Goal: Task Accomplishment & Management: Complete application form

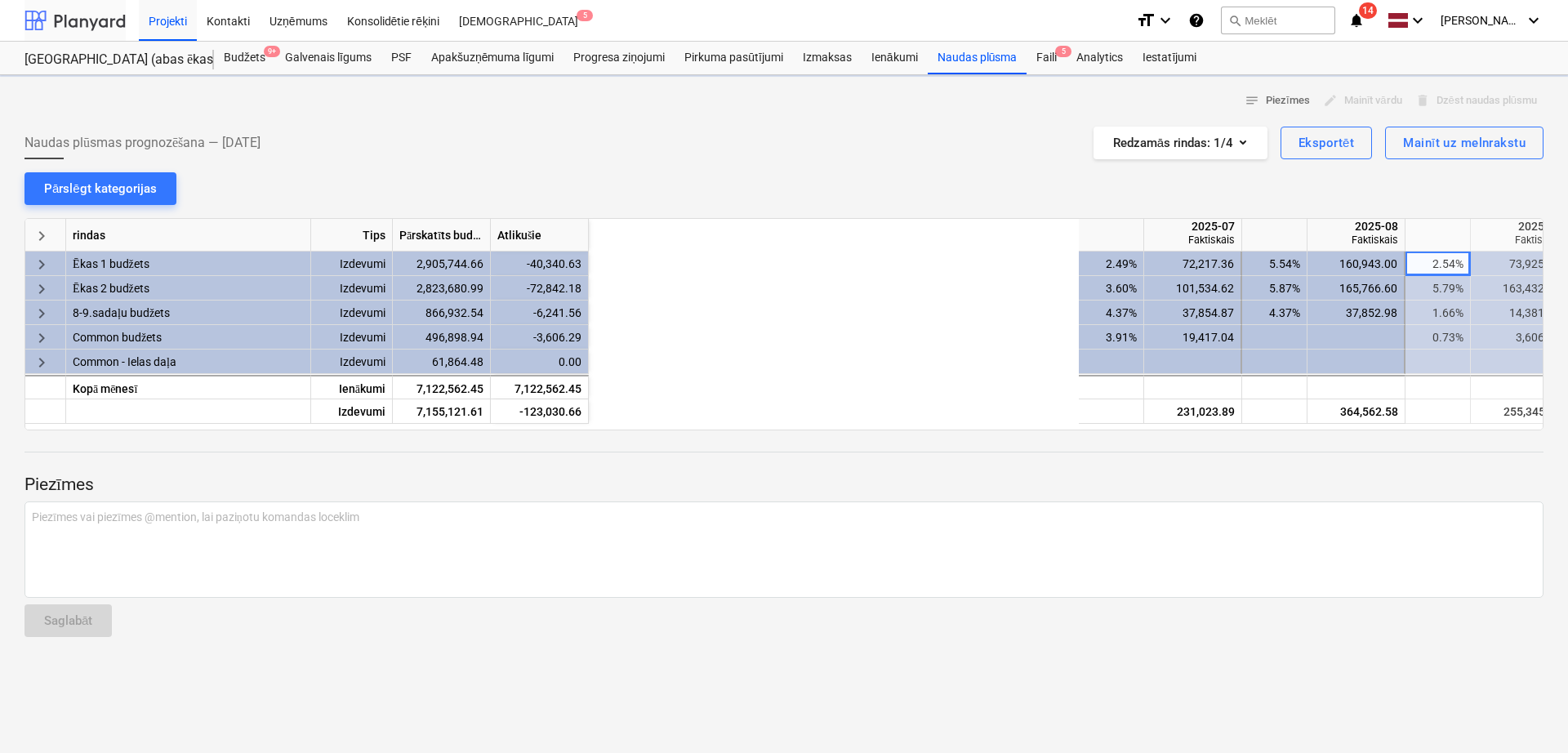
scroll to position [0, 603]
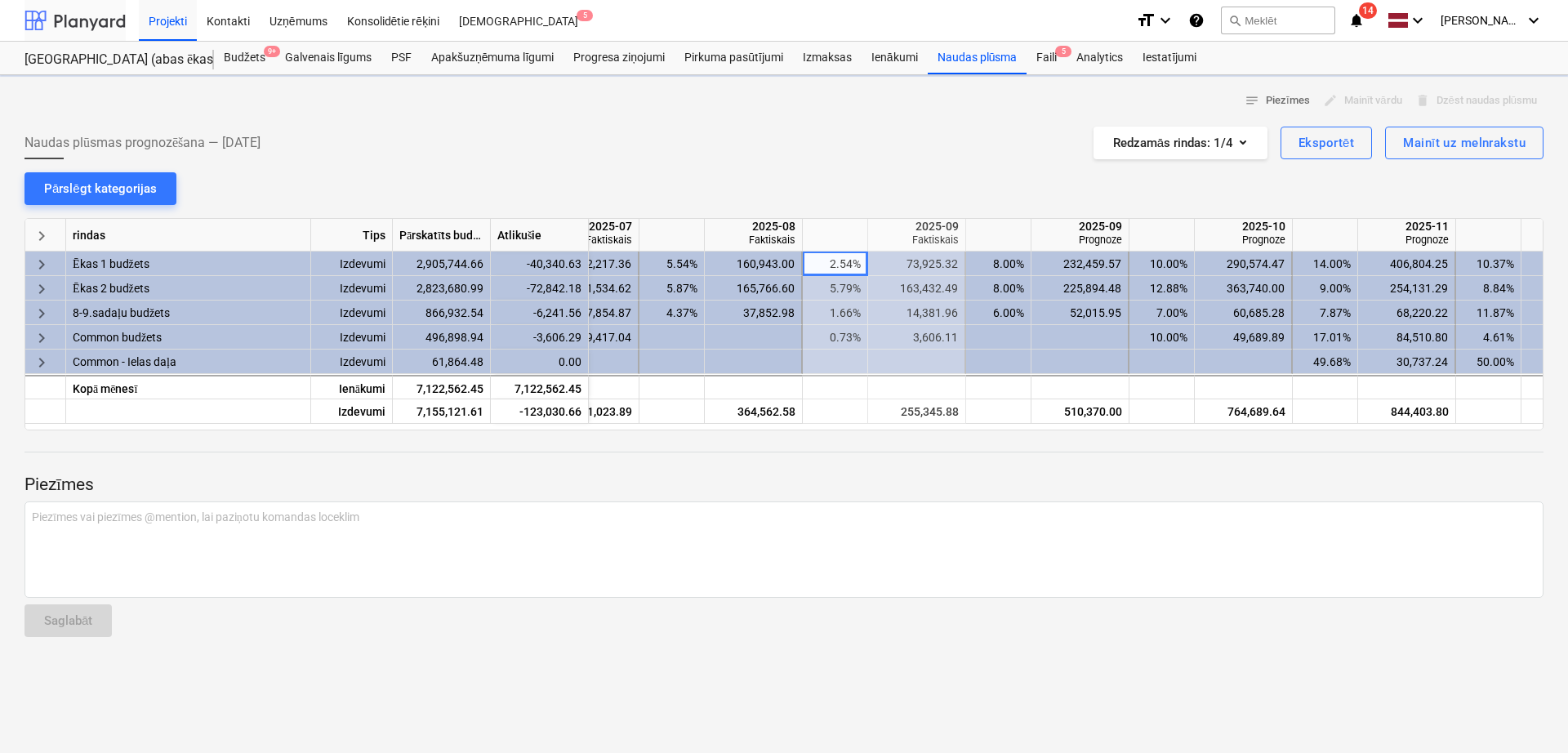
click at [91, 27] on div at bounding box center [74, 20] width 101 height 41
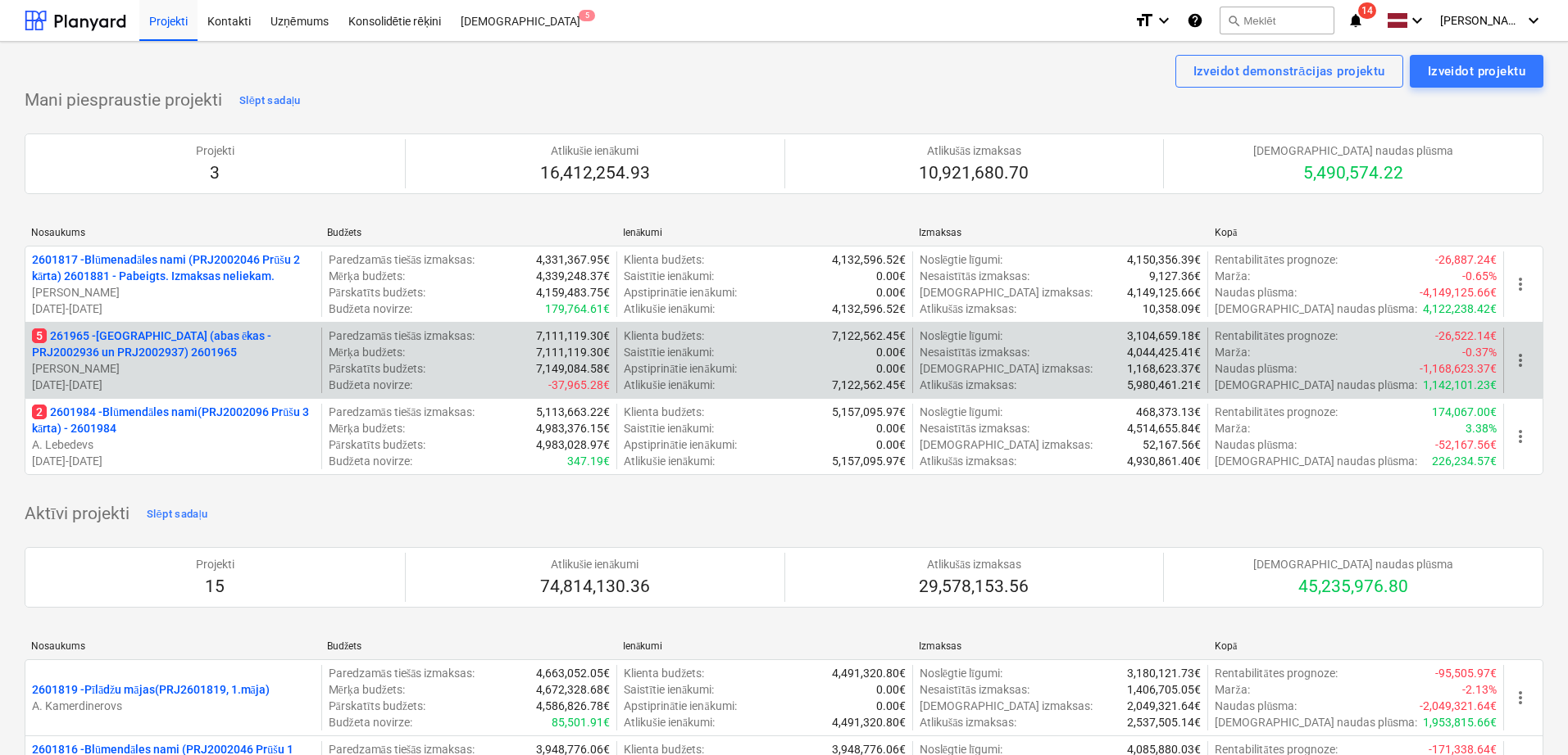
click at [223, 347] on p "5 261965 - [GEOGRAPHIC_DATA] (abas ēkas - PRJ2002936 un PRJ2002937) 2601965" at bounding box center [174, 344] width 283 height 33
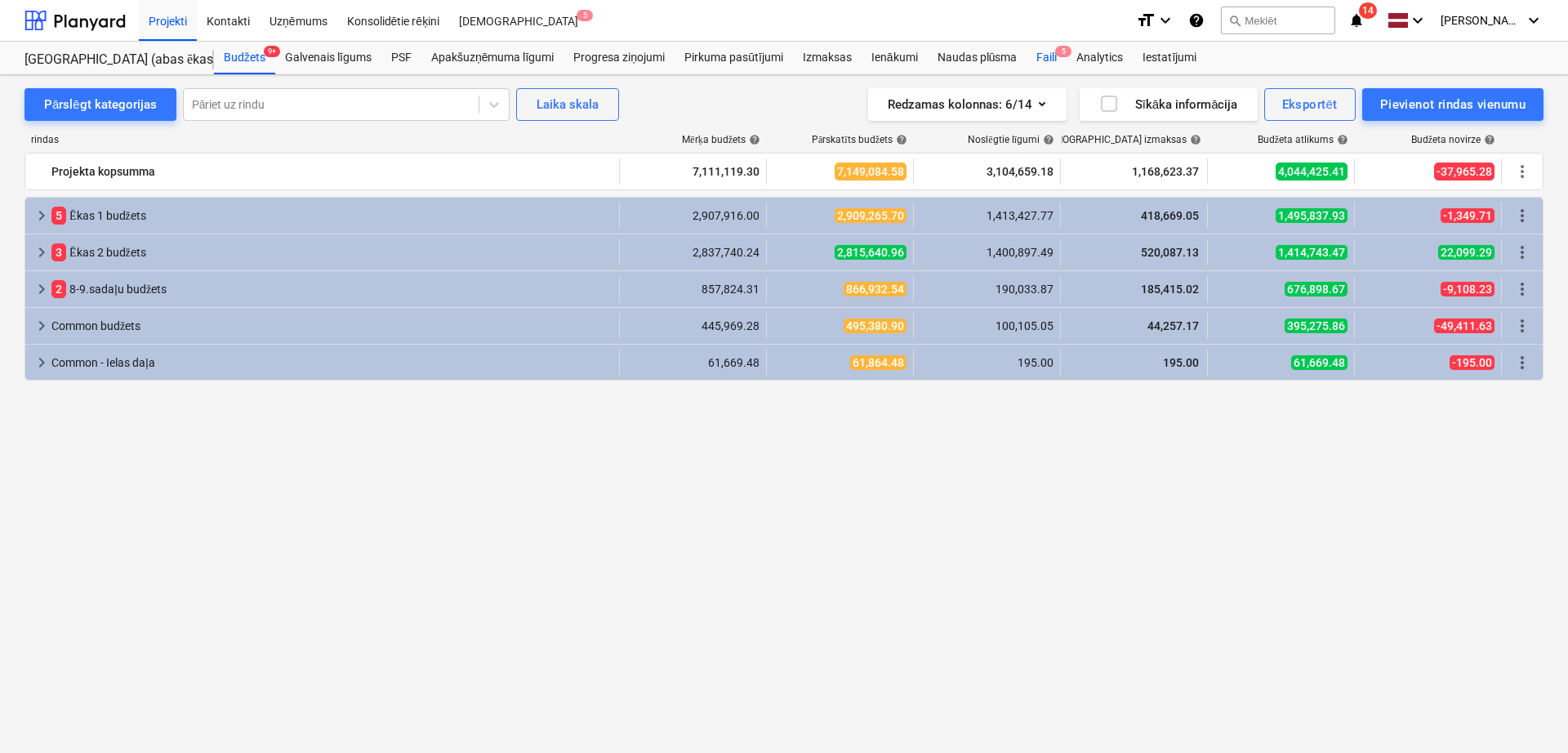
click at [1044, 51] on div "Faili 5" at bounding box center [1045, 58] width 40 height 33
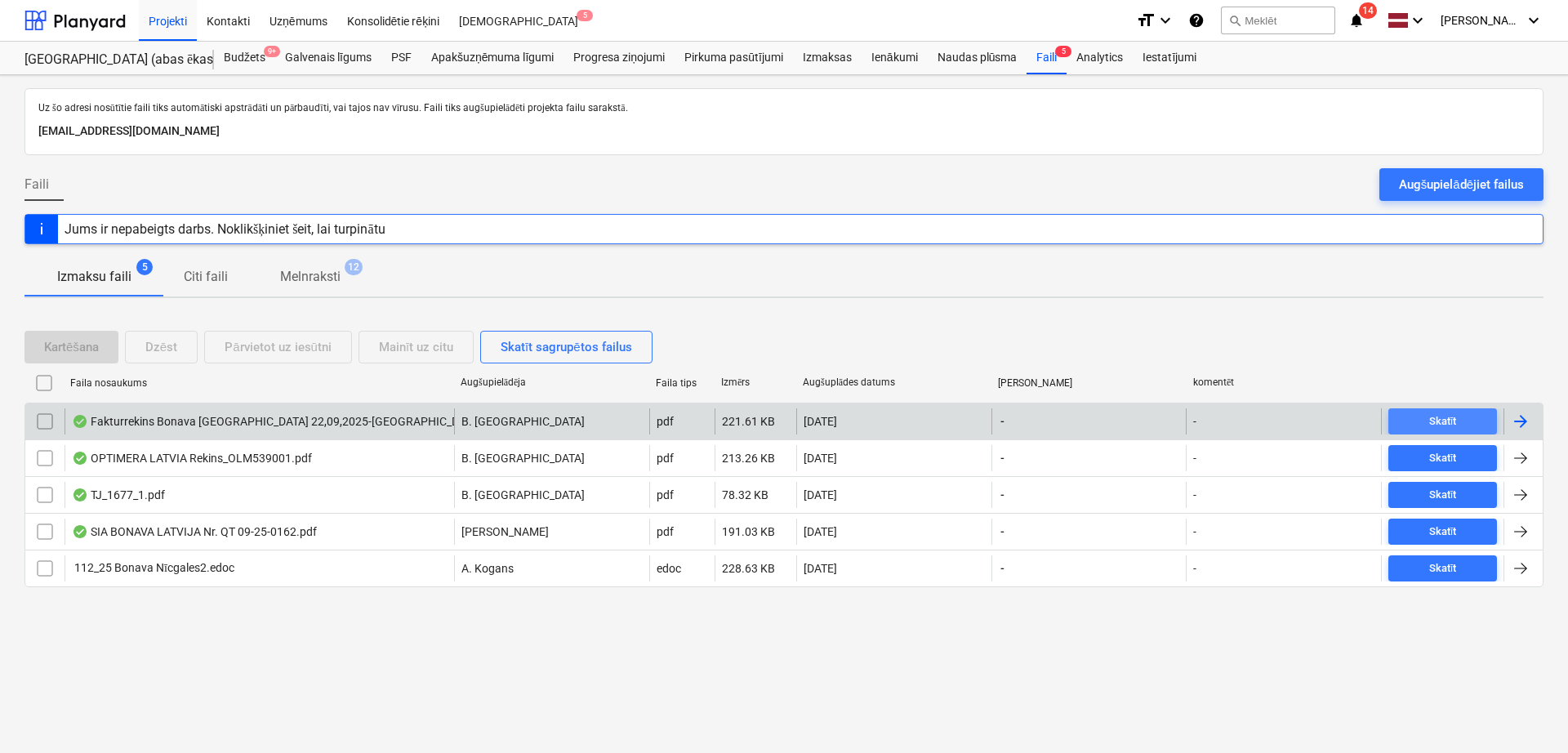
click at [1463, 427] on span "Skatīt" at bounding box center [1442, 421] width 96 height 18
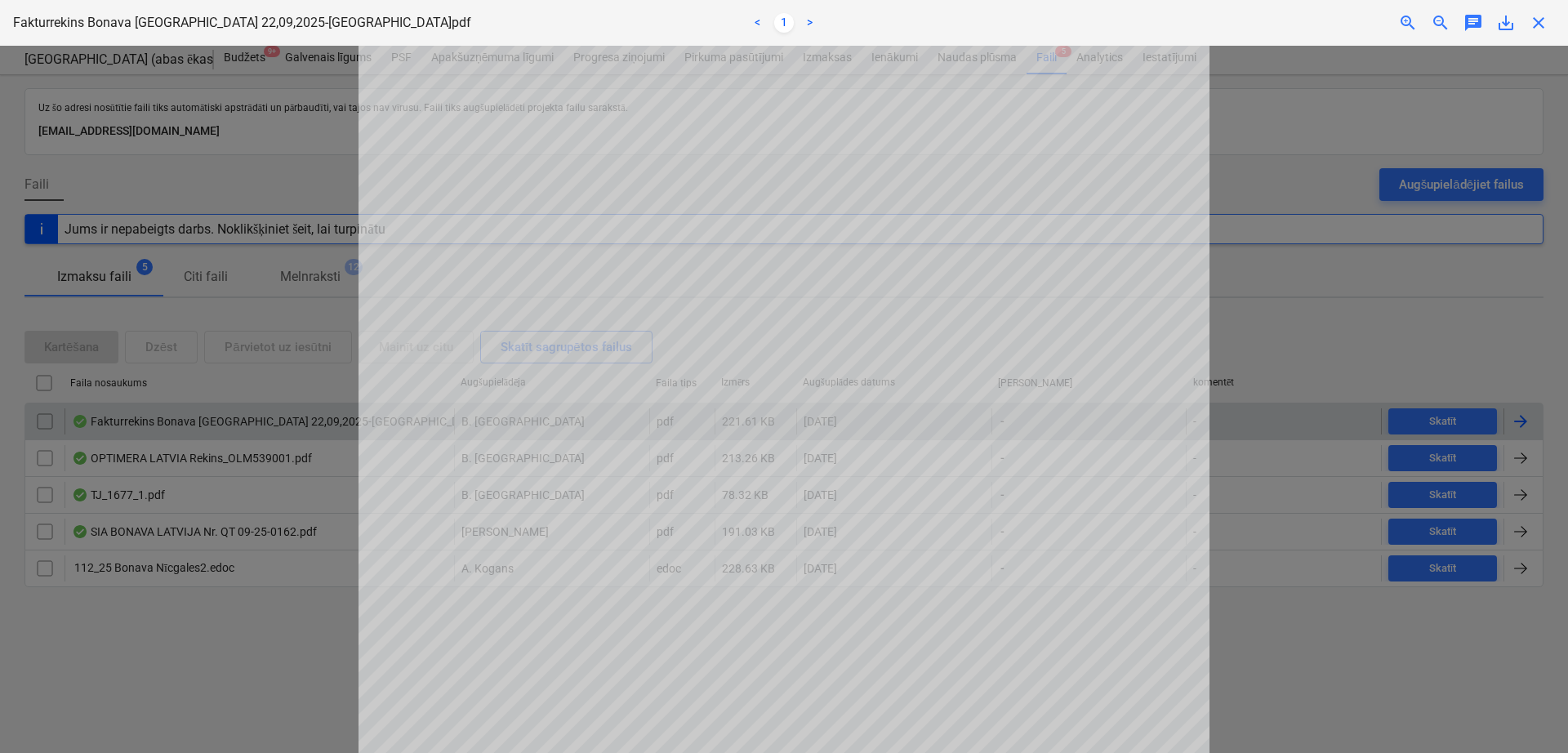
scroll to position [272, 0]
click at [1536, 15] on span "close" at bounding box center [1538, 23] width 19 height 19
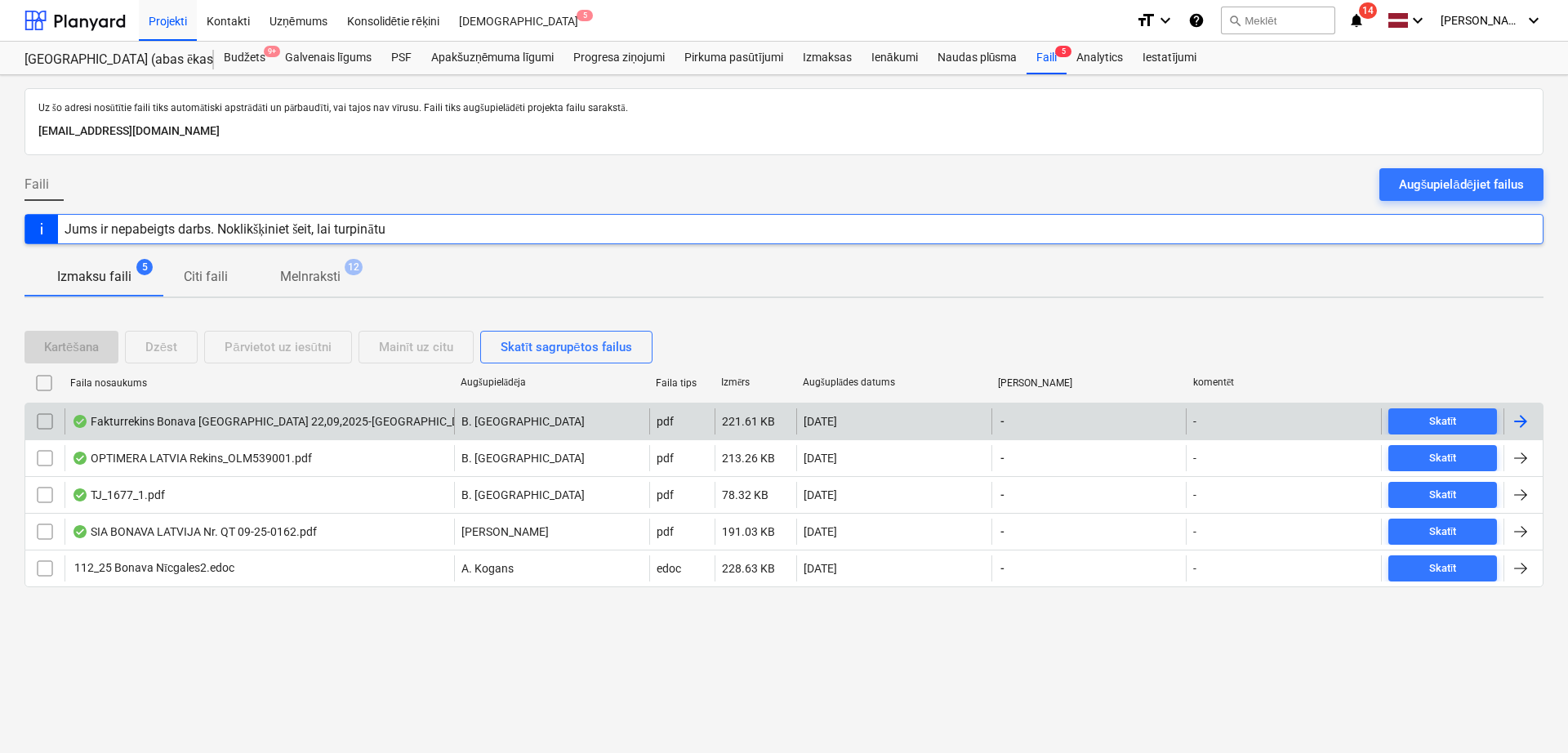
click at [1532, 420] on div at bounding box center [1523, 421] width 40 height 26
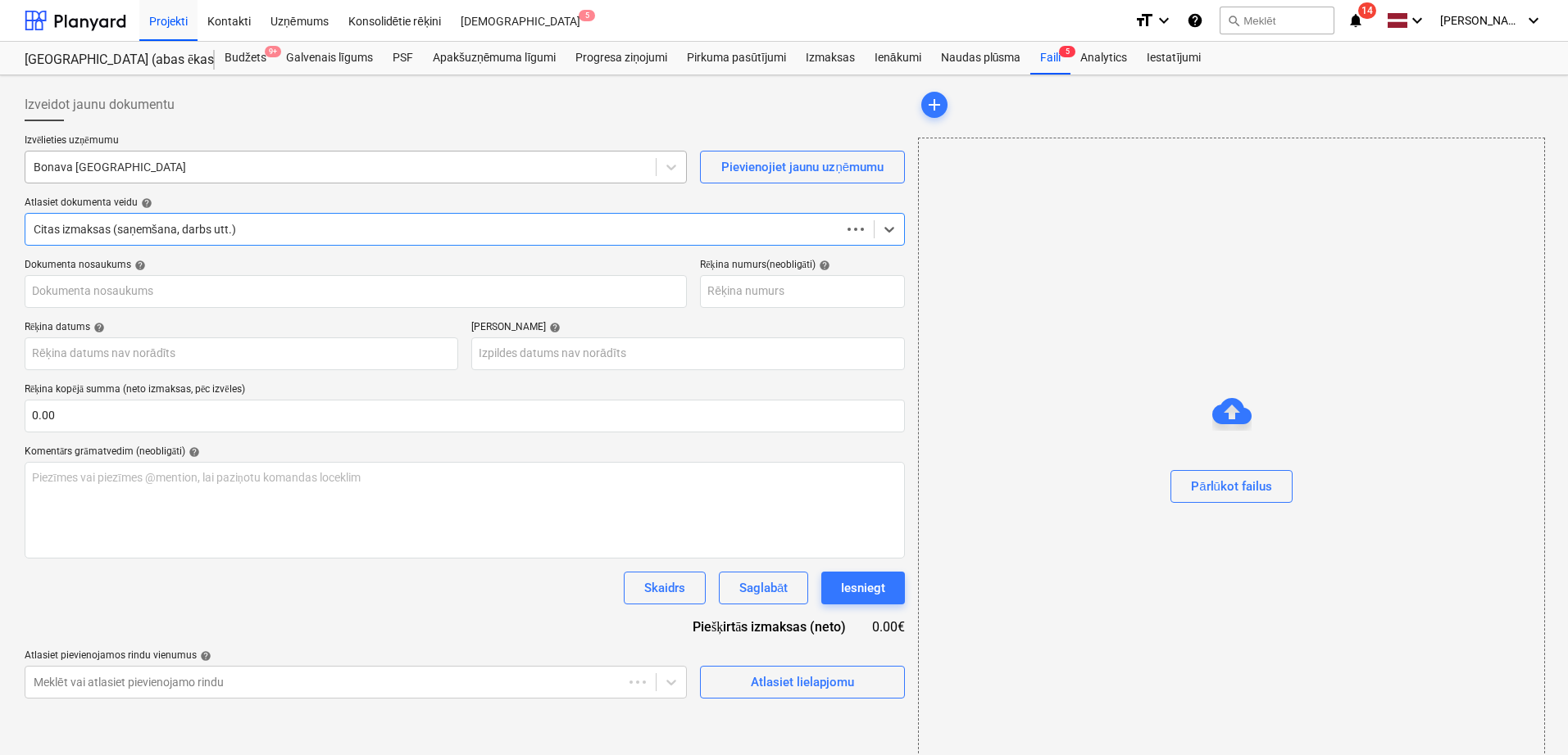
type input "Fakturrekins Bonava [GEOGRAPHIC_DATA] 22,09,2025-[GEOGRAPHIC_DATA]pdf"
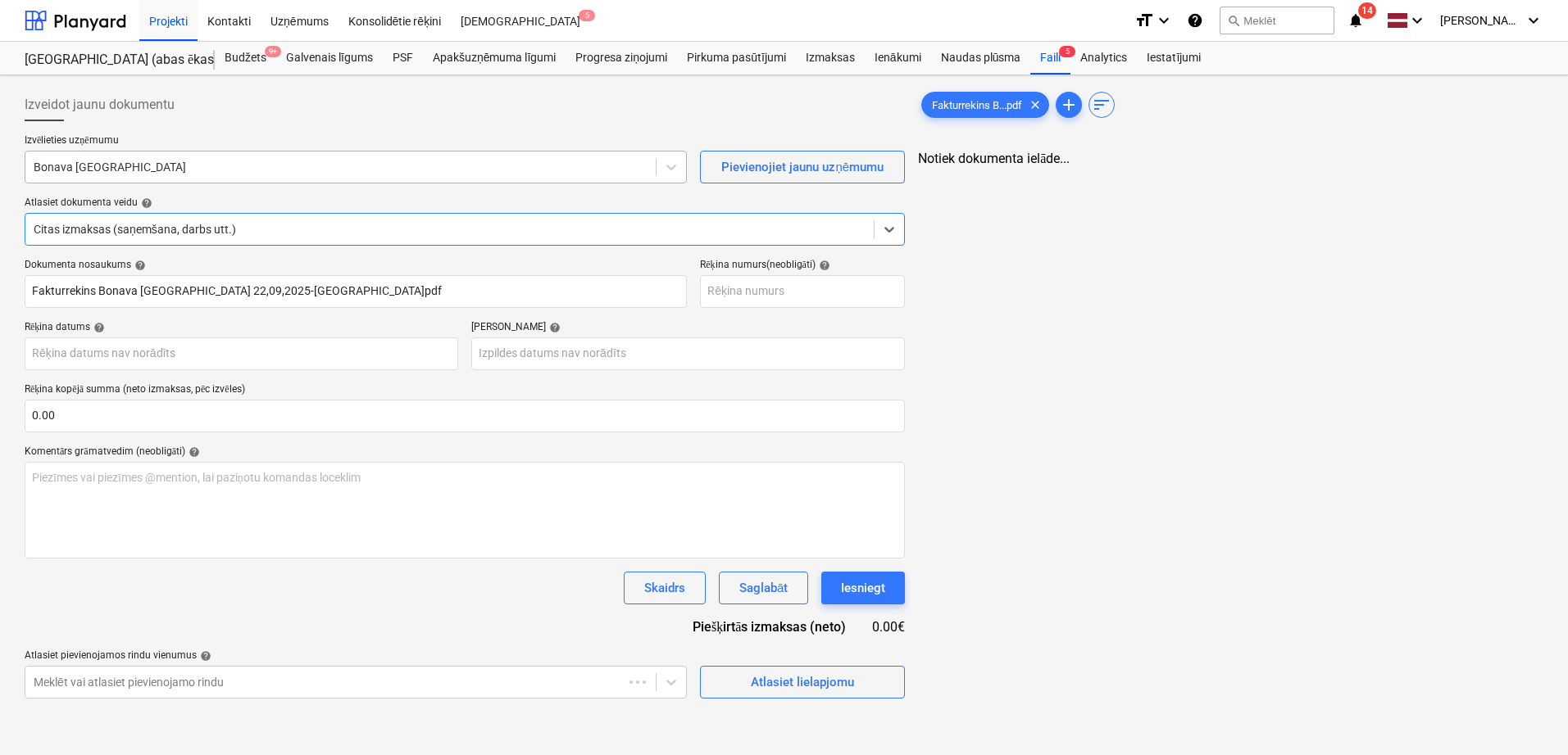
click at [307, 159] on div at bounding box center [340, 167] width 614 height 16
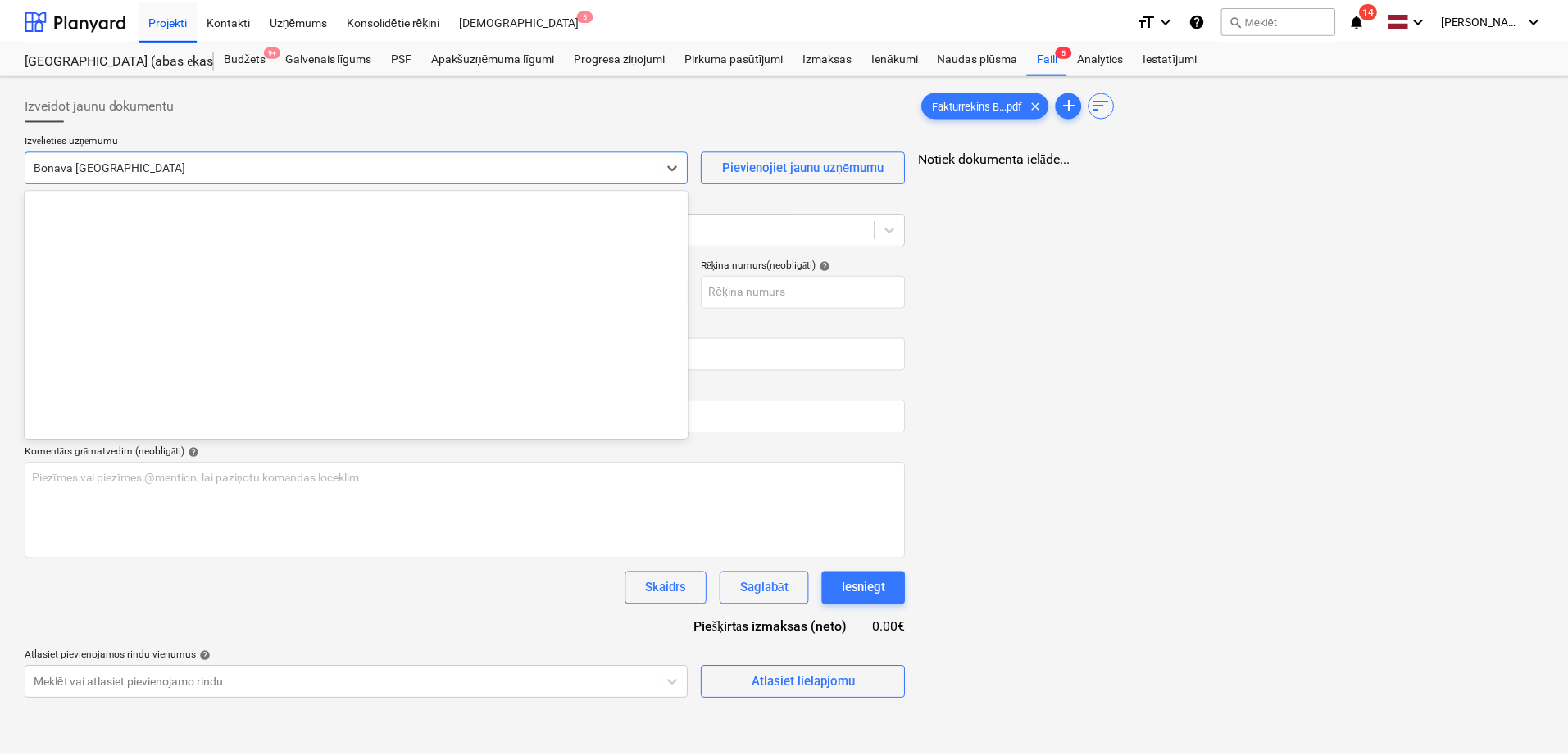
scroll to position [3010, 0]
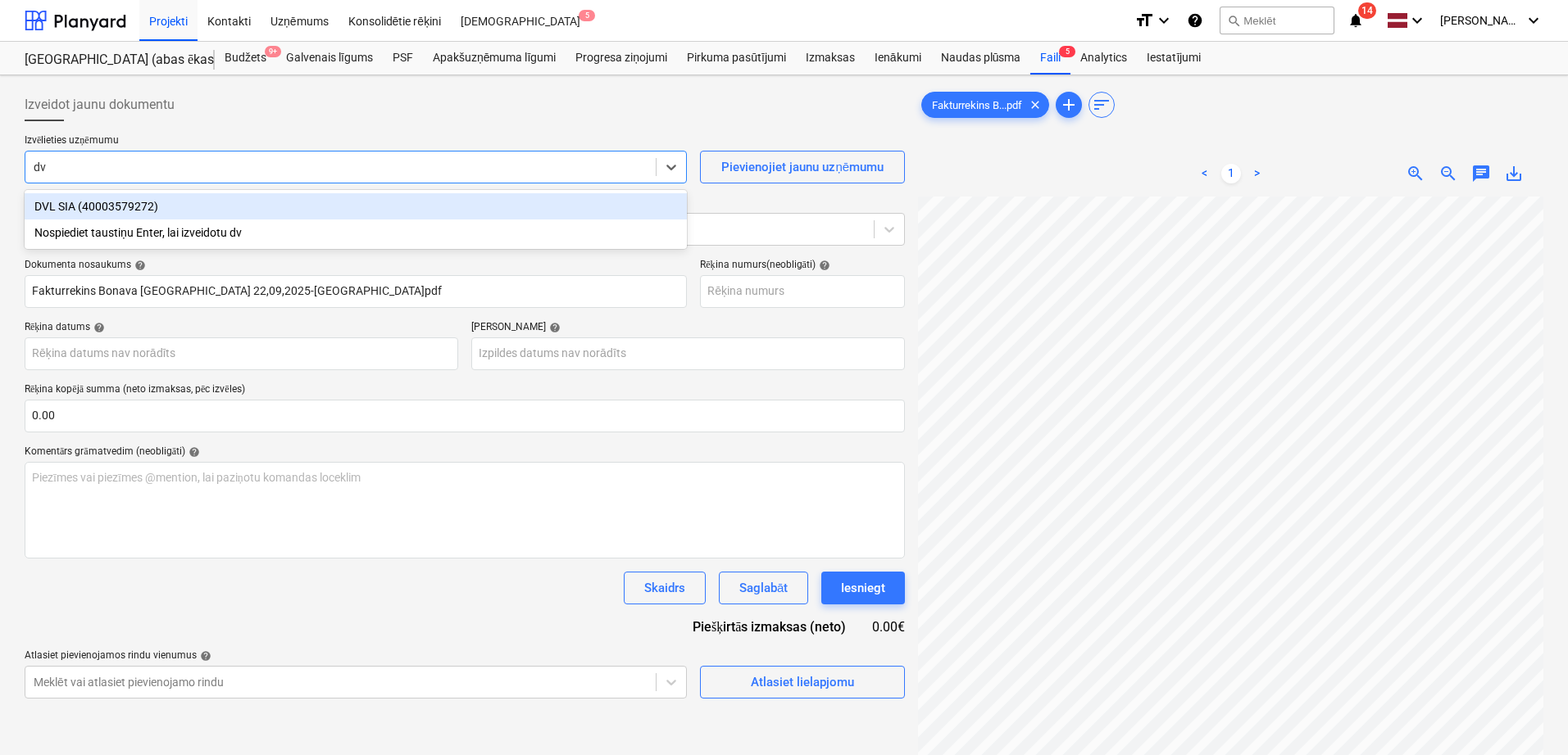
type input "dvl"
click at [143, 201] on div "DVL SIA (40003579272)" at bounding box center [355, 205] width 662 height 26
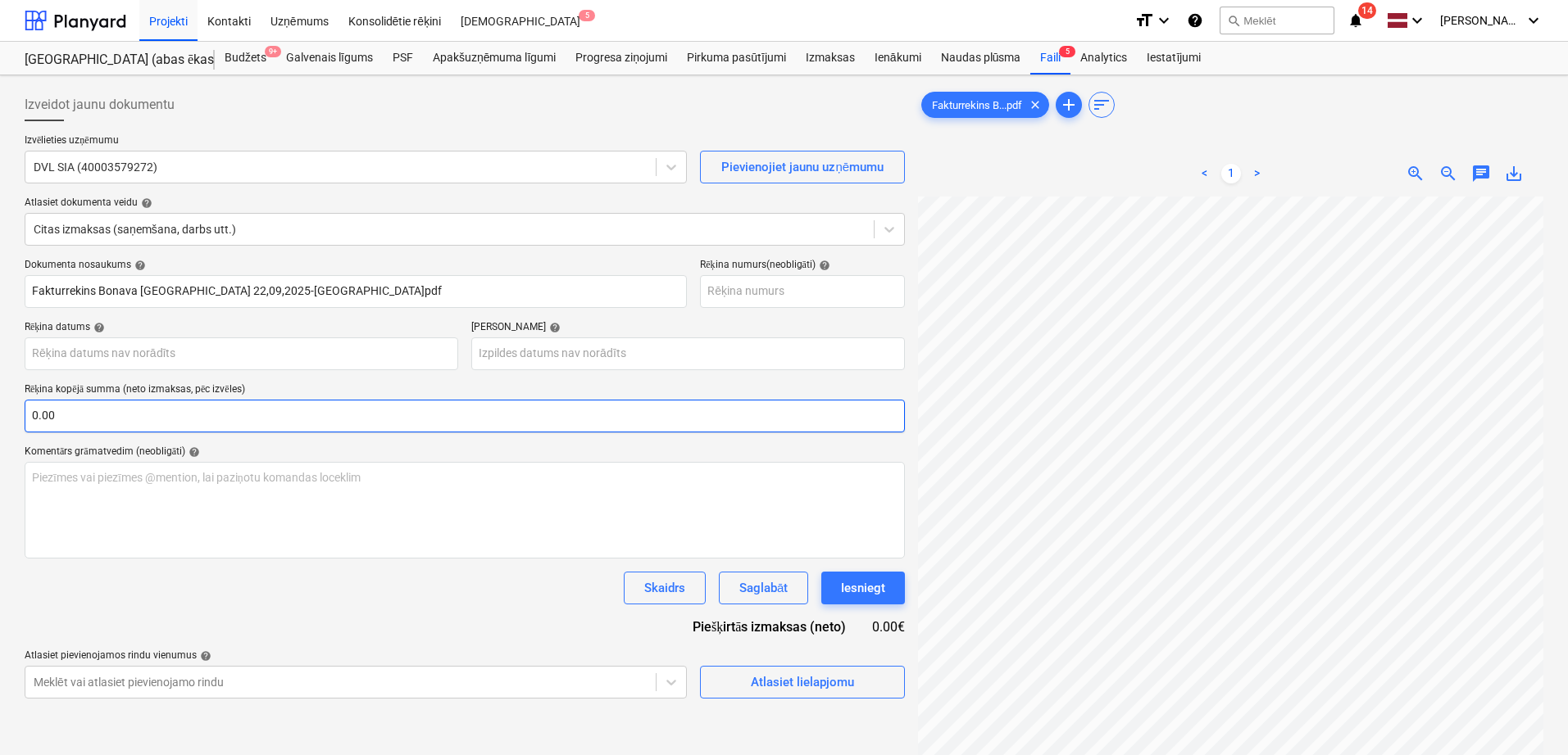
scroll to position [61, 42]
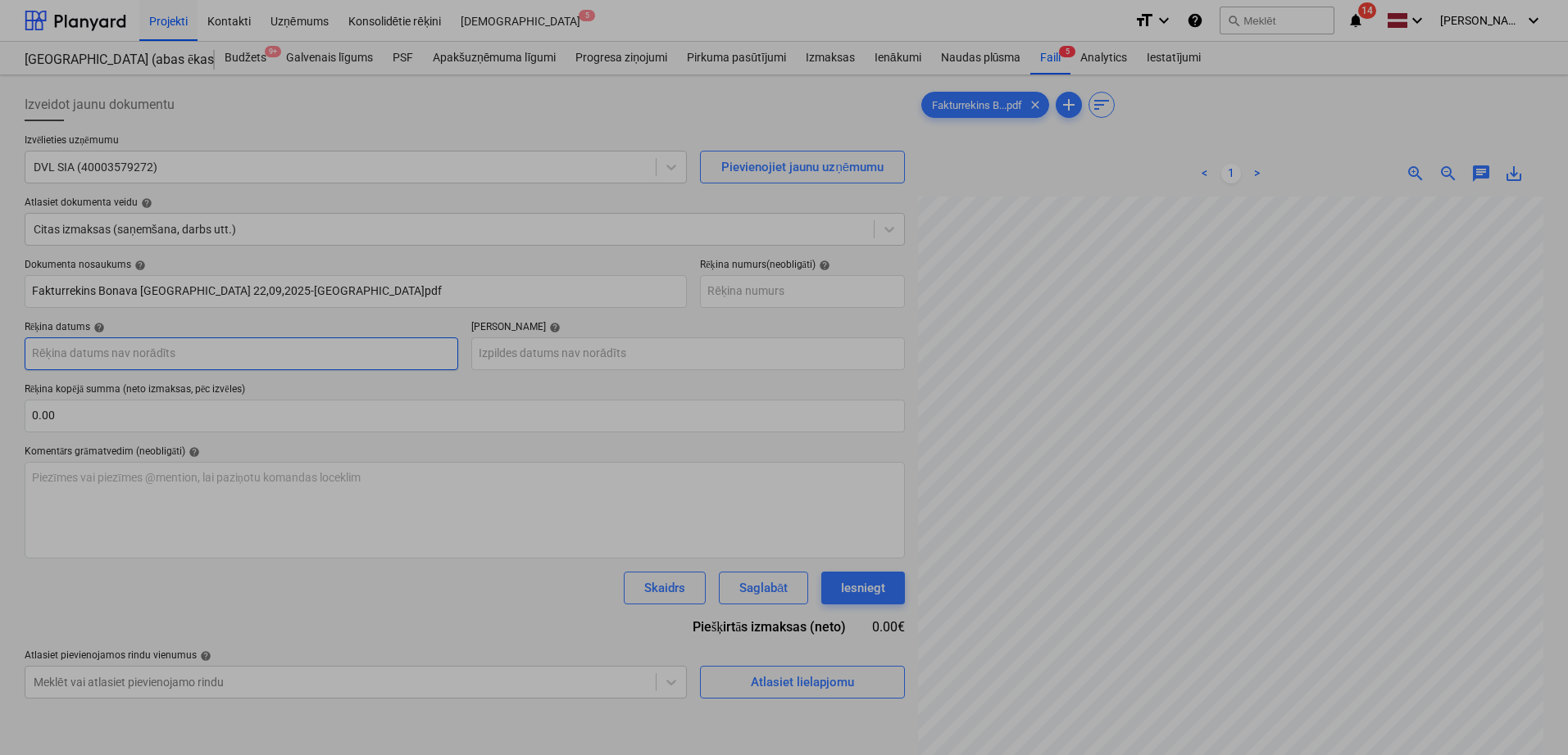
click at [151, 359] on body "Projekti Kontakti Uzņēmums Konsolidētie rēķini Iesūtne 5 format_size keyboard_a…" at bounding box center [784, 377] width 1568 height 755
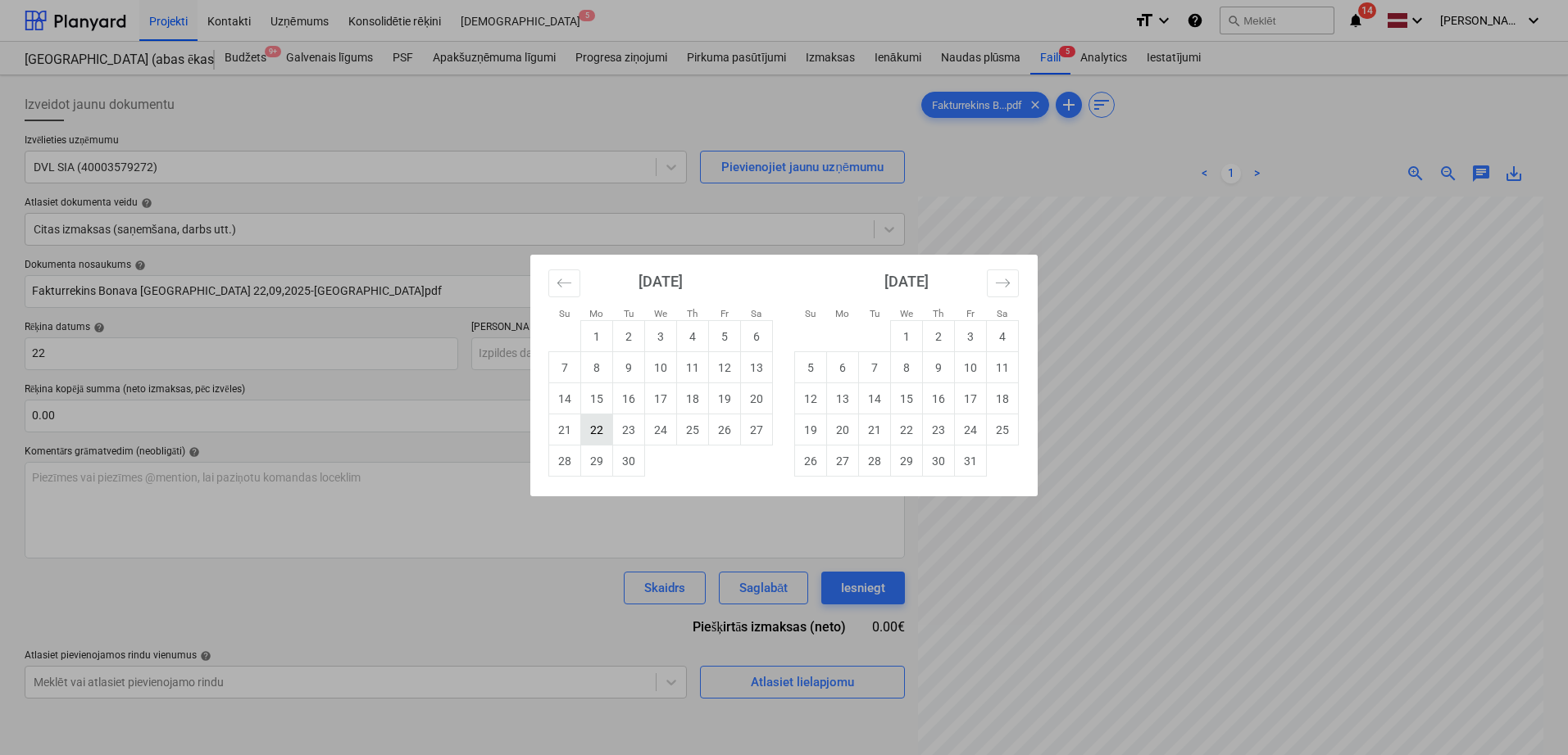
click at [591, 435] on td "22" at bounding box center [596, 430] width 32 height 31
type input "[DATE]"
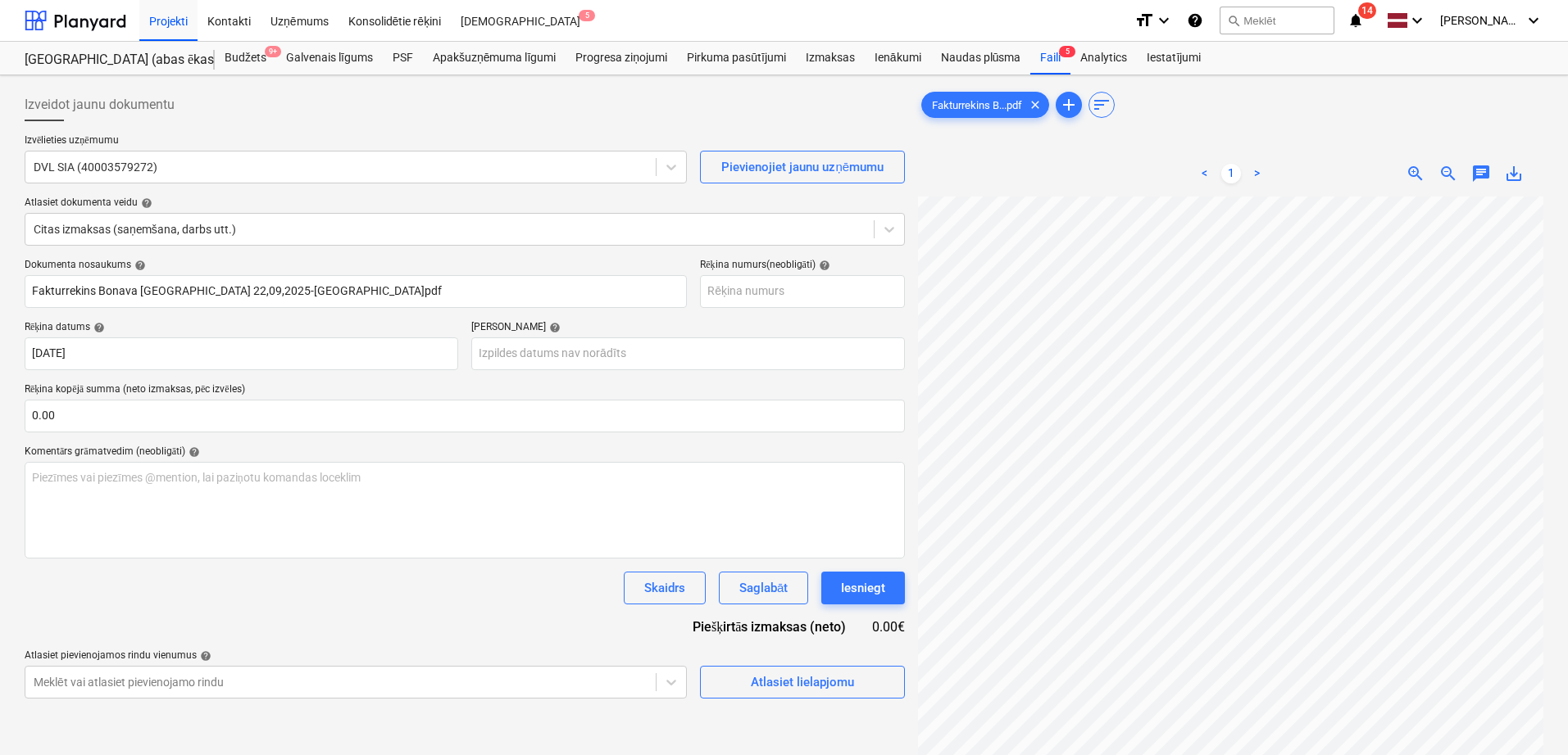
scroll to position [376, 238]
click at [606, 358] on body "Projekti Kontakti Uzņēmums Konsolidētie rēķini Iesūtne 5 format_size keyboard_a…" at bounding box center [784, 377] width 1568 height 755
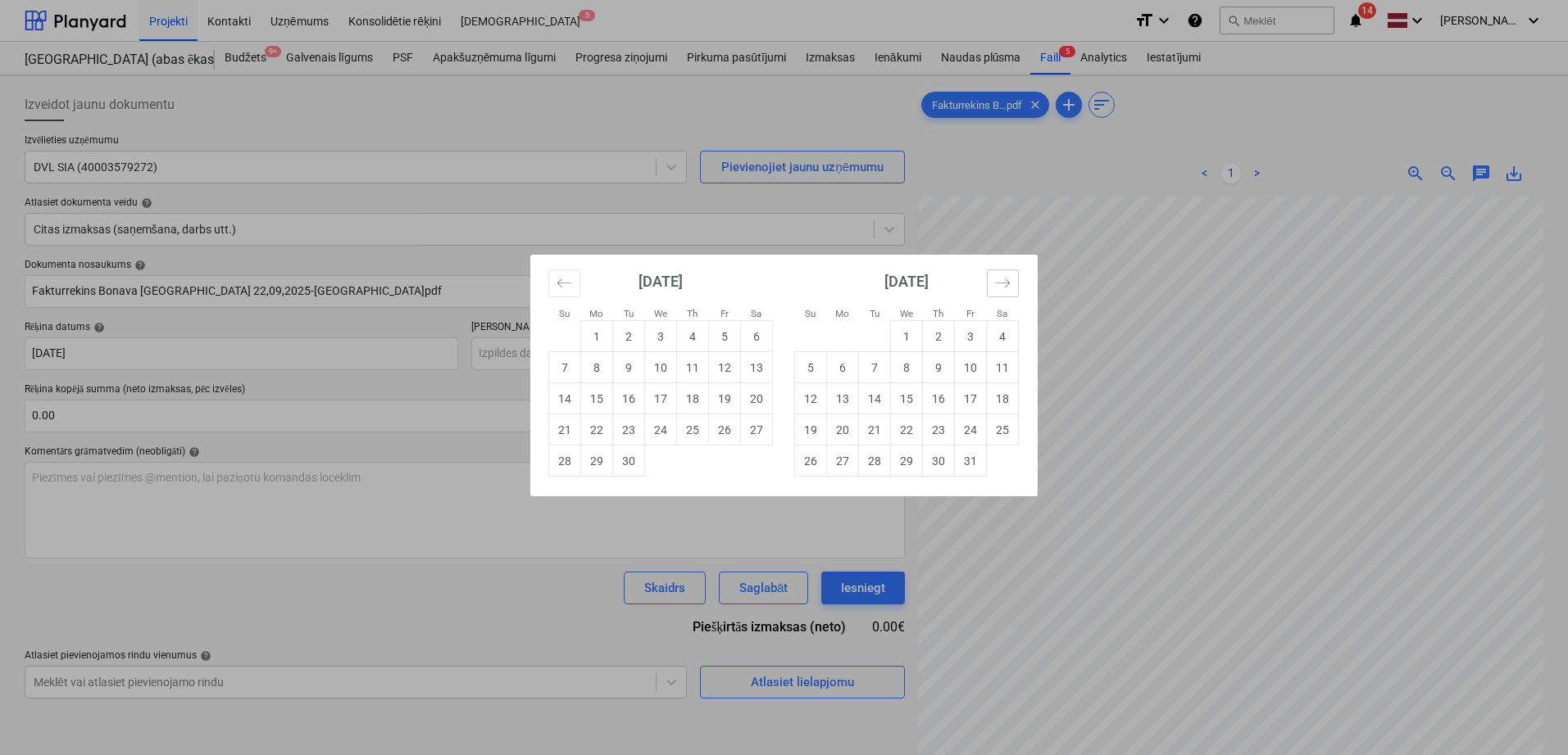
click at [1001, 289] on icon "Move forward to switch to the next month." at bounding box center [1003, 283] width 16 height 16
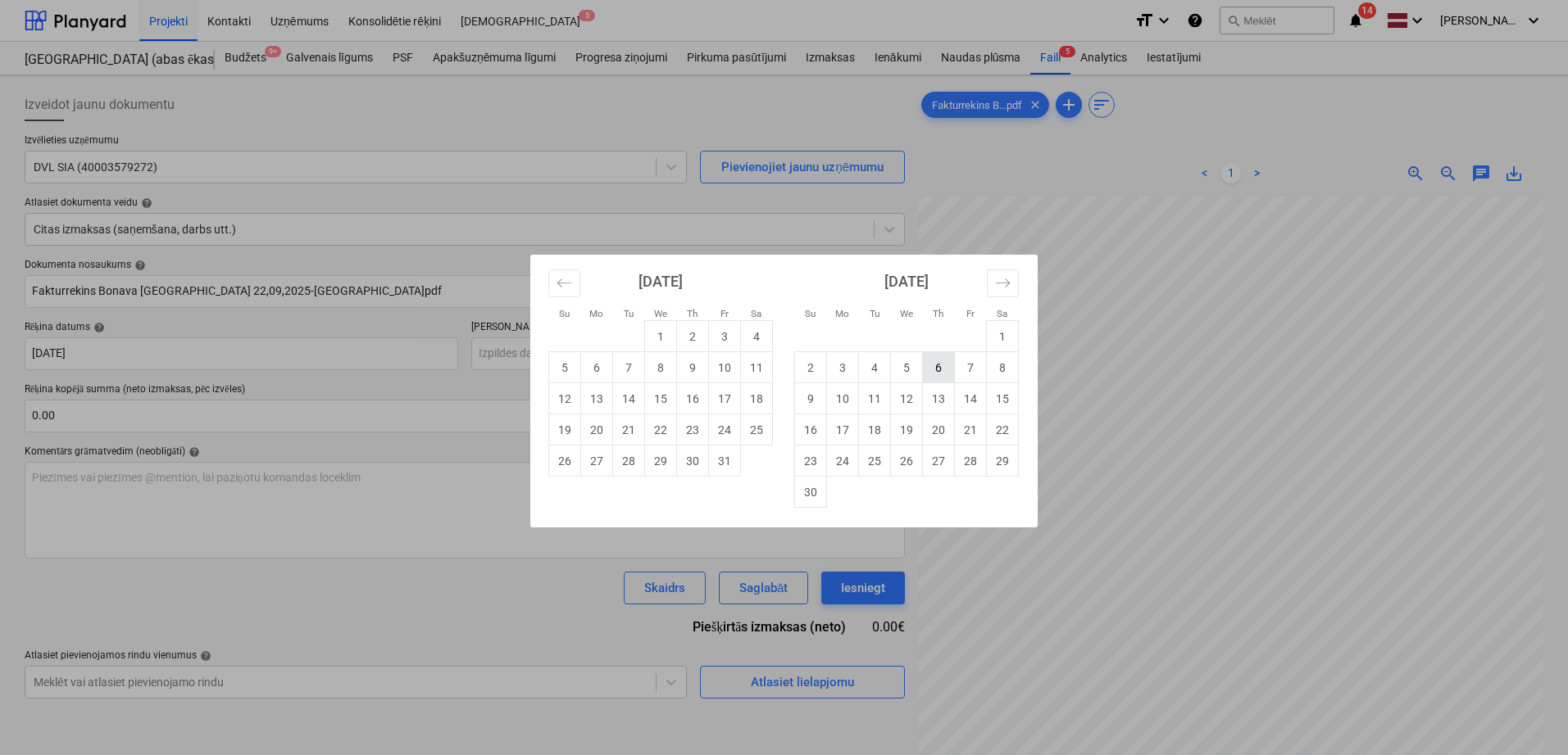
click at [946, 367] on td "6" at bounding box center [939, 367] width 32 height 31
type input "[DATE]"
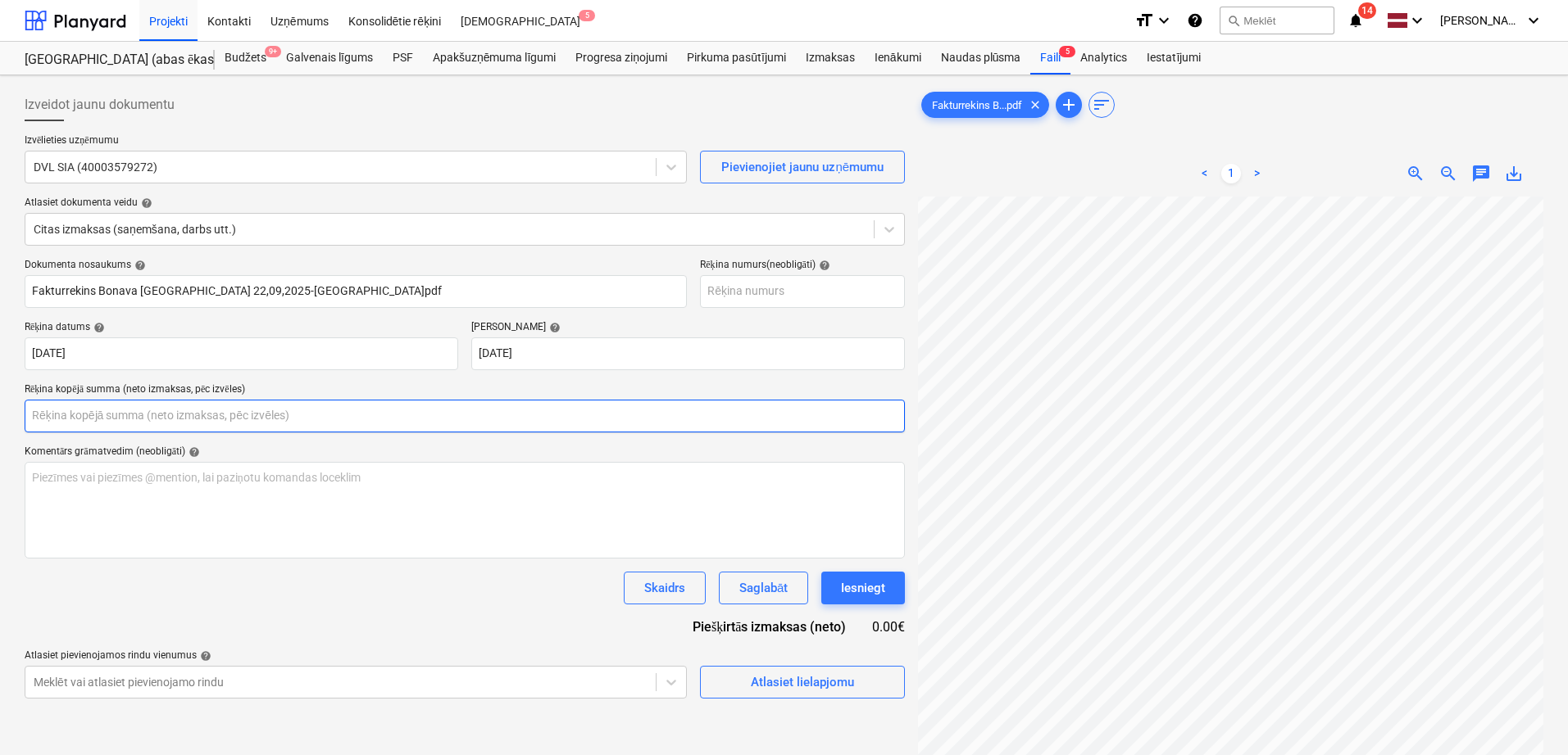
click at [291, 423] on input "text" at bounding box center [464, 416] width 880 height 33
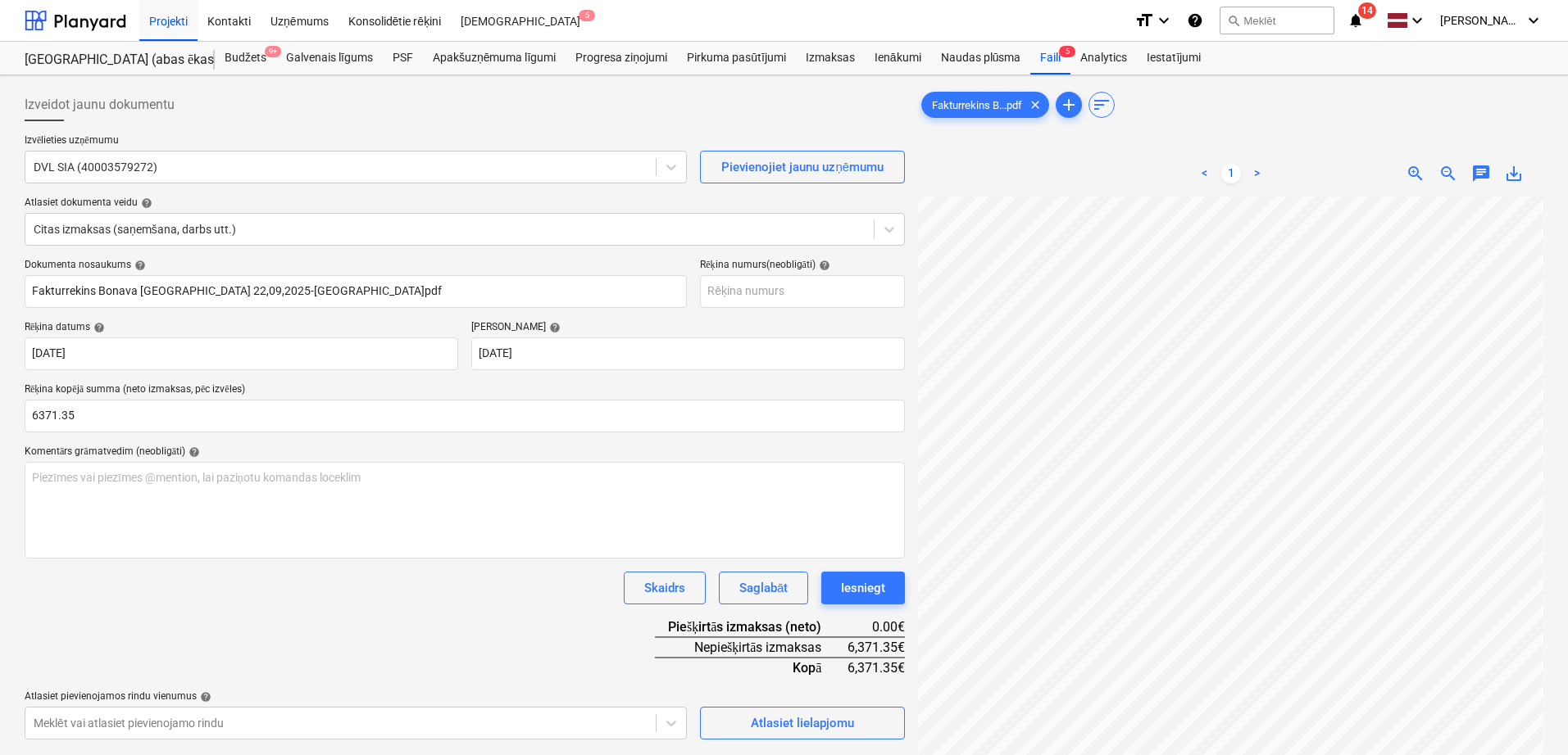
type input "6,371.35"
click at [473, 633] on div "Dokumenta nosaukums help Fakturrekins Bonava [GEOGRAPHIC_DATA] 22,09,2025-[GEOG…" at bounding box center [464, 499] width 880 height 481
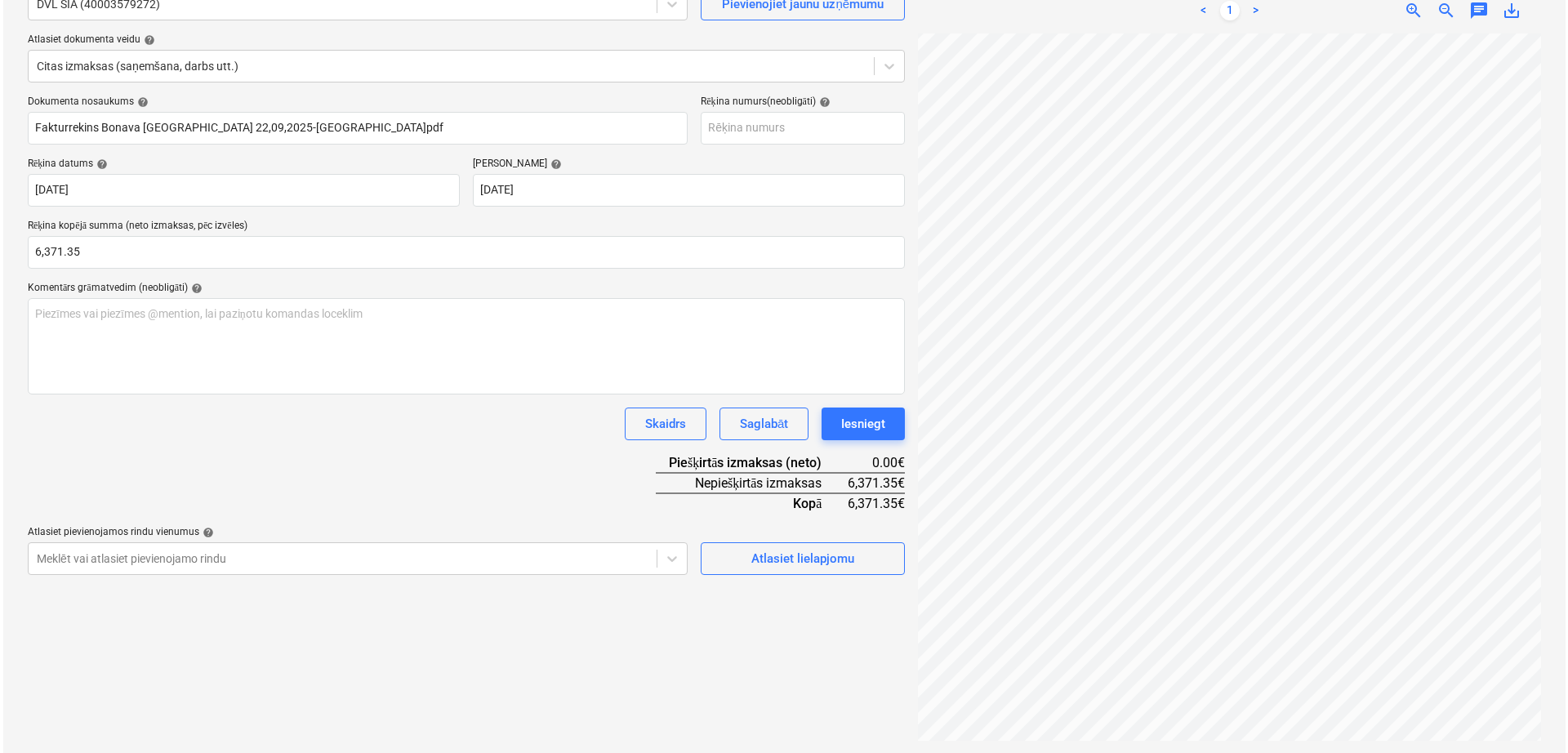
scroll to position [163, 0]
click at [804, 555] on div "Atlasiet lielapjomu" at bounding box center [799, 558] width 102 height 21
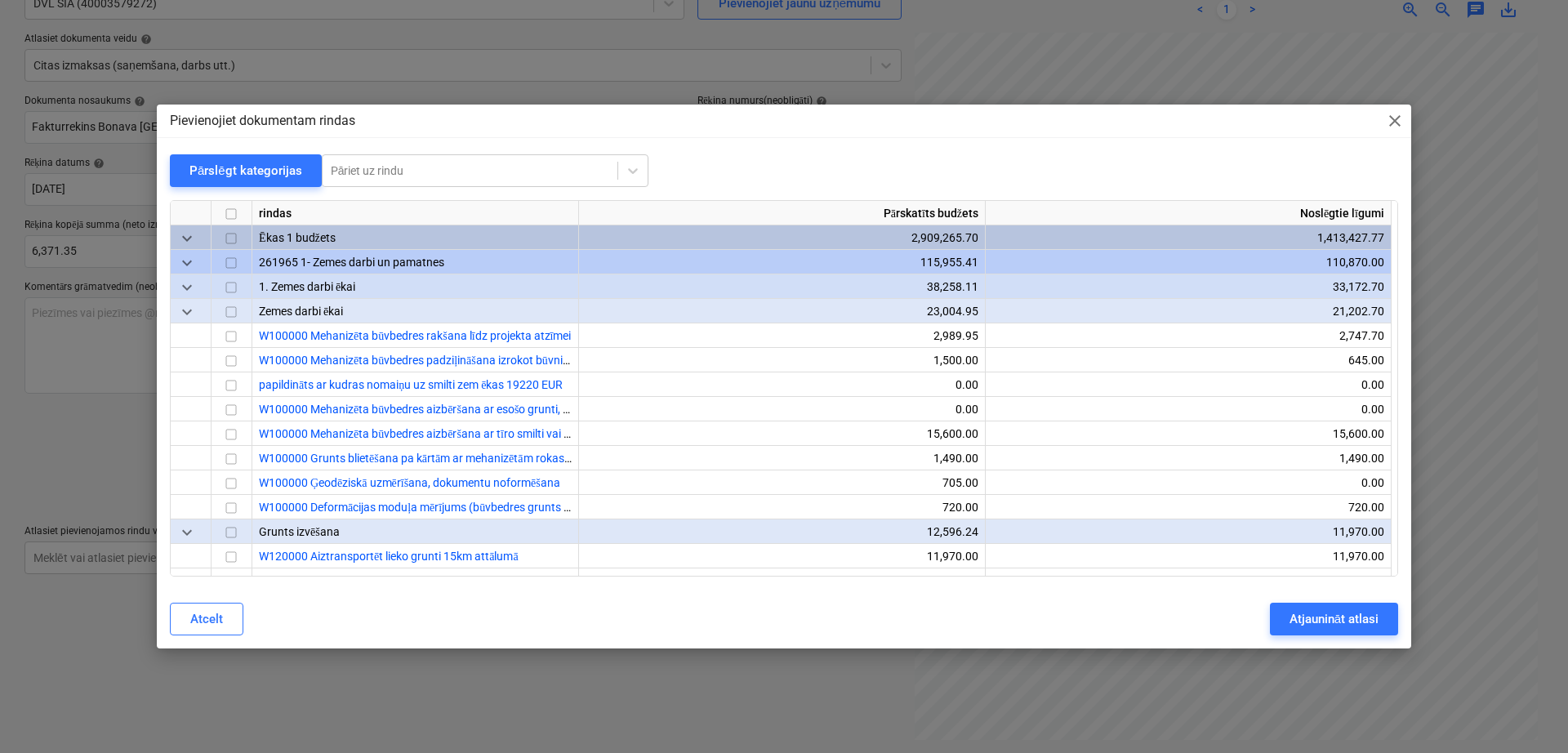
click at [251, 162] on div "Pārslēgt kategorijas" at bounding box center [245, 171] width 113 height 21
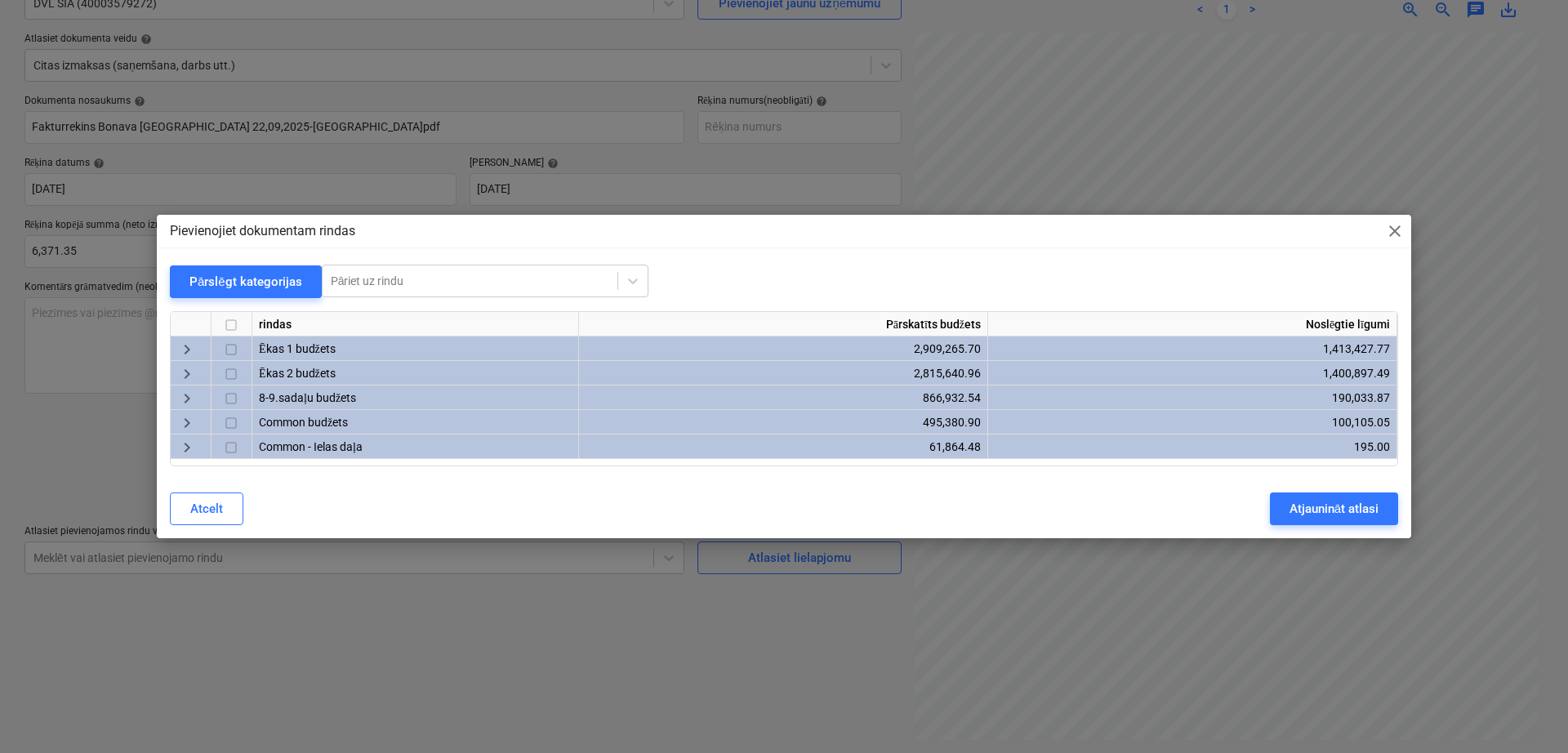
click at [179, 367] on span "keyboard_arrow_right" at bounding box center [186, 374] width 19 height 19
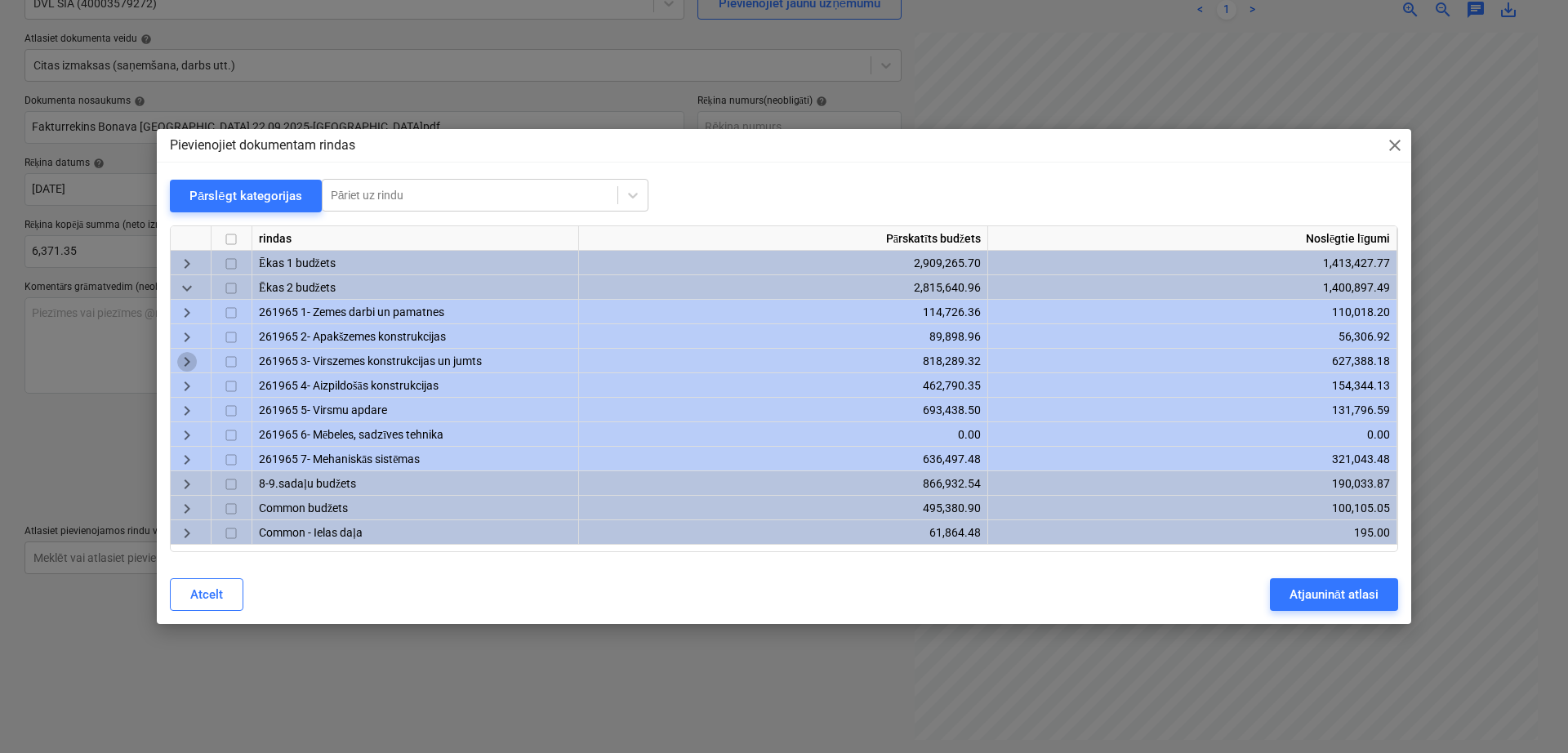
click at [189, 361] on span "keyboard_arrow_right" at bounding box center [186, 362] width 19 height 19
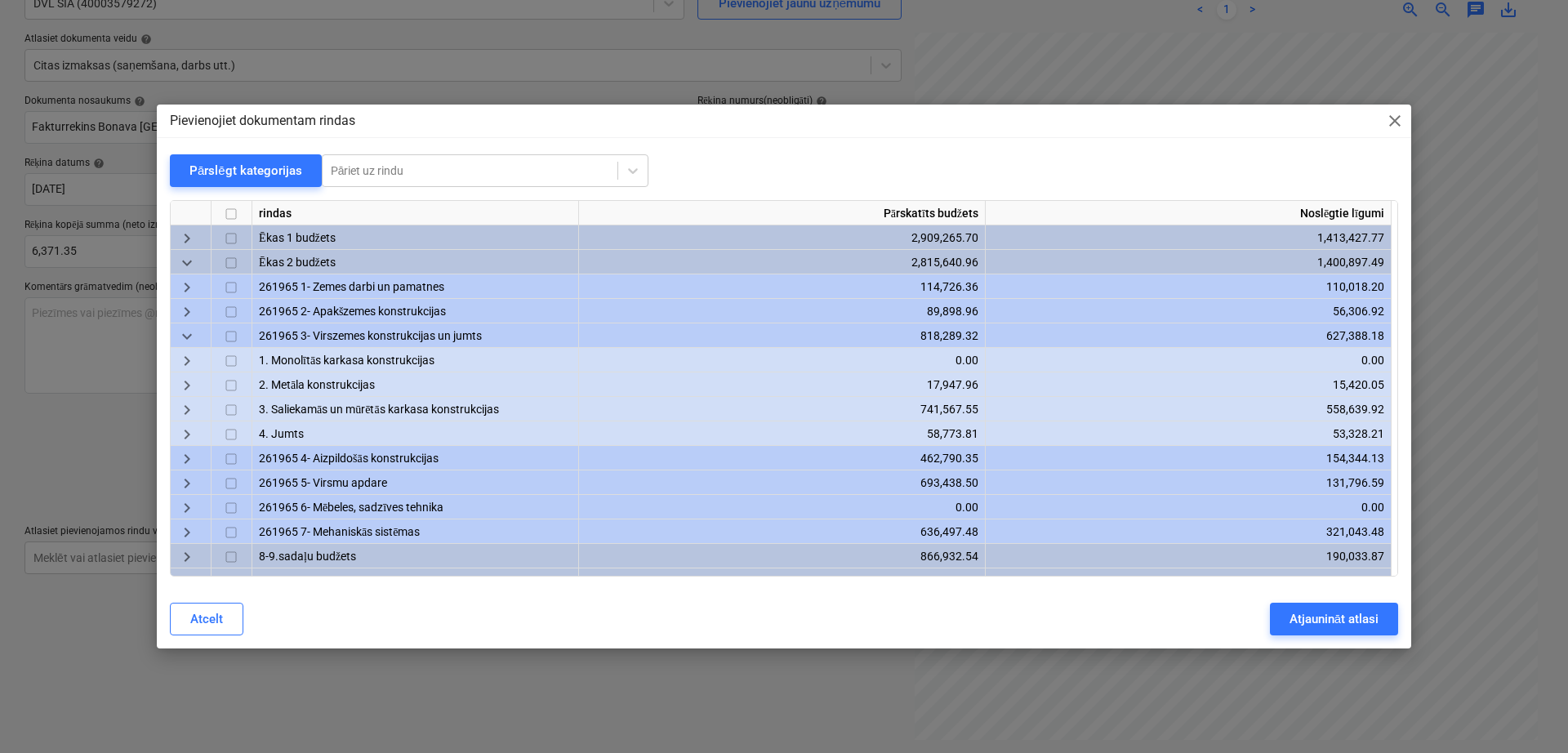
click at [191, 401] on span "keyboard_arrow_right" at bounding box center [186, 411] width 19 height 19
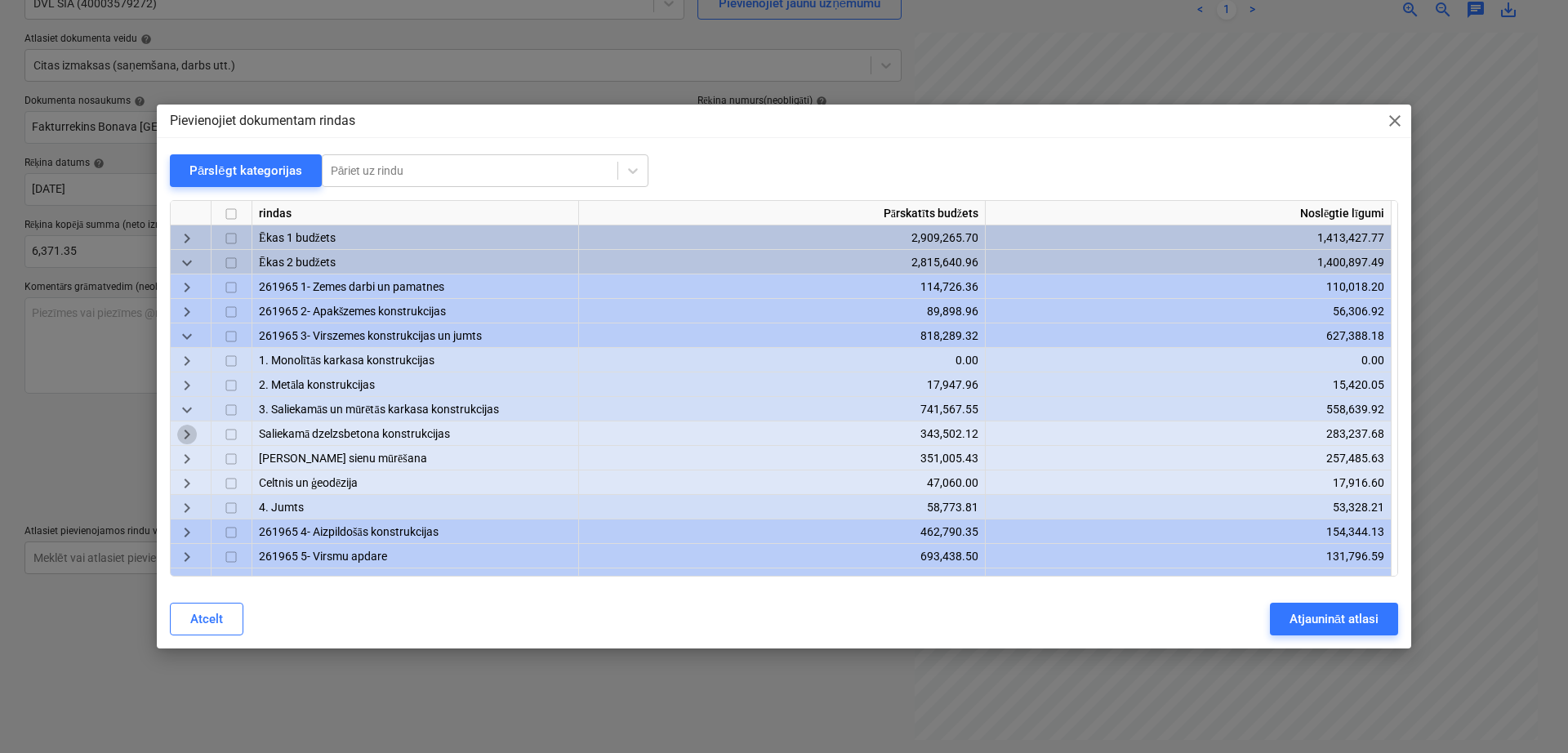
click at [192, 441] on span "keyboard_arrow_right" at bounding box center [186, 435] width 19 height 19
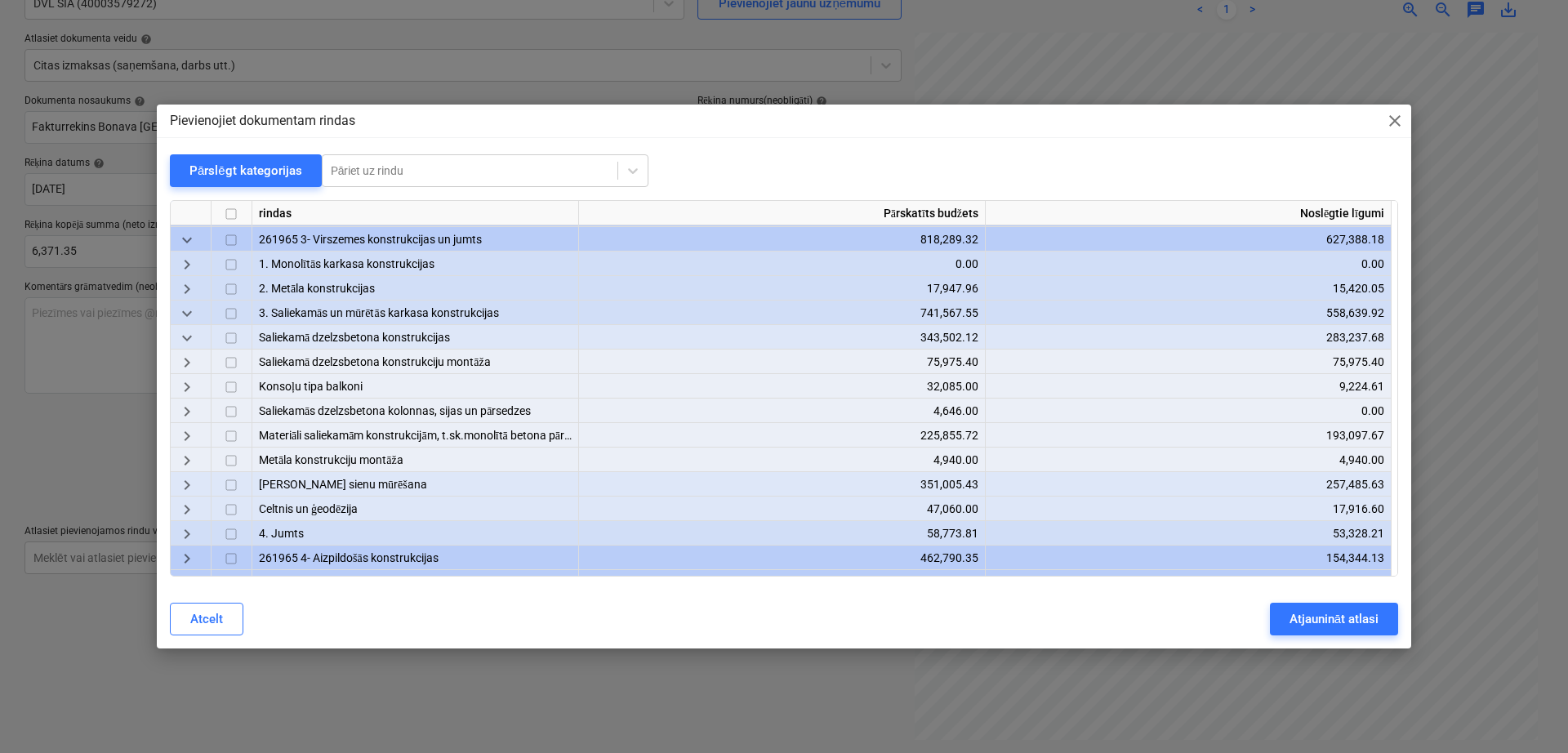
scroll to position [136, 0]
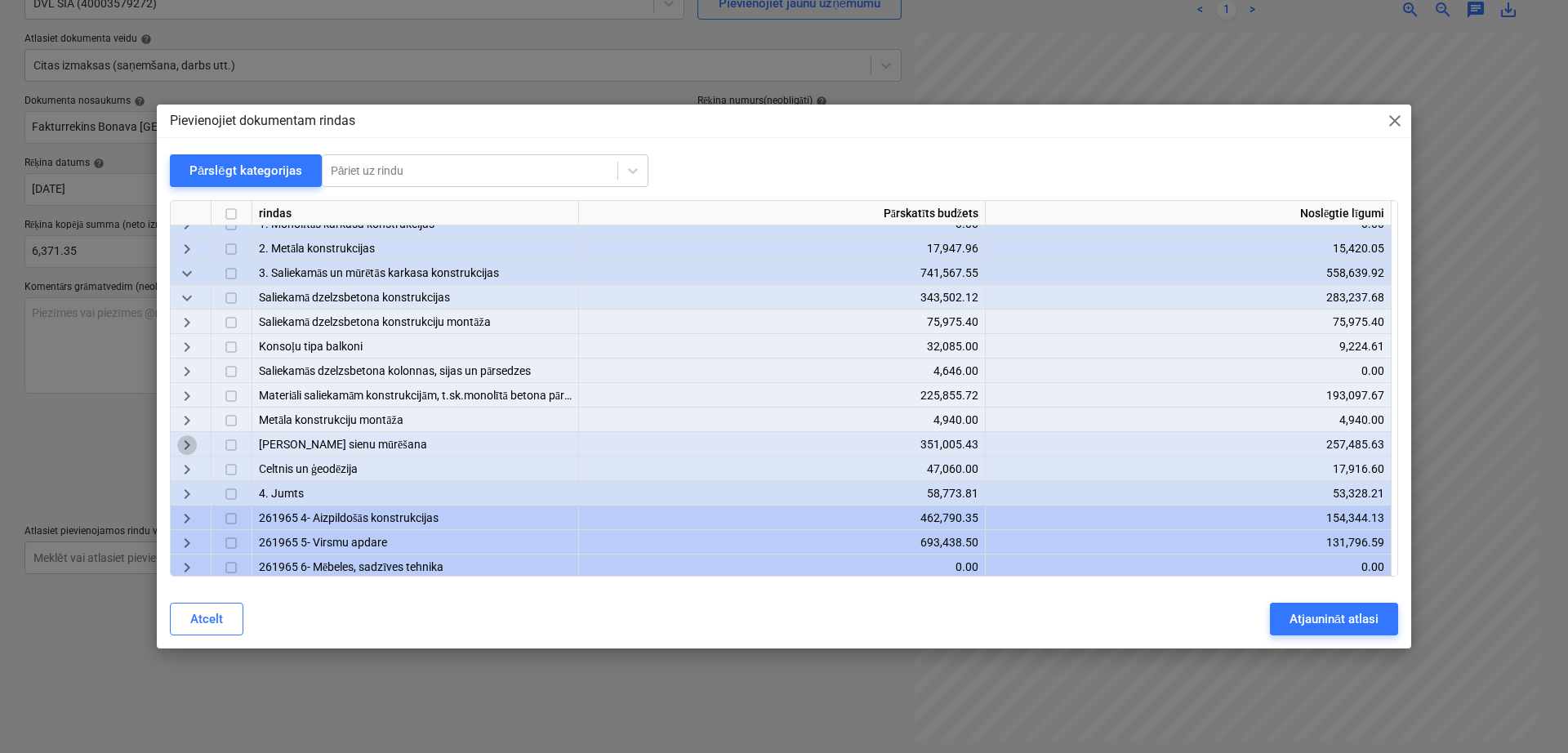
click at [189, 439] on span "keyboard_arrow_right" at bounding box center [186, 446] width 19 height 19
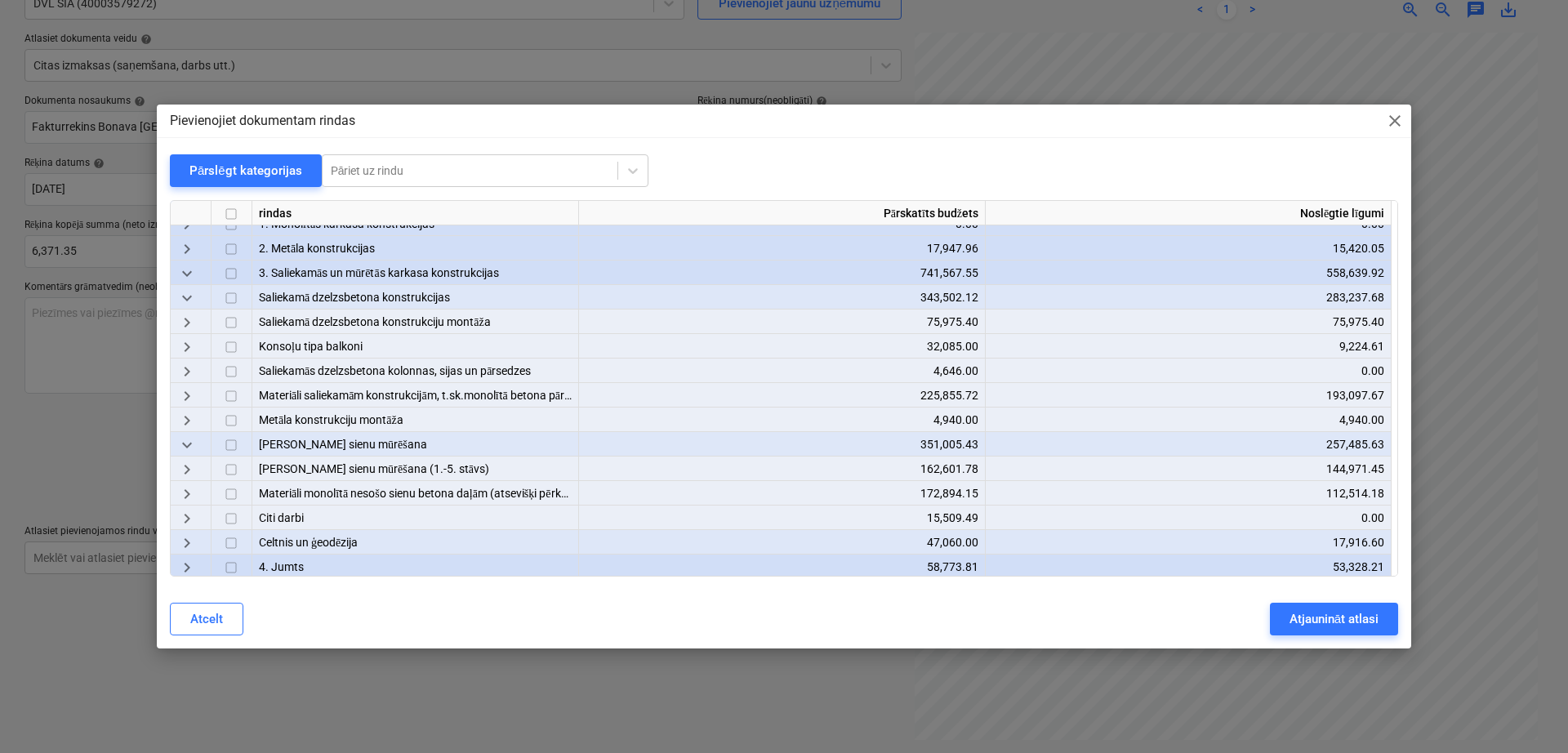
click at [180, 473] on span "keyboard_arrow_right" at bounding box center [186, 471] width 19 height 19
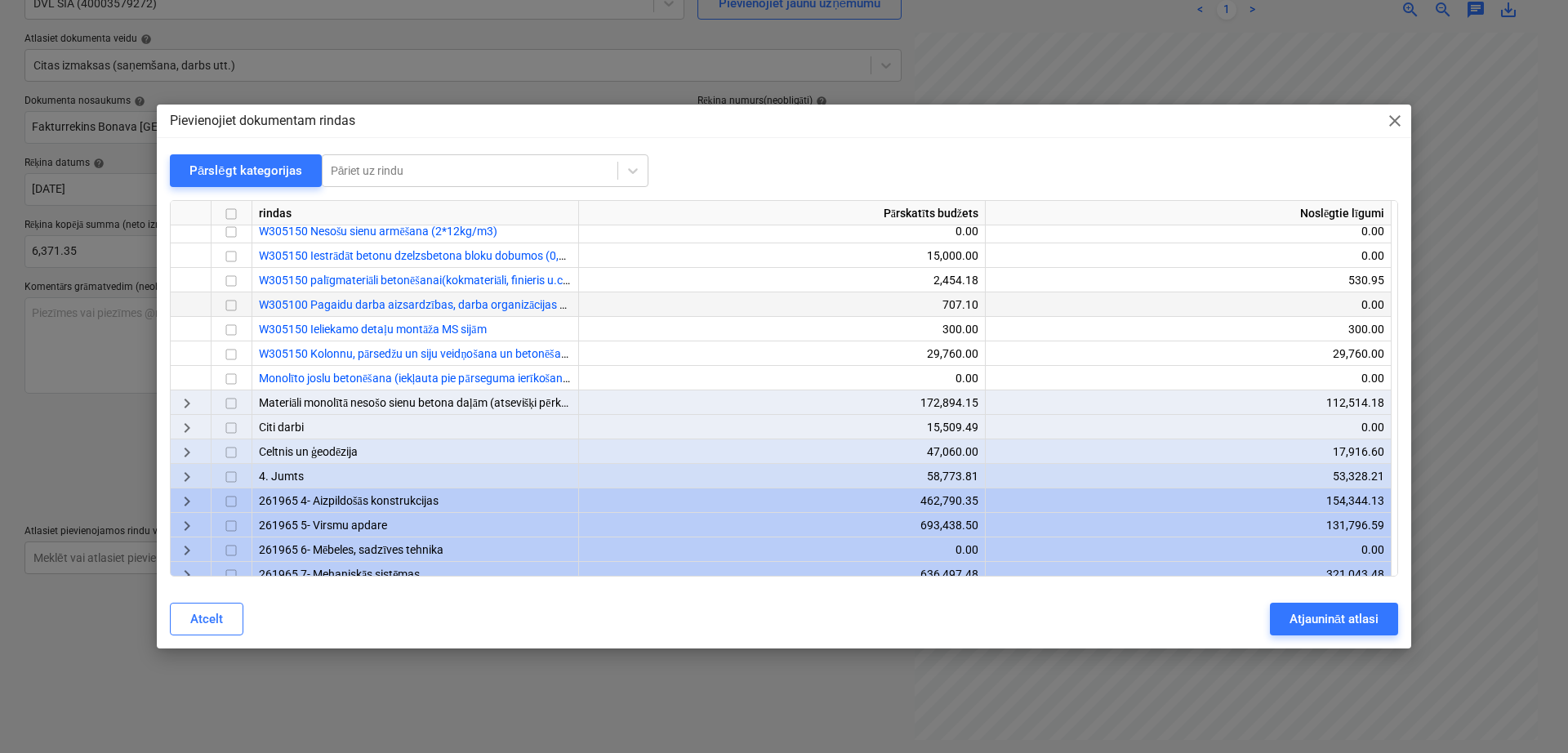
scroll to position [395, 0]
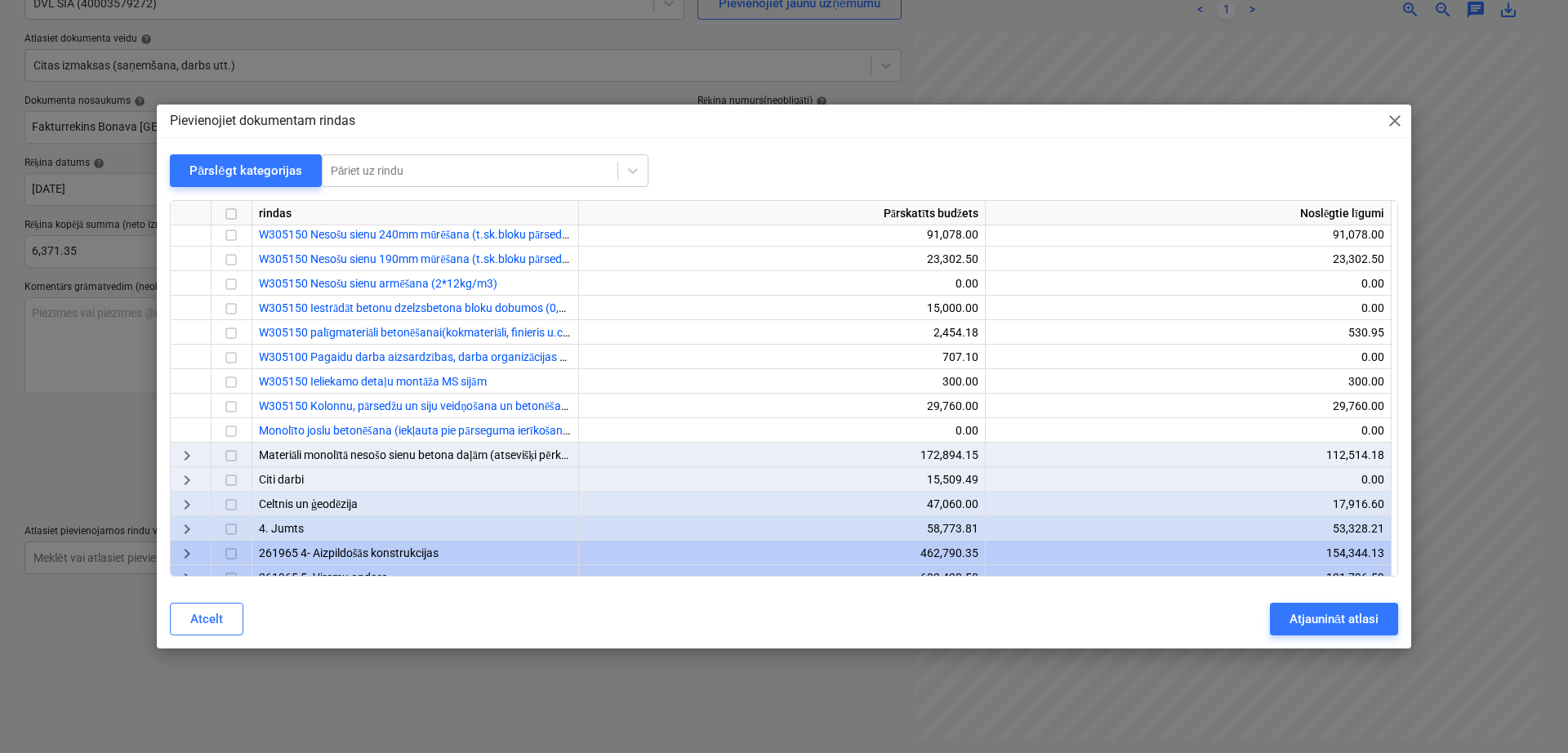
click at [189, 455] on span "keyboard_arrow_right" at bounding box center [186, 456] width 19 height 19
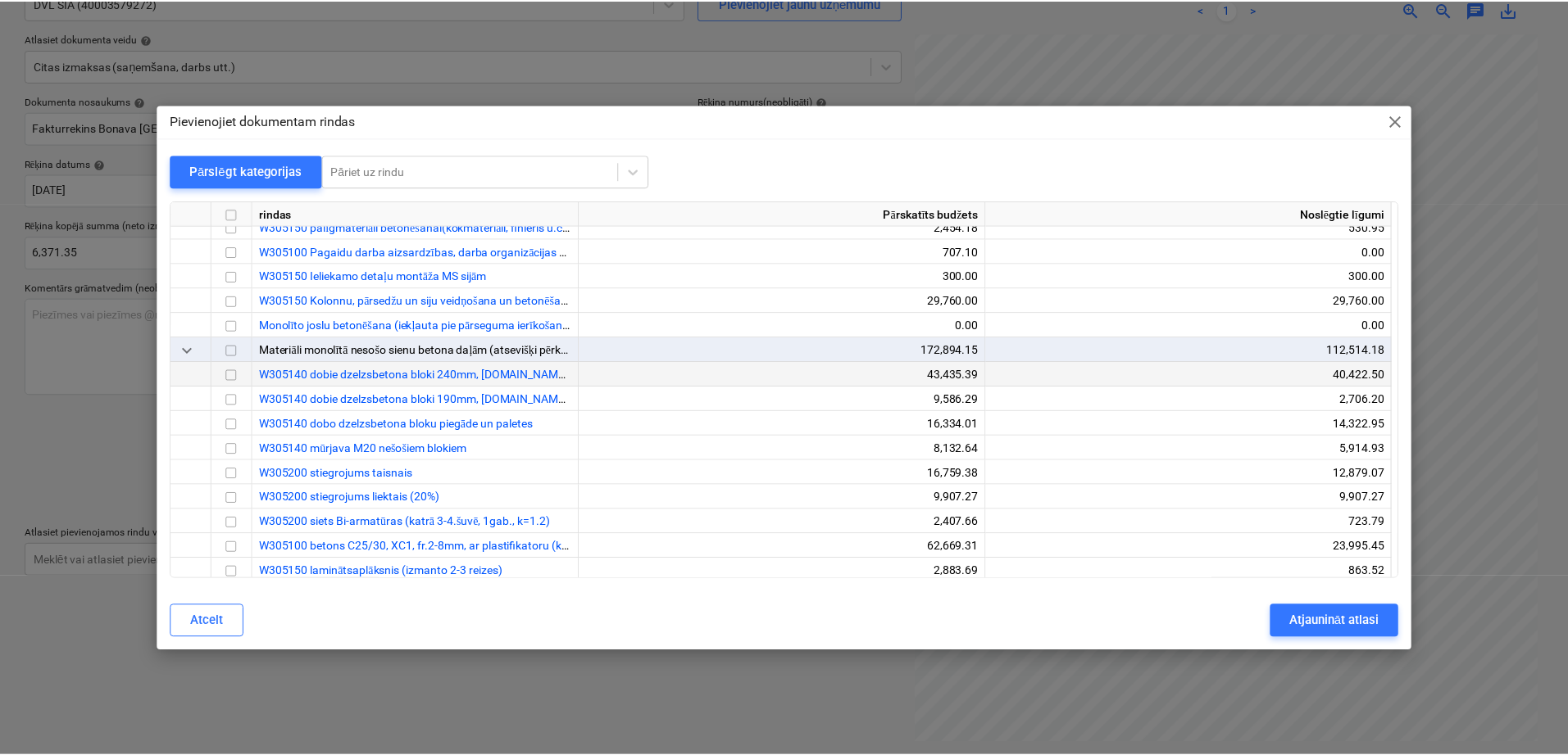
scroll to position [533, 0]
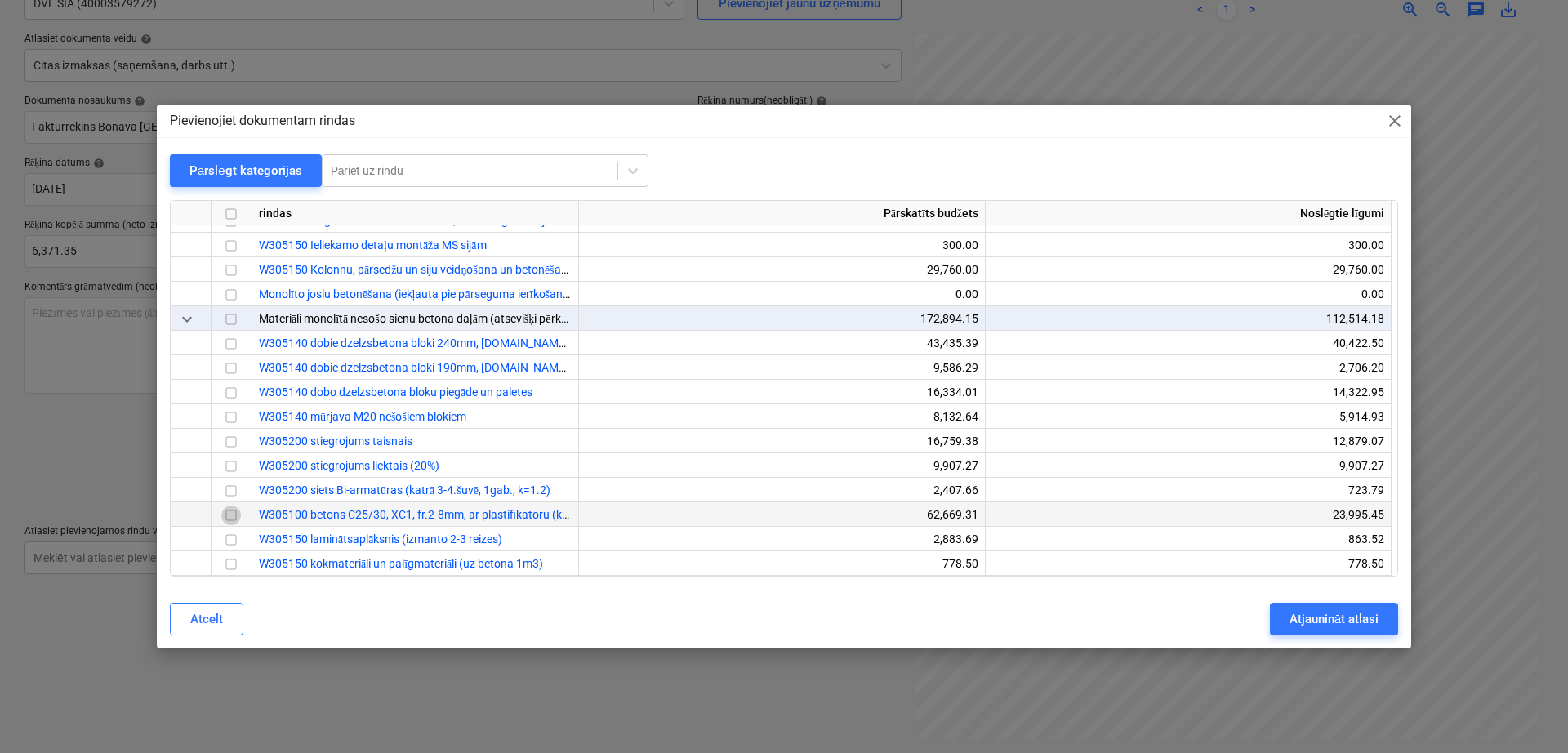
click at [233, 507] on input "checkbox" at bounding box center [231, 516] width 19 height 19
click at [1320, 605] on button "Atjaunināt atlasi" at bounding box center [1333, 620] width 128 height 33
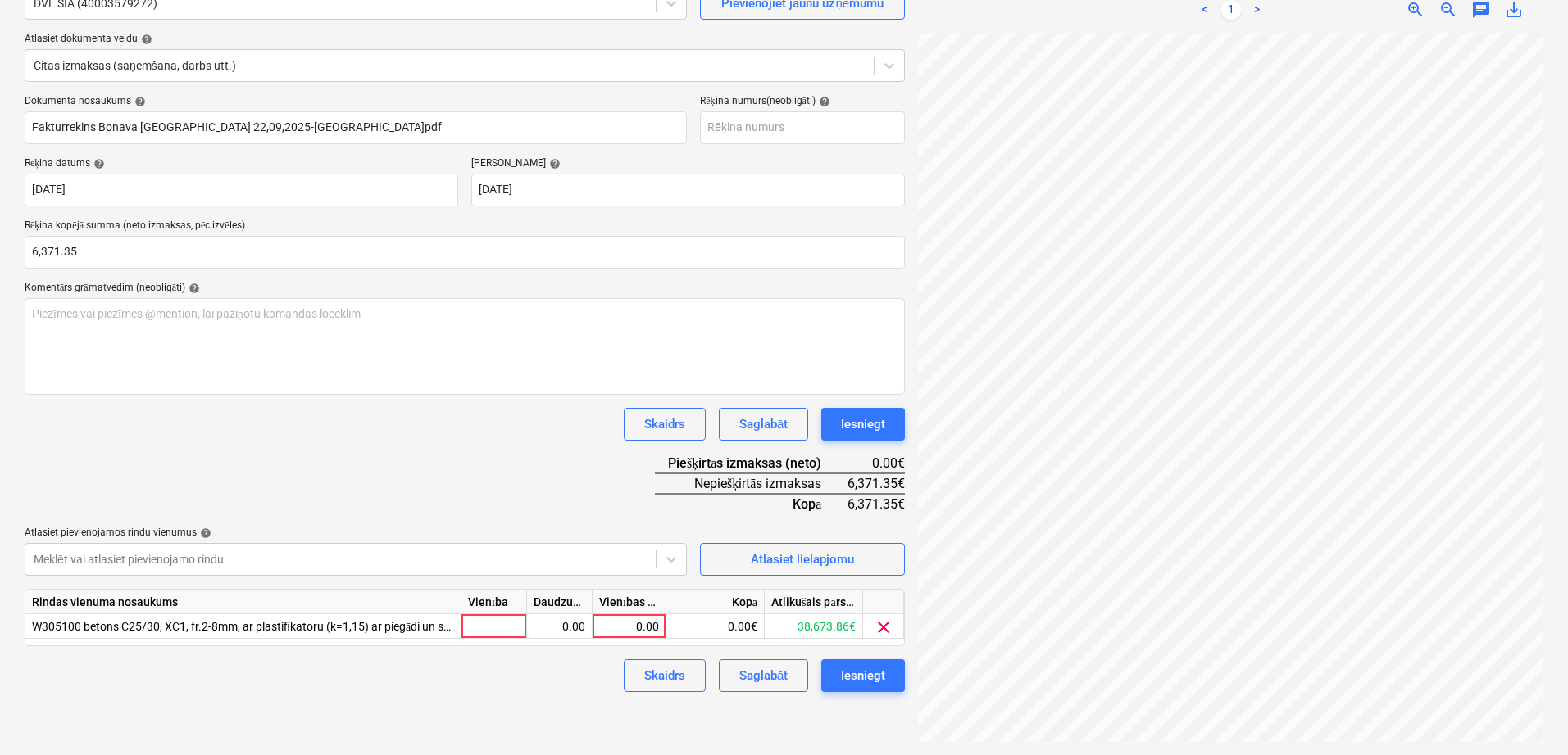
scroll to position [511, 236]
click at [625, 627] on div "0.00" at bounding box center [629, 626] width 60 height 24
type input "6371.35"
click at [508, 403] on div "Dokumenta nosaukums help Fakturrekins Bonava [GEOGRAPHIC_DATA] 22,09,2025-[GEOG…" at bounding box center [464, 393] width 880 height 597
click at [566, 678] on div "Skaidrs Saglabāt Iesniegt" at bounding box center [464, 676] width 880 height 33
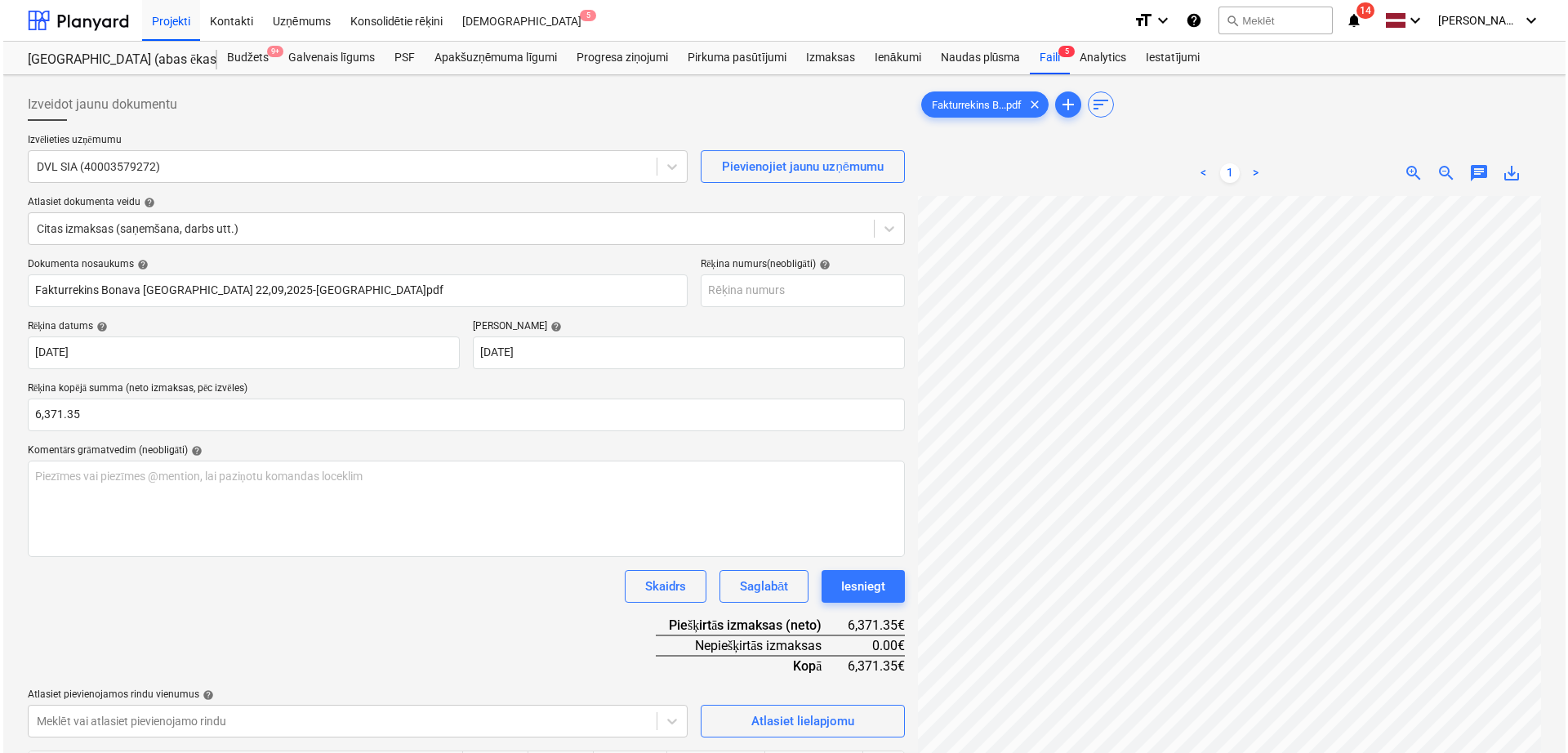
scroll to position [163, 0]
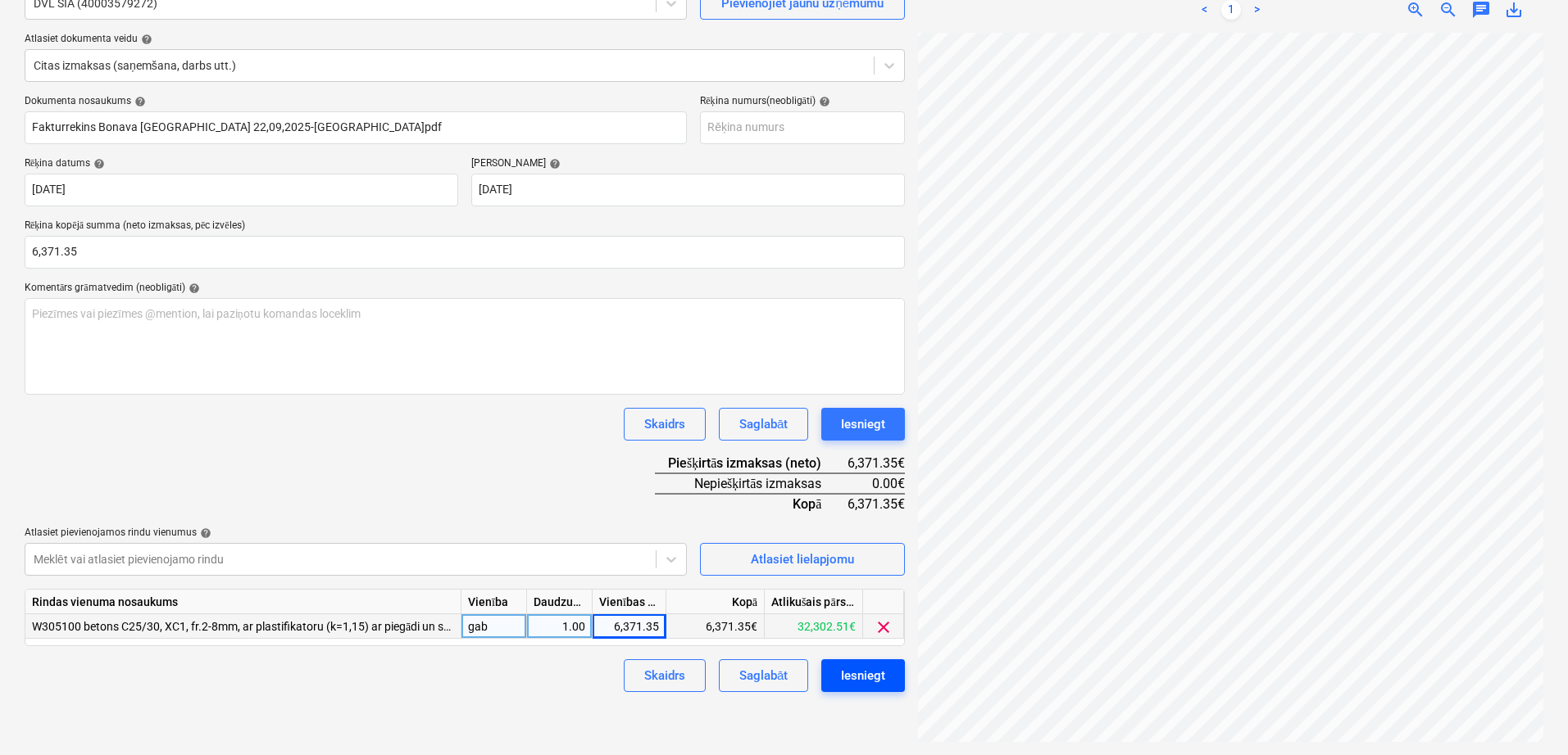
click at [859, 689] on button "Iesniegt" at bounding box center [863, 676] width 83 height 33
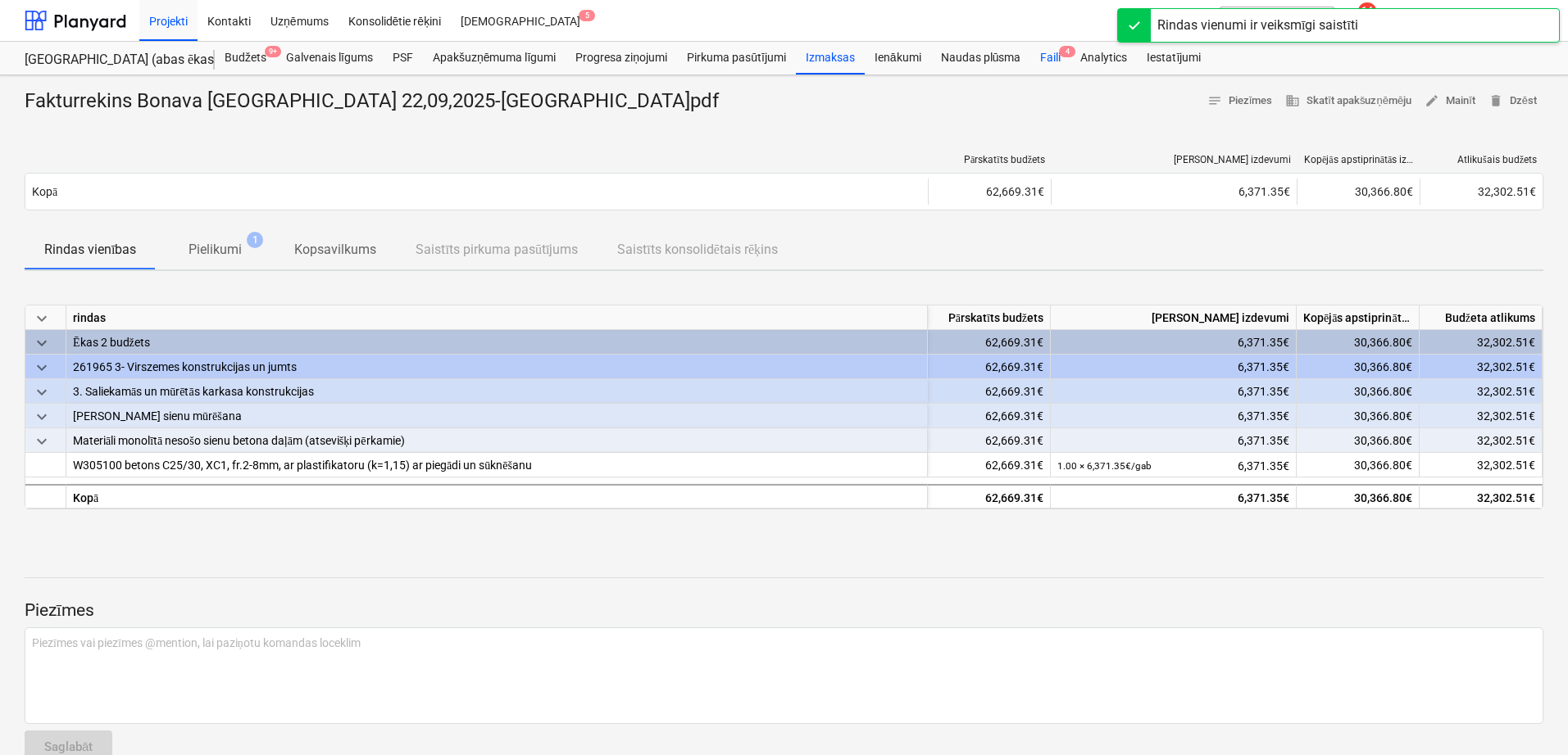
click at [1049, 59] on div "Faili 4" at bounding box center [1049, 58] width 40 height 33
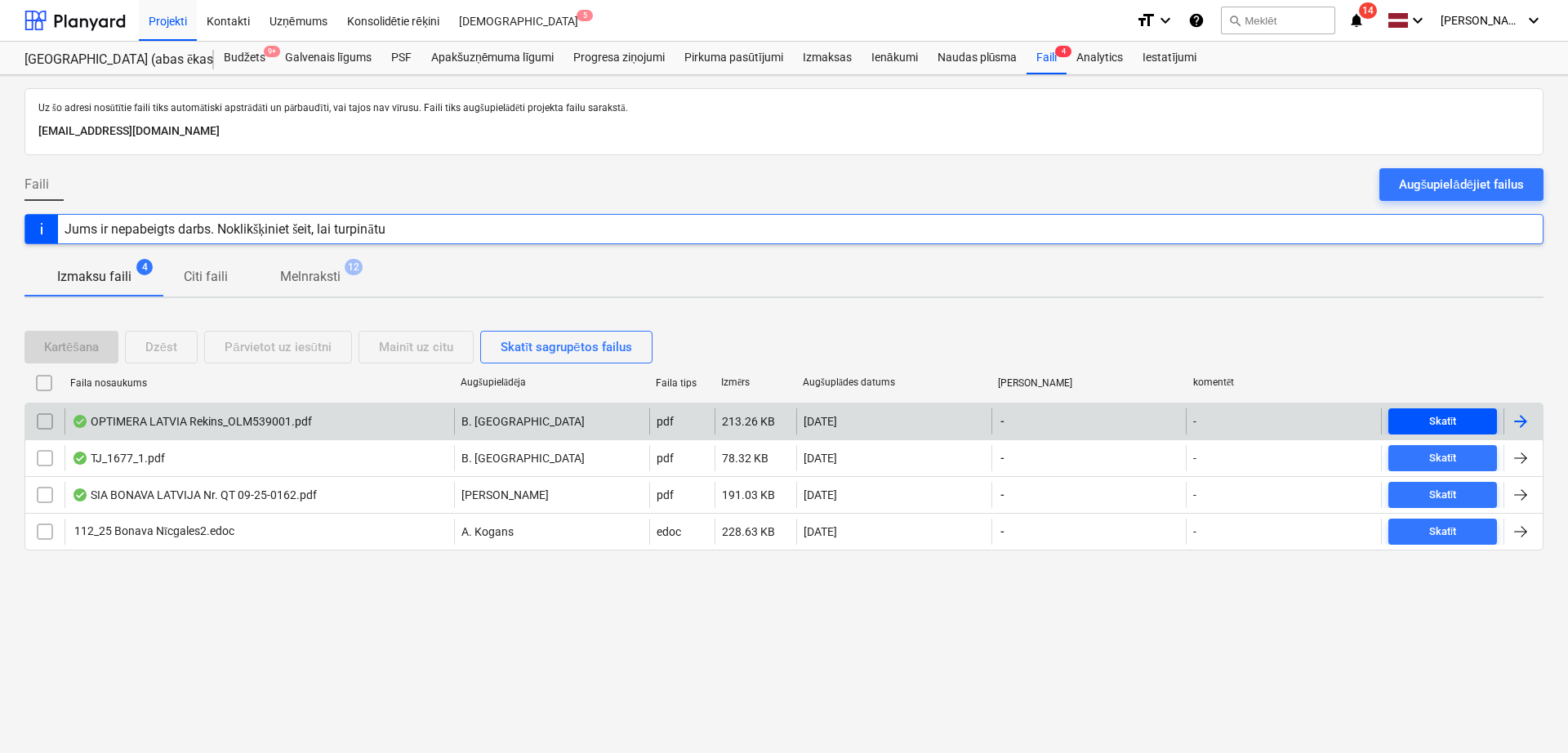
click at [1425, 419] on span "Skatīt" at bounding box center [1442, 421] width 96 height 18
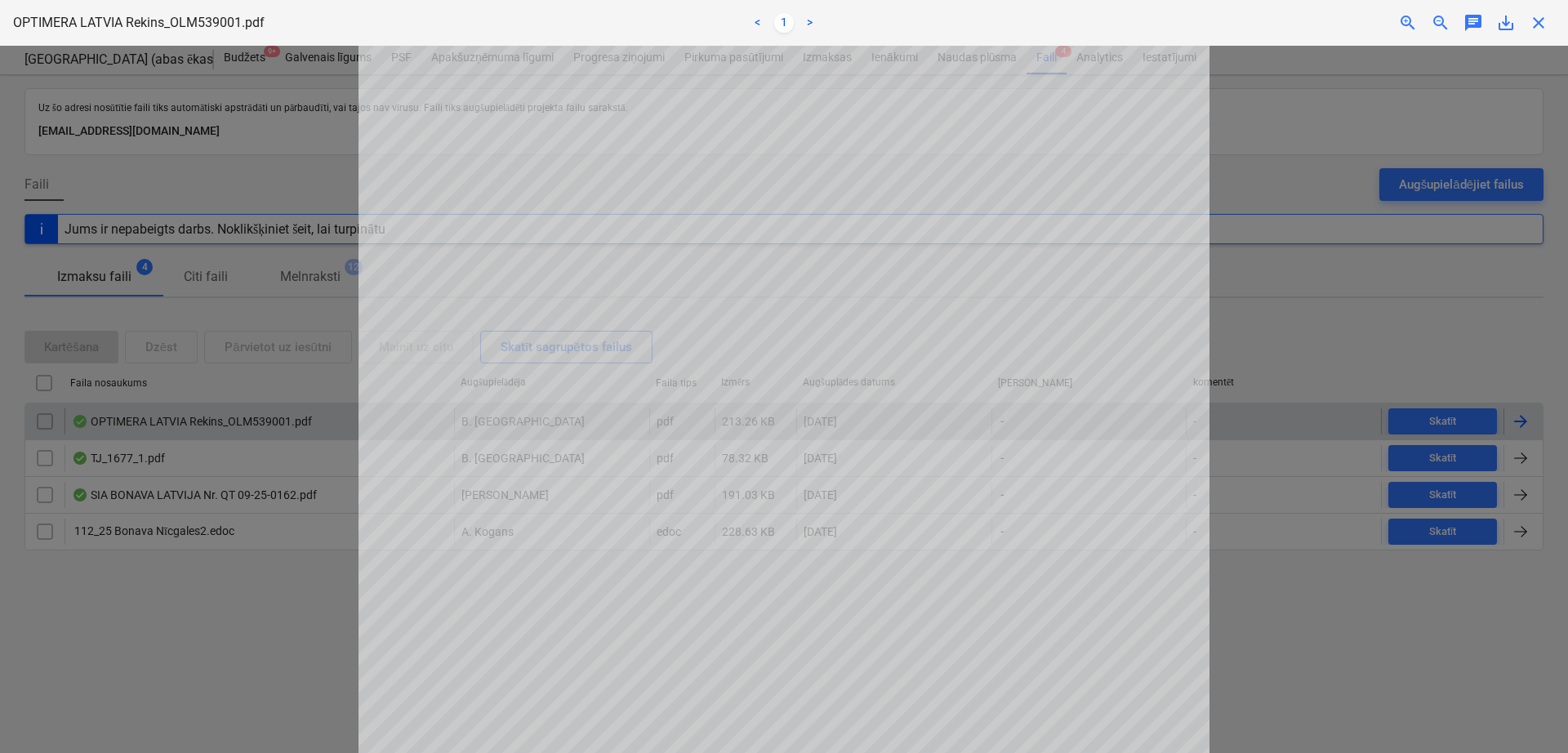
click at [1541, 26] on span "close" at bounding box center [1538, 23] width 19 height 19
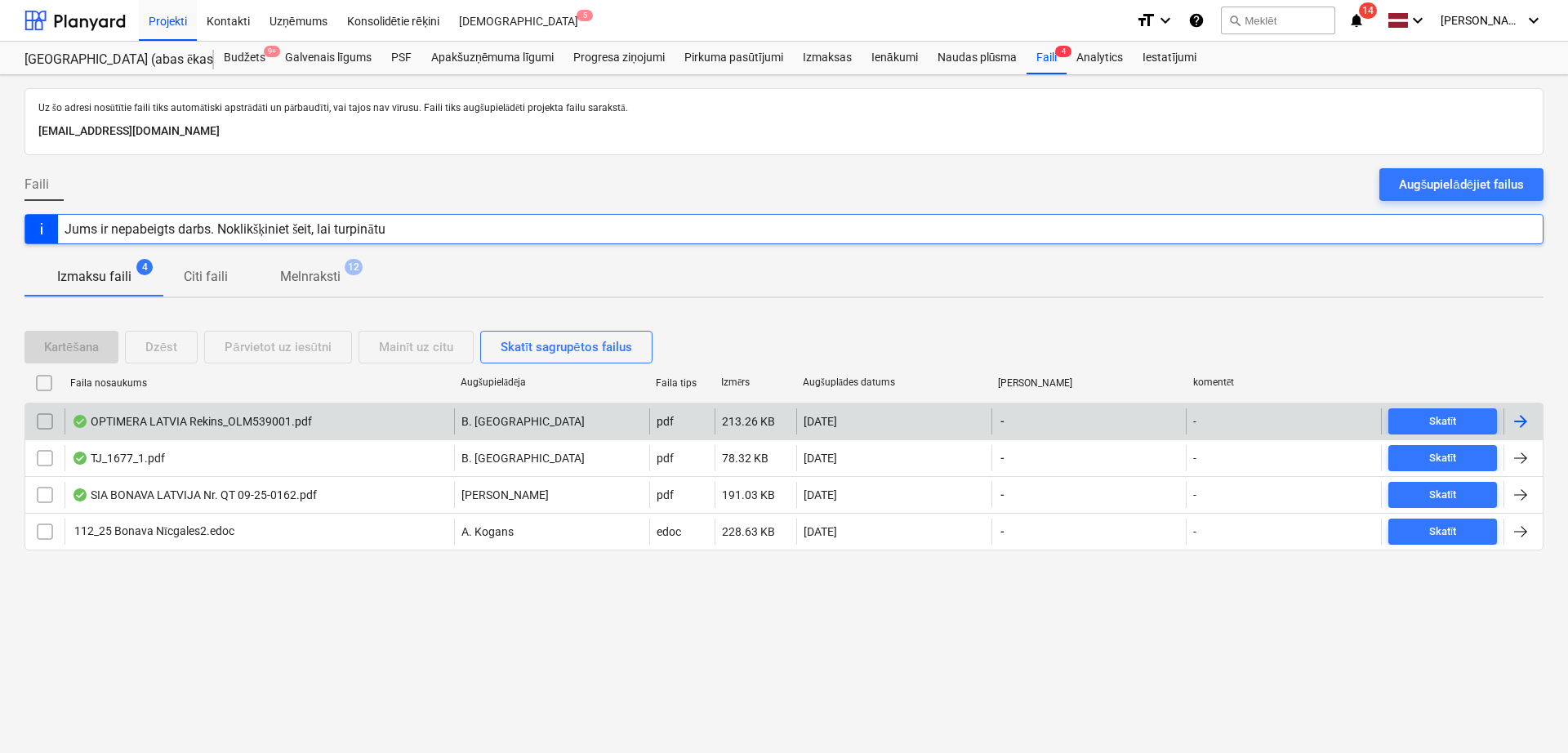
click at [1528, 419] on div at bounding box center [1521, 421] width 19 height 19
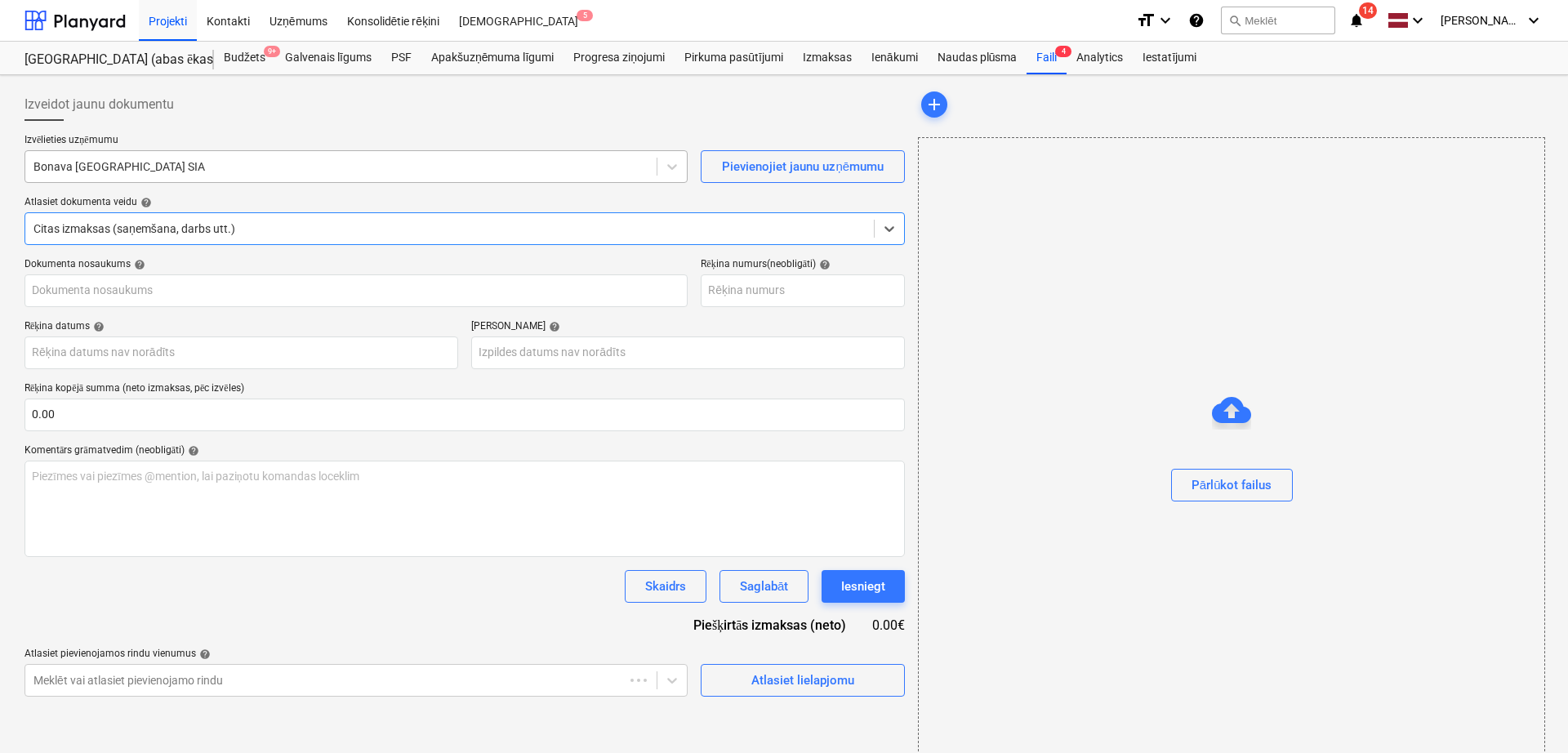
type input "OLM539001"
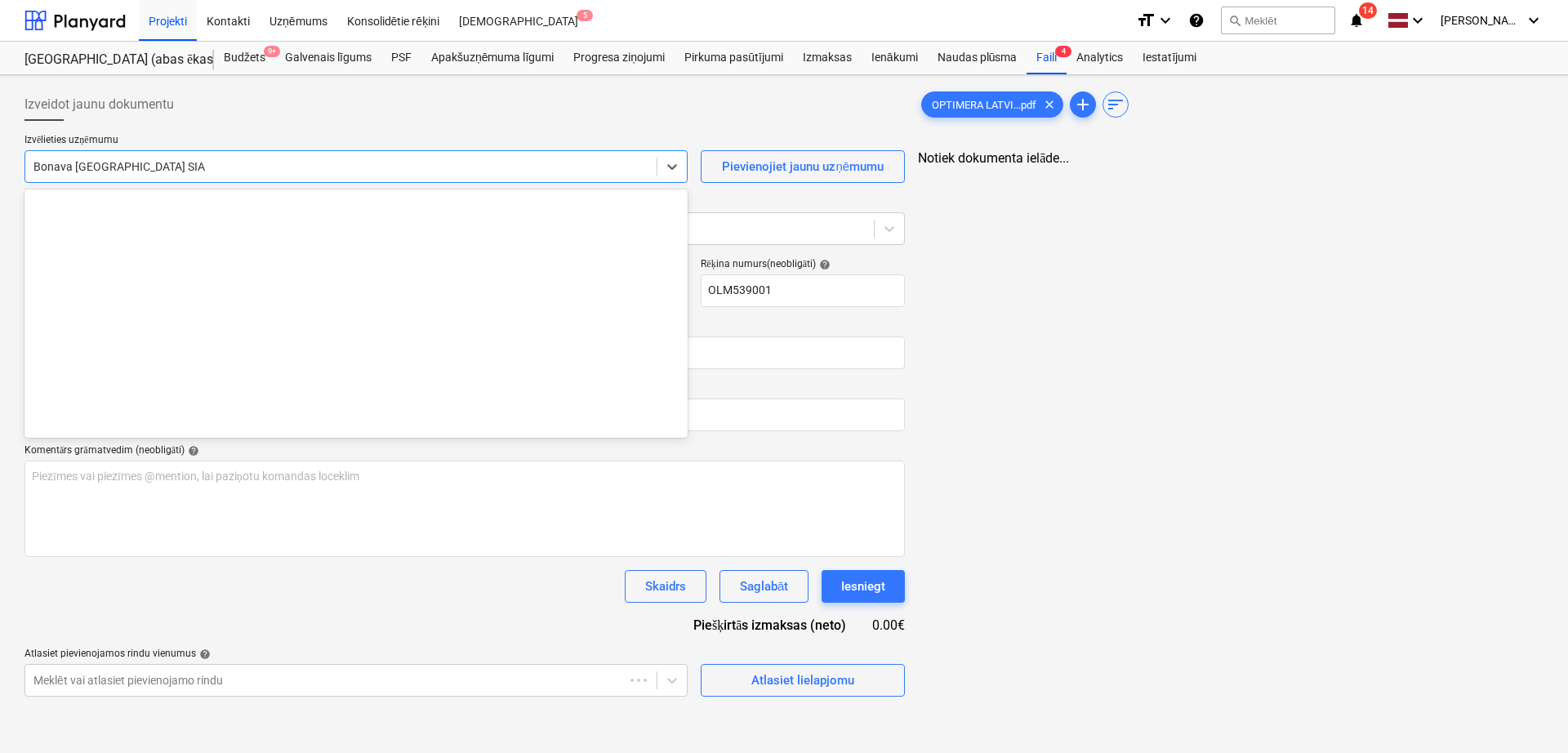
click at [340, 168] on div at bounding box center [341, 166] width 614 height 16
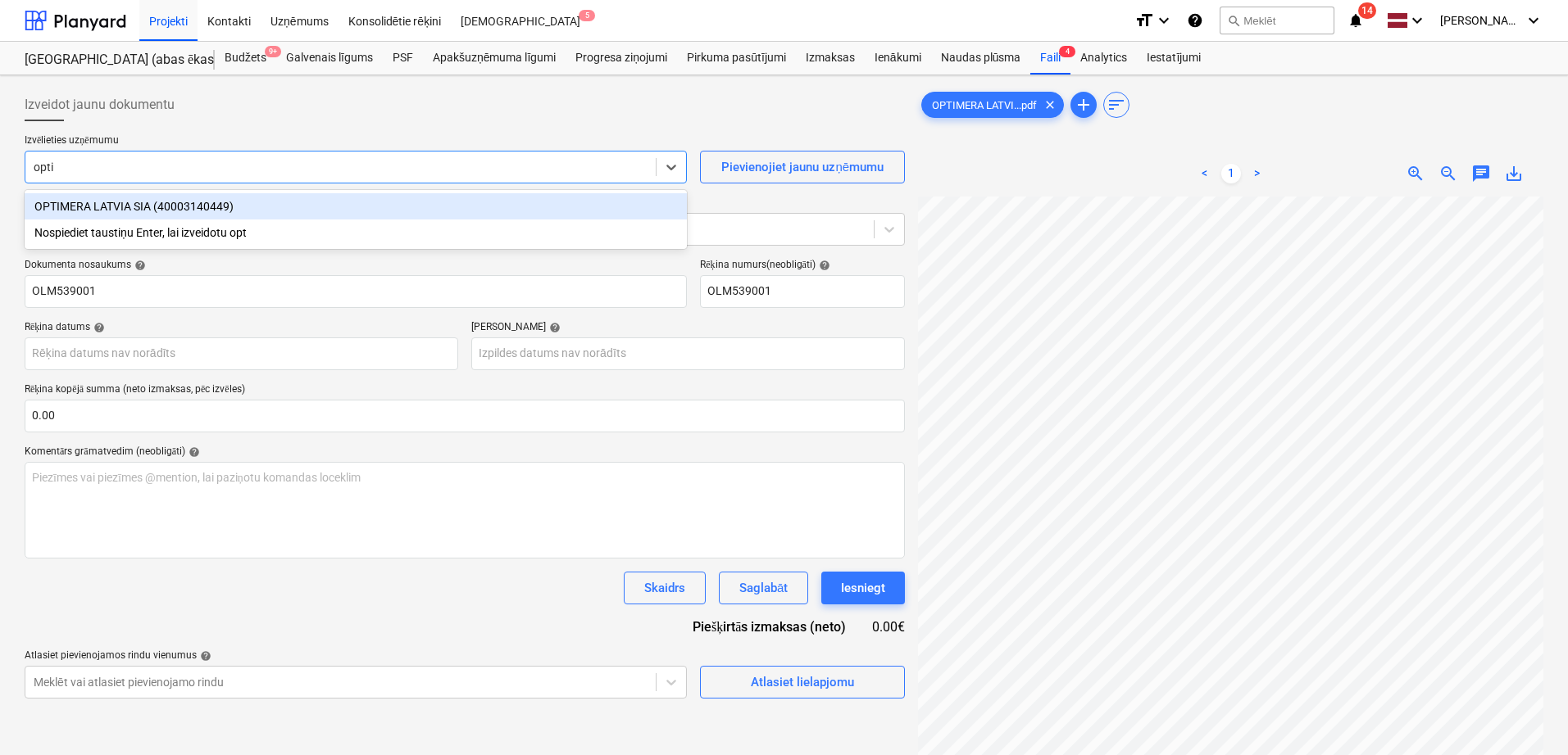
type input "optim"
click at [335, 205] on div "OPTIMERA LATVIA SIA (40003140449)" at bounding box center [355, 205] width 662 height 26
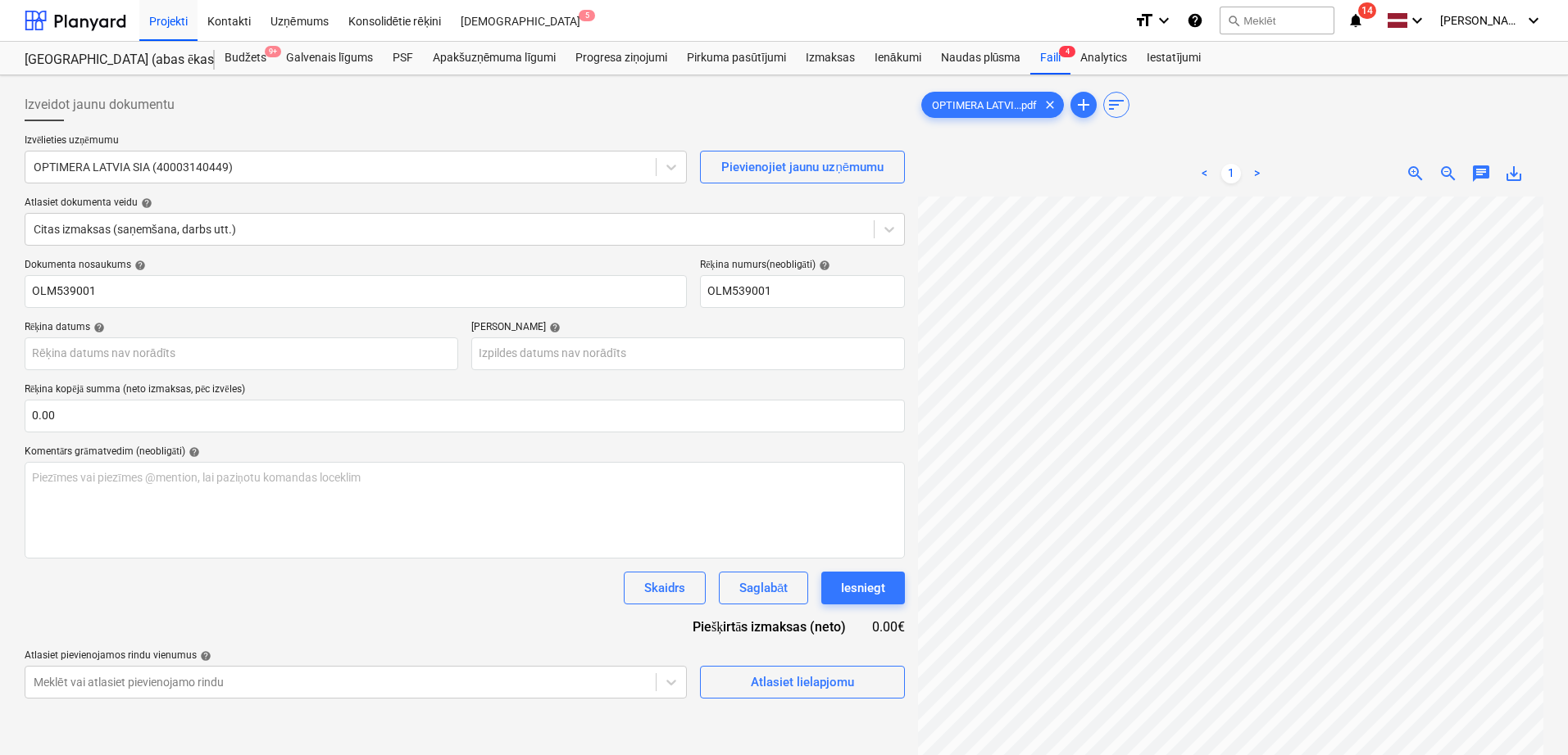
scroll to position [293, 238]
click at [168, 408] on input "text" at bounding box center [464, 416] width 880 height 33
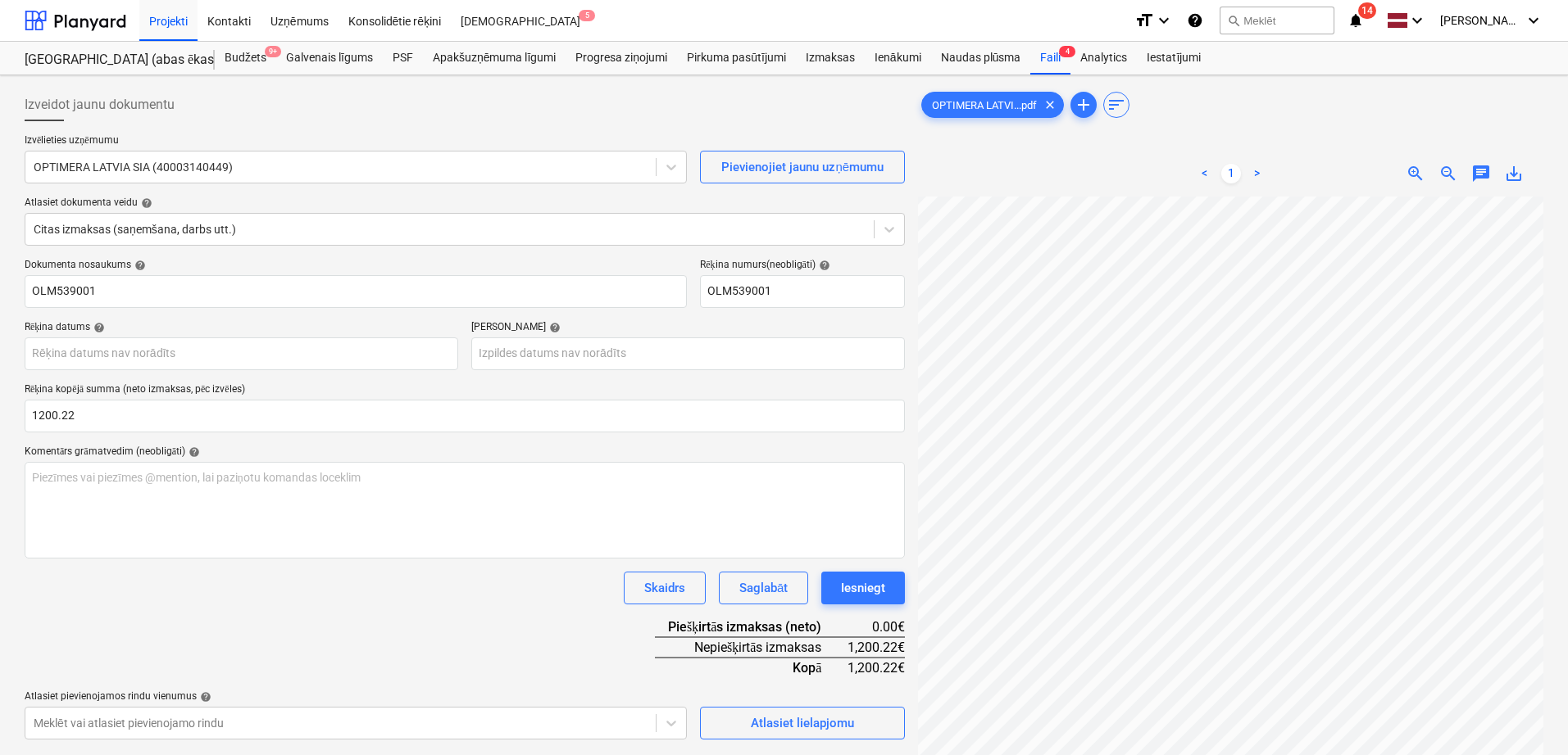
type input "1,200.22"
click at [486, 670] on div "Dokumenta nosaukums help OLM539001 Rēķina numurs (neobligāti) help OLM539001 Rē…" at bounding box center [464, 499] width 880 height 481
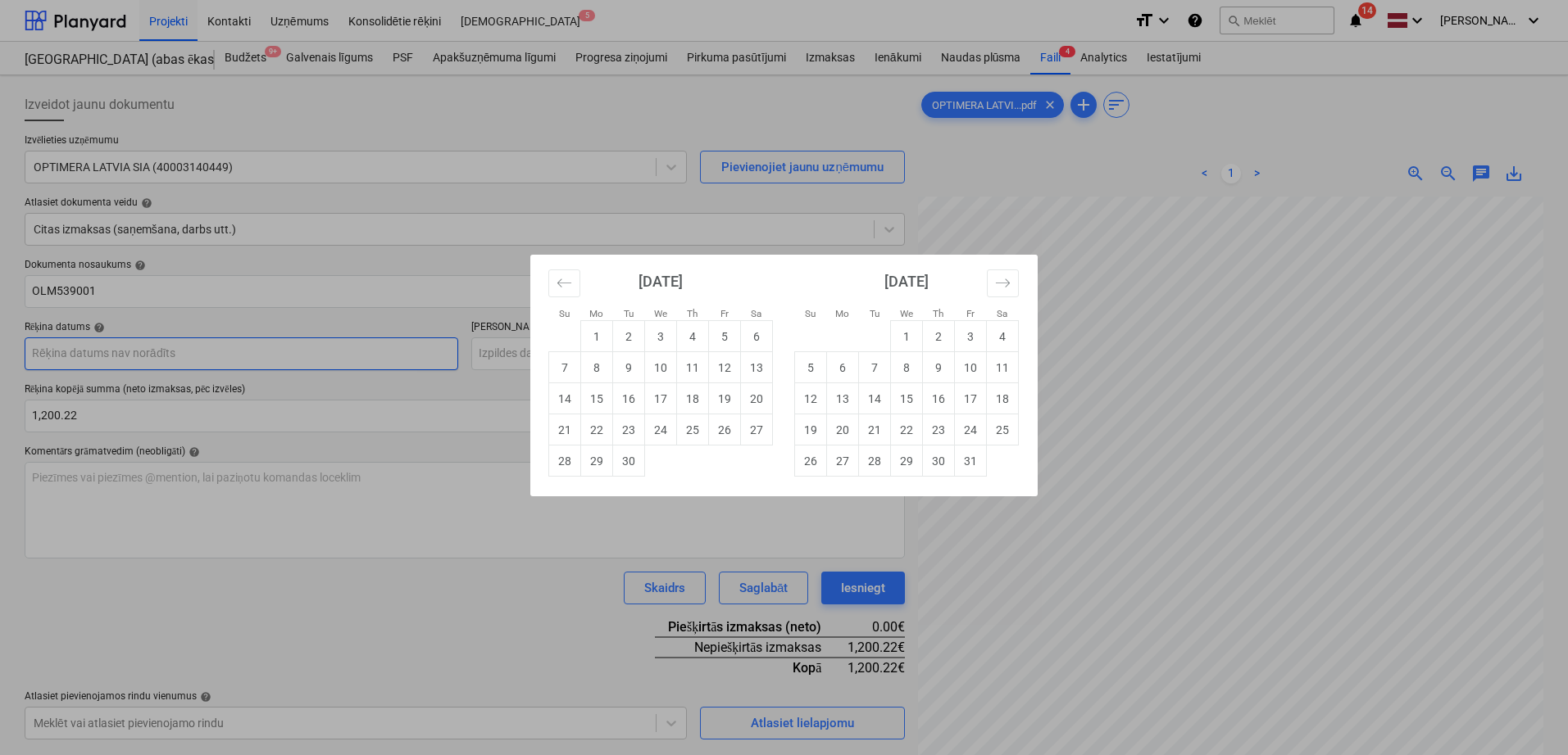
click at [205, 358] on body "Projekti Kontakti Uzņēmums Konsolidētie rēķini Iesūtne 5 format_size keyboard_a…" at bounding box center [784, 377] width 1568 height 755
click at [636, 432] on td "23" at bounding box center [628, 430] width 32 height 31
type input "[DATE]"
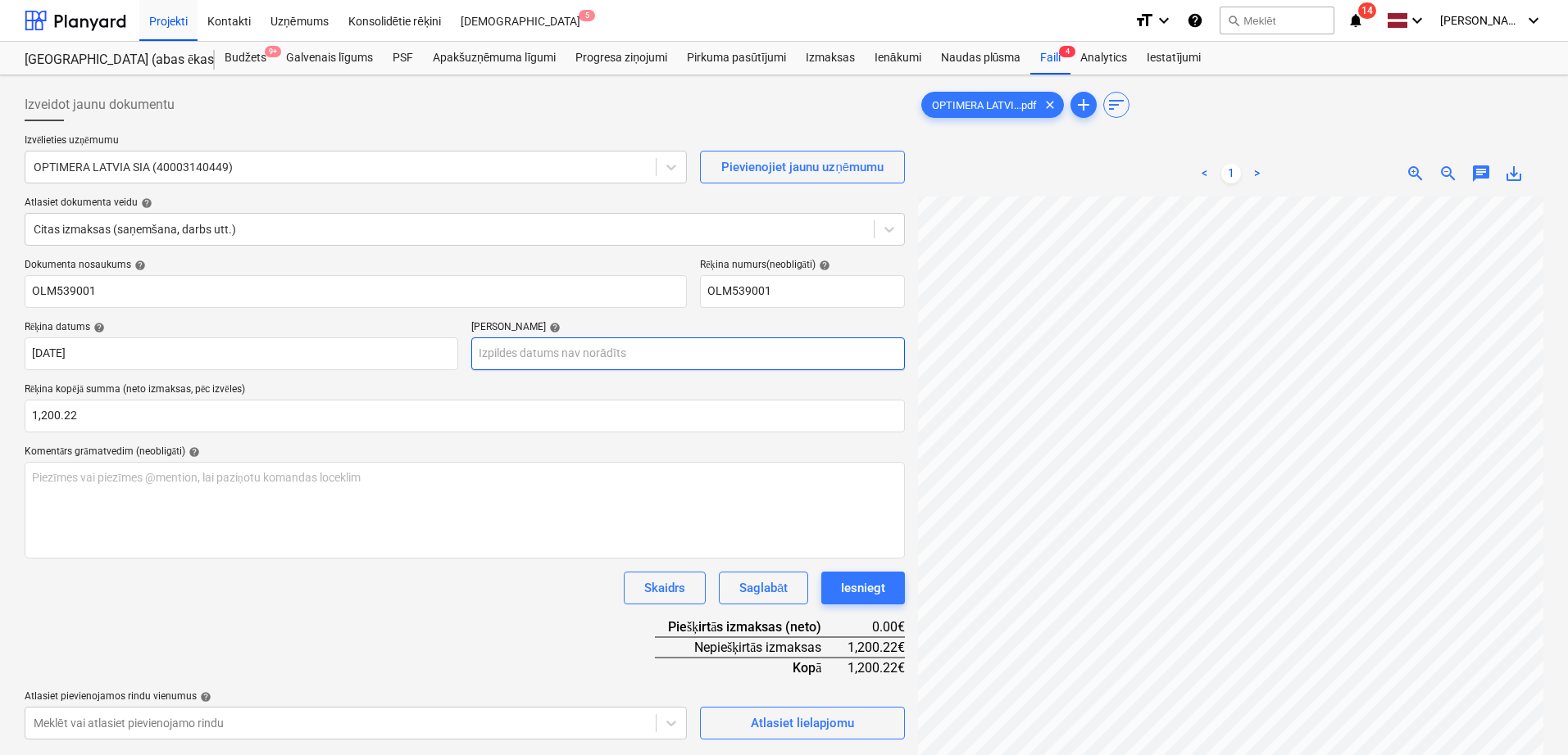
click at [600, 351] on body "Projekti Kontakti Uzņēmums Konsolidētie rēķini Iesūtne 5 format_size keyboard_a…" at bounding box center [784, 377] width 1568 height 755
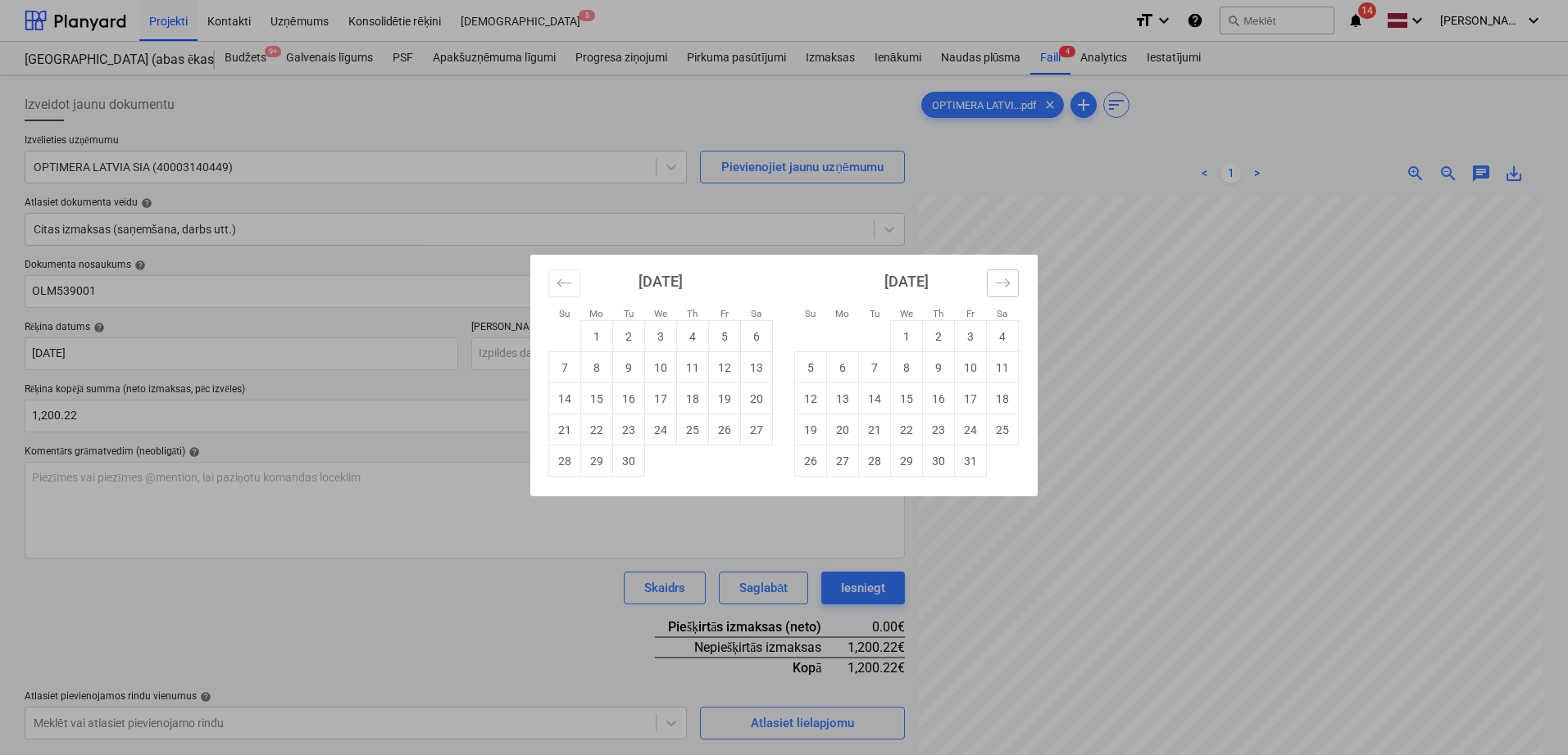
click at [1003, 287] on icon "Move forward to switch to the next month." at bounding box center [1003, 283] width 16 height 16
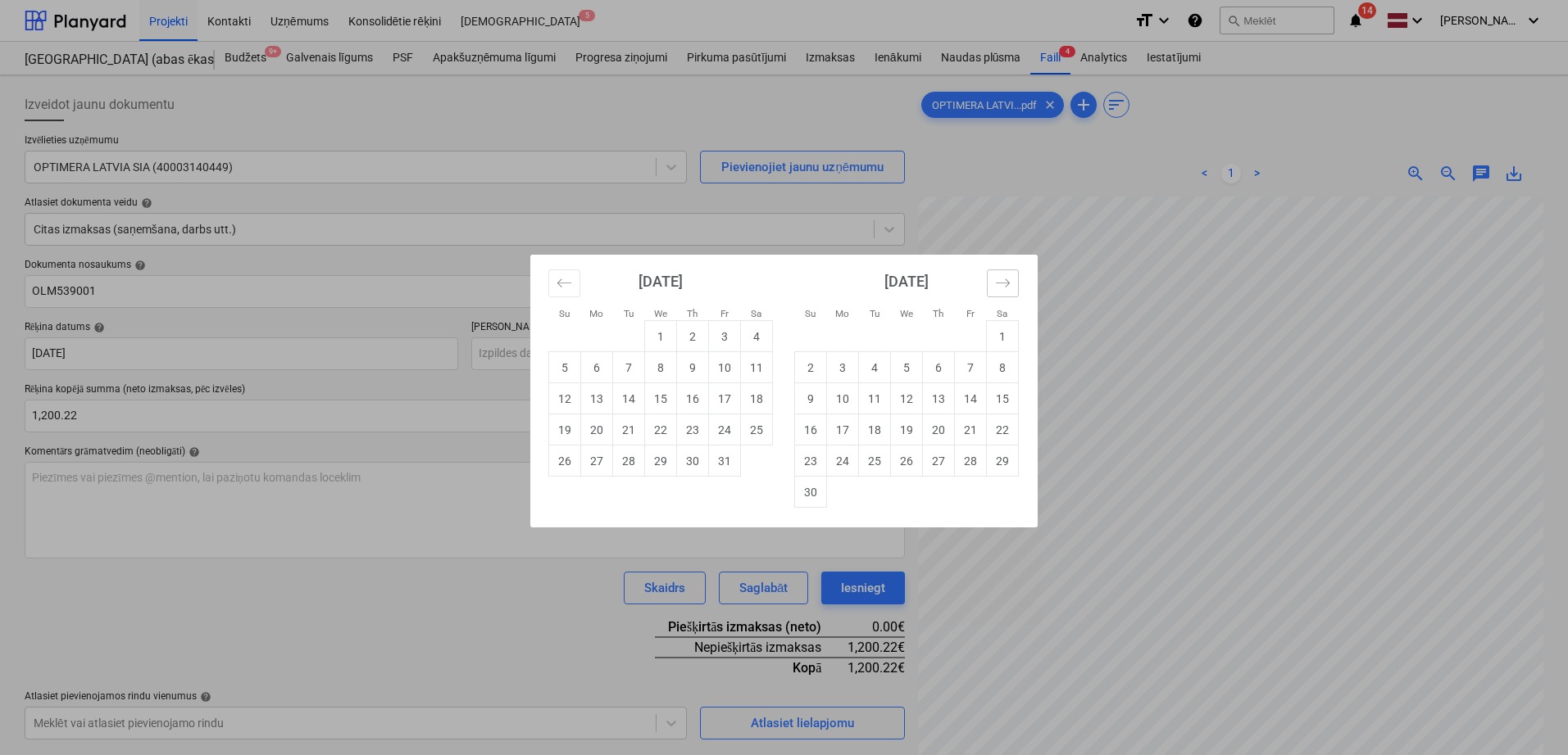
click at [1001, 287] on icon "Move forward to switch to the next month." at bounding box center [1003, 283] width 16 height 16
click at [1003, 272] on button "Move forward to switch to the next month." at bounding box center [1003, 283] width 32 height 28
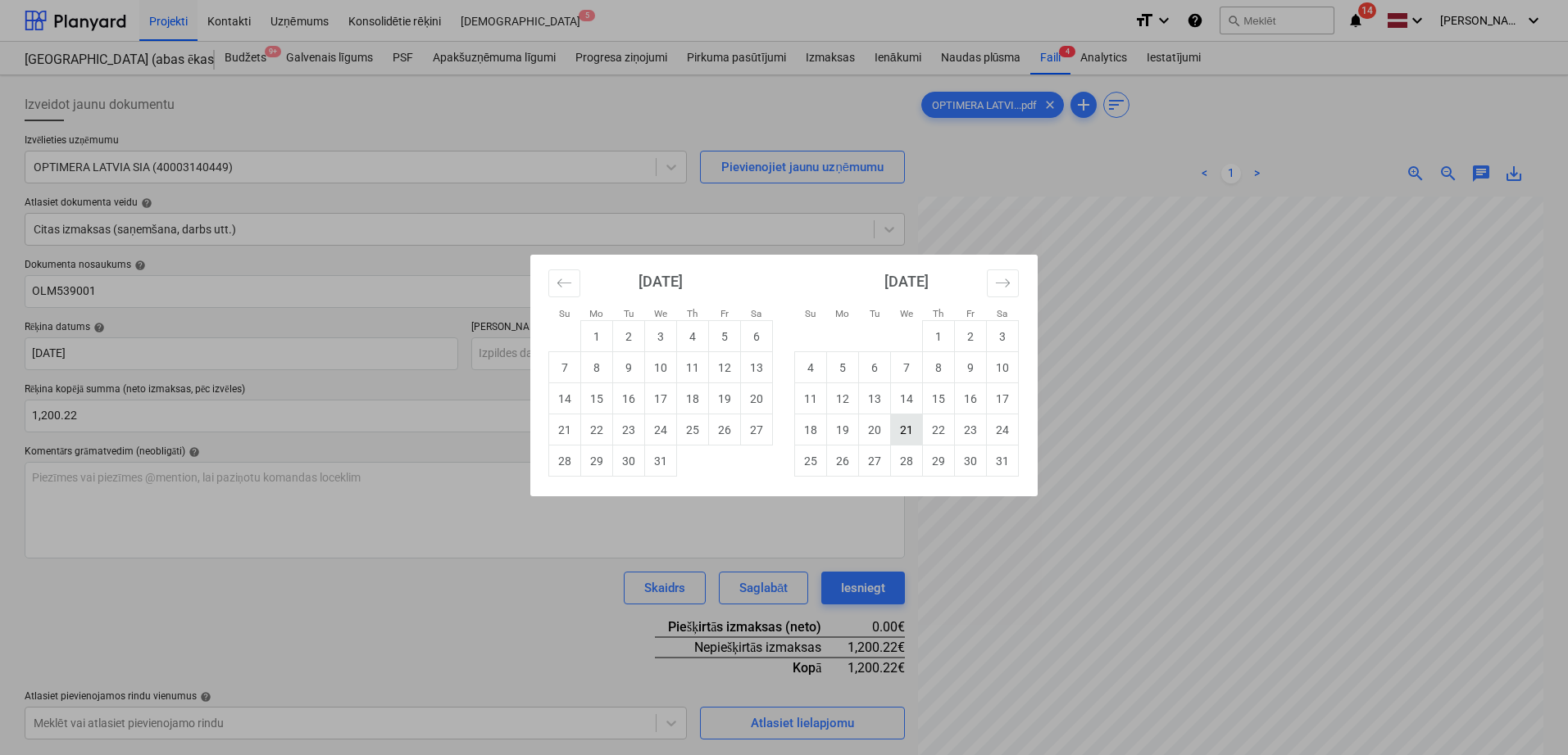
click at [904, 428] on td "21" at bounding box center [907, 430] width 32 height 31
type input "[DATE]"
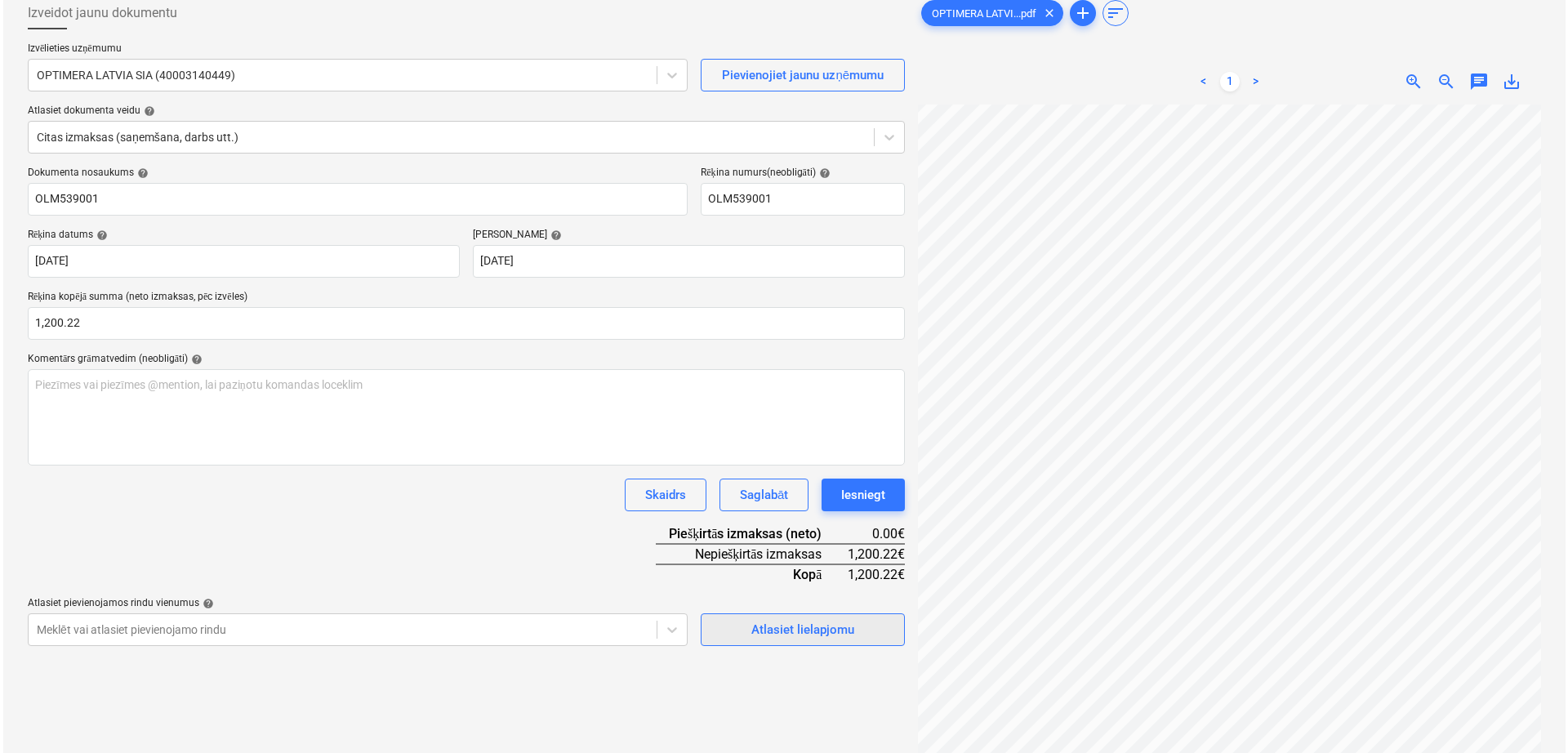
scroll to position [163, 0]
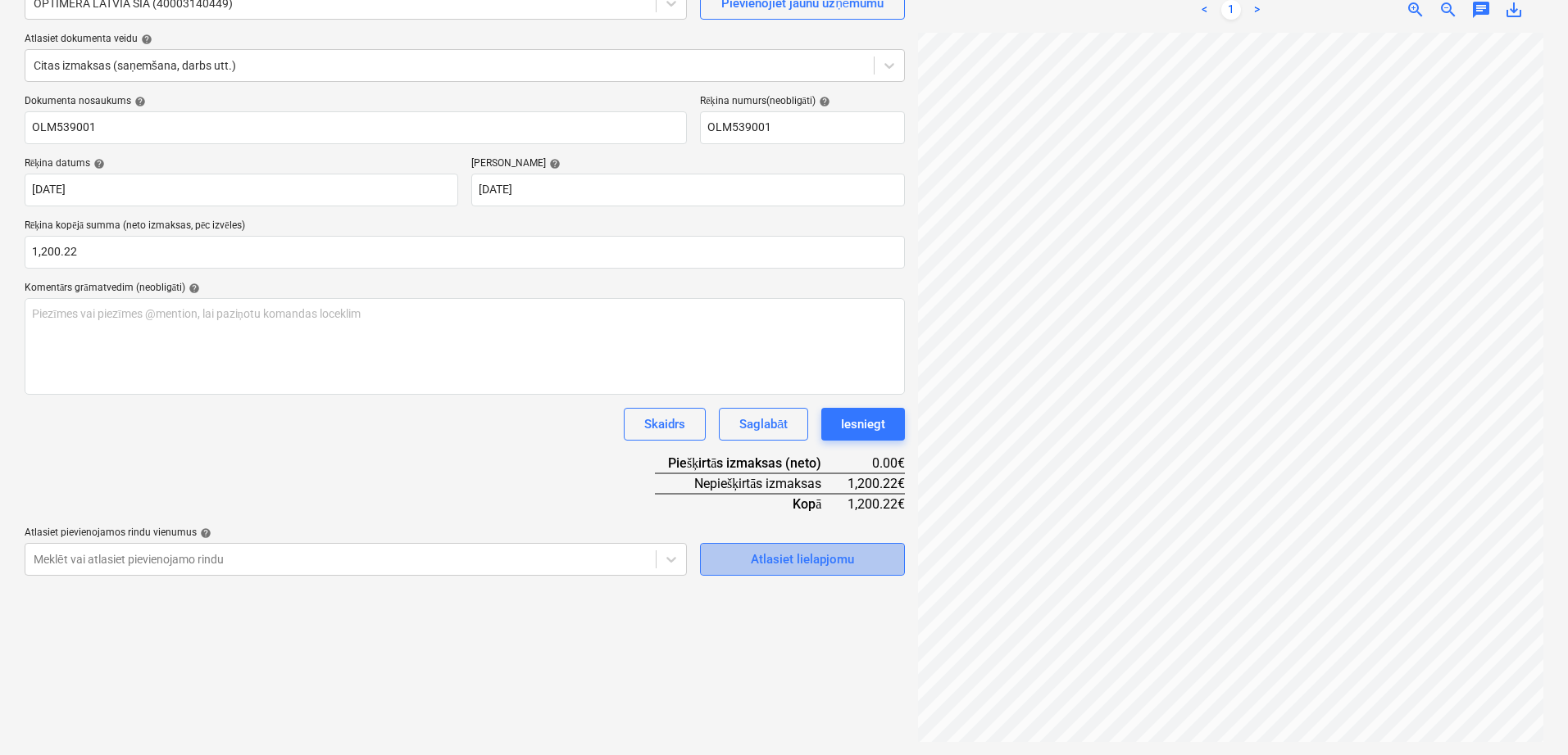
click at [789, 567] on div "Atlasiet lielapjomu" at bounding box center [802, 559] width 103 height 21
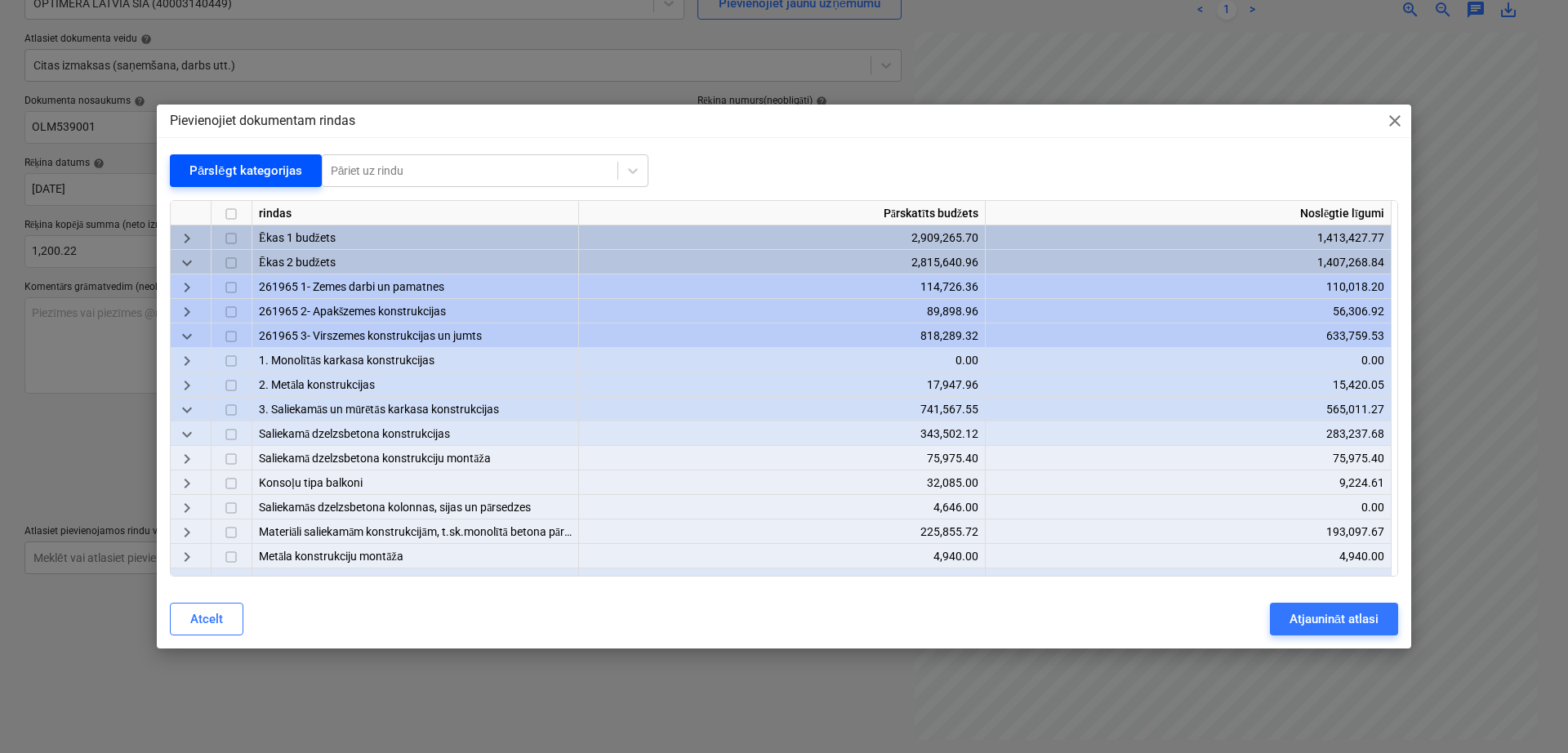
click at [246, 162] on div "Pārslēgt kategorijas" at bounding box center [245, 171] width 113 height 21
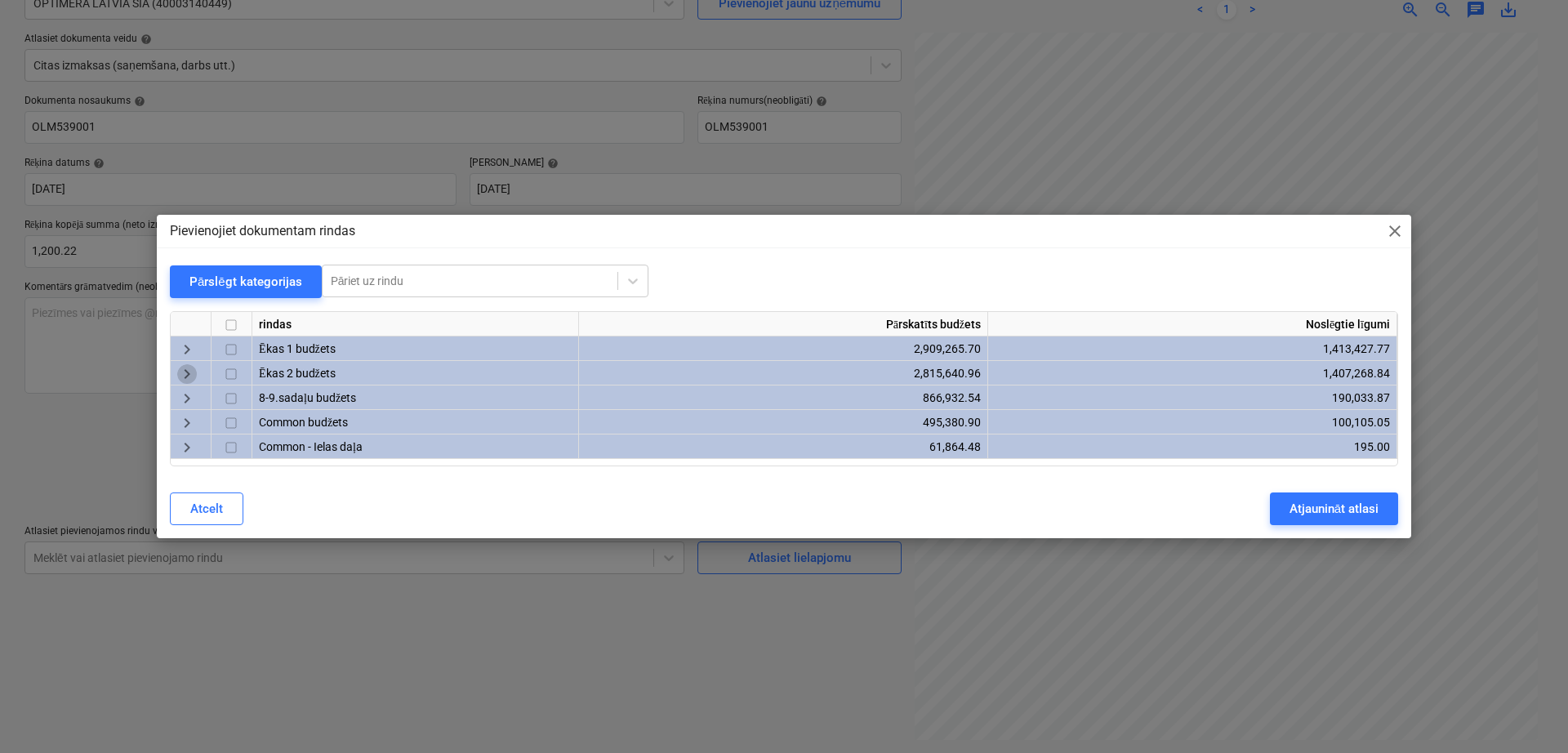
click at [194, 373] on span "keyboard_arrow_right" at bounding box center [186, 374] width 19 height 19
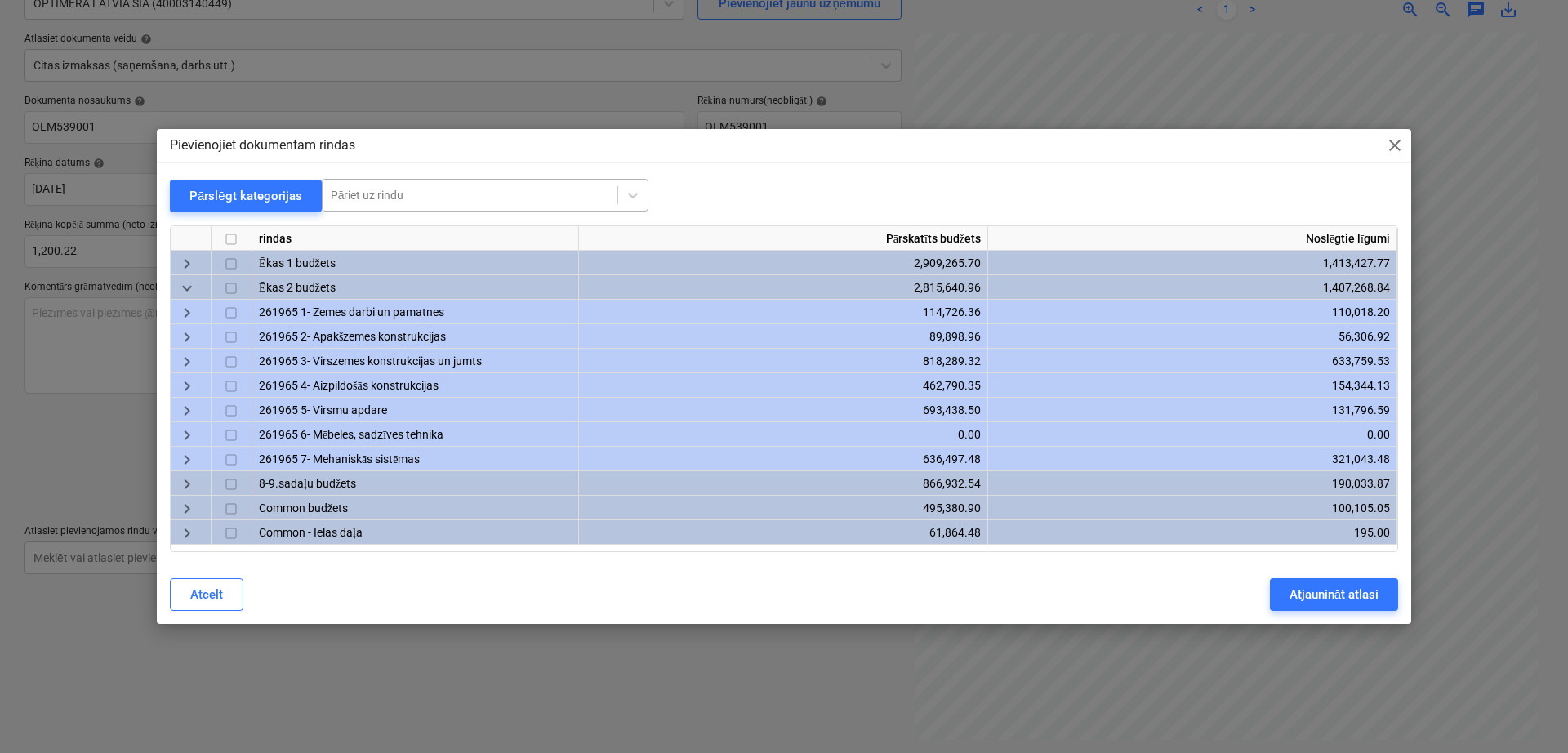
click at [466, 192] on div at bounding box center [470, 195] width 278 height 16
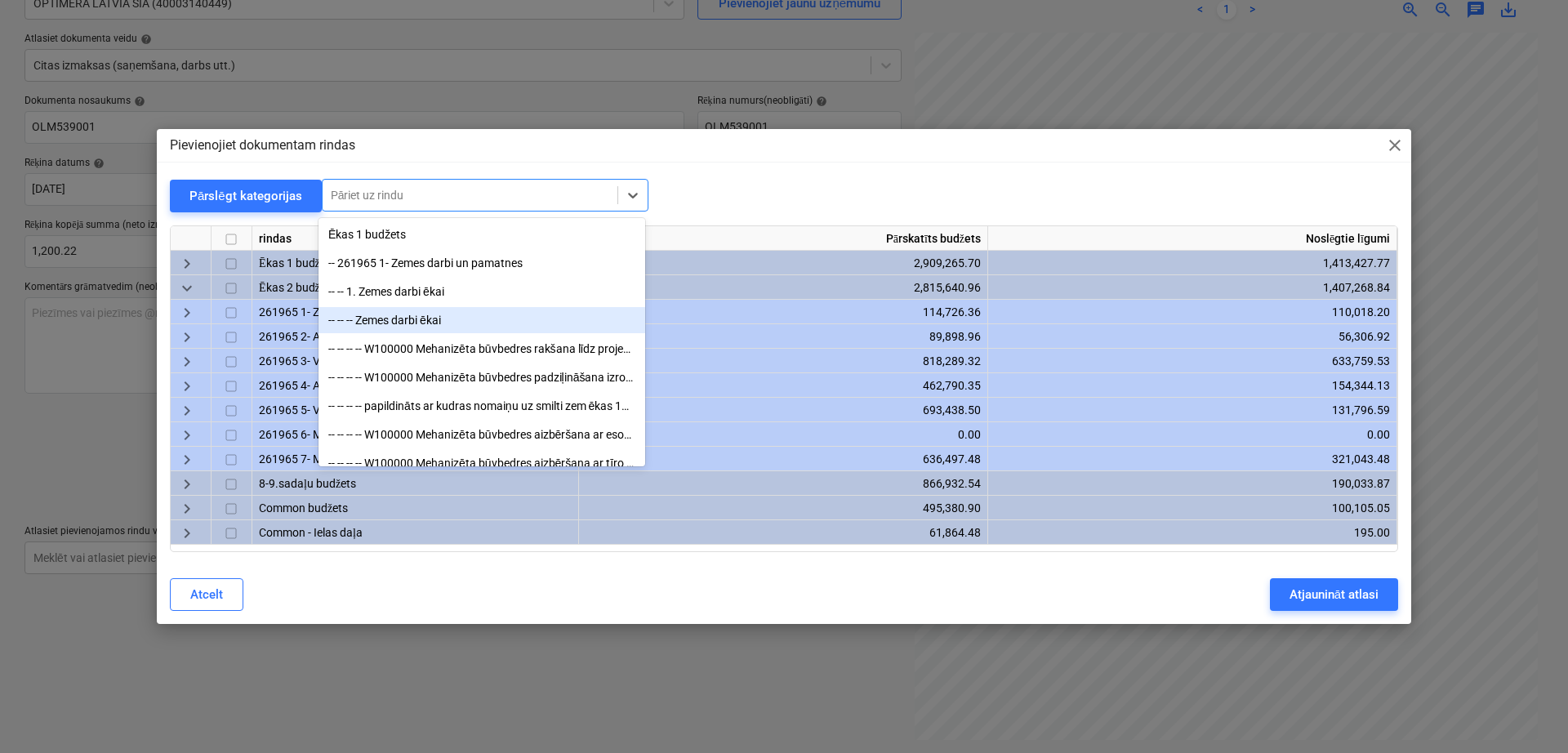
type input "1"
type input "p"
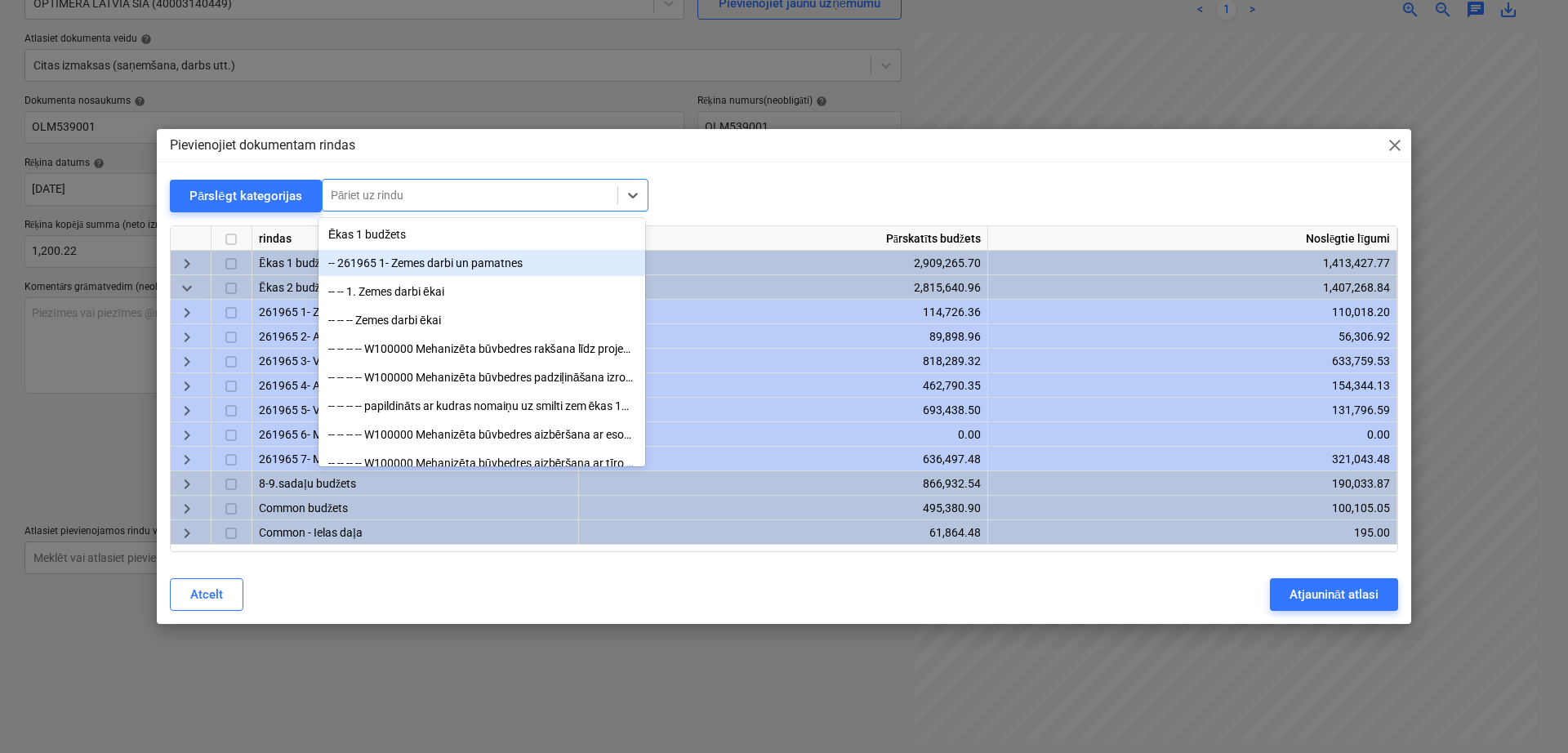
type input "a"
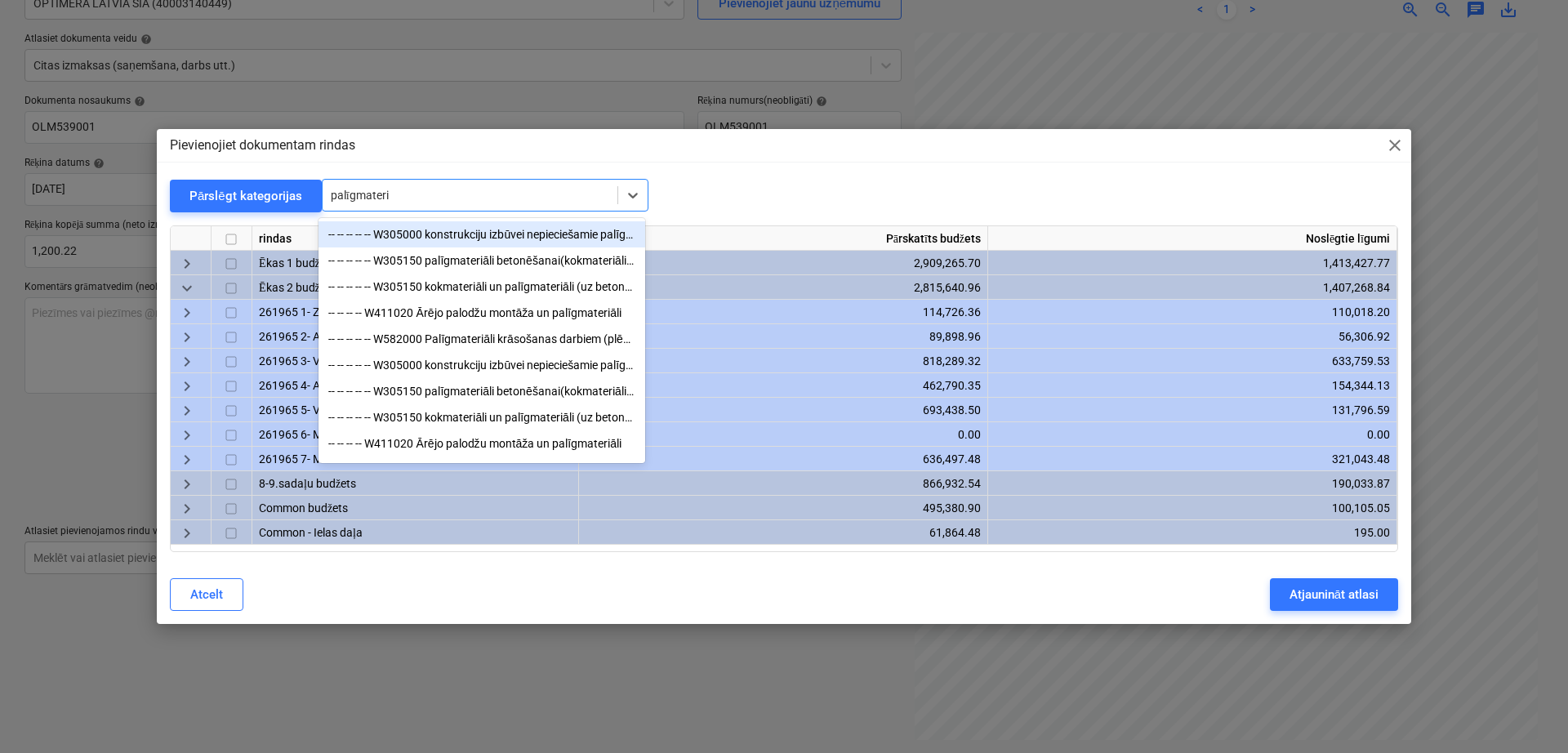
type input "palīgmateriā"
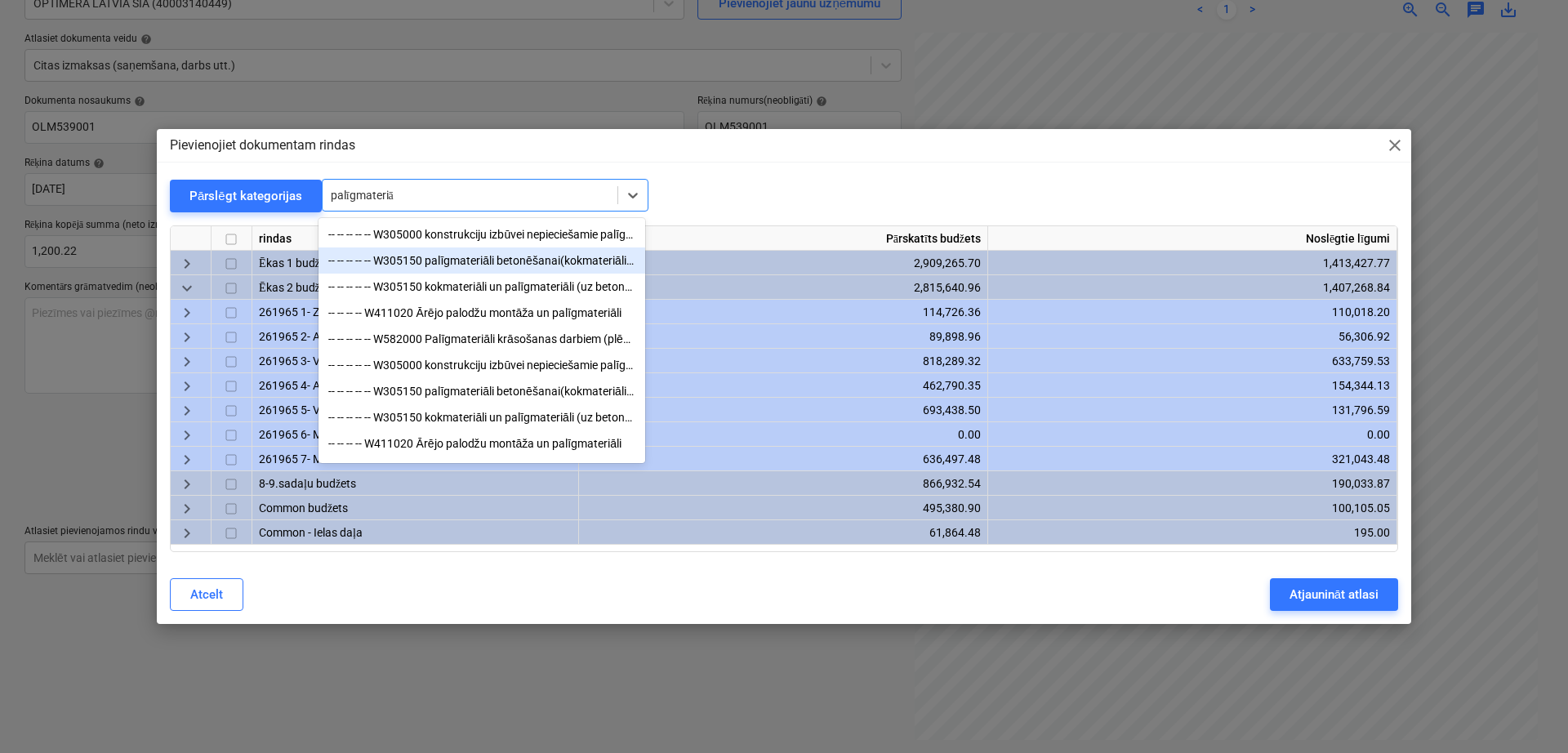
click at [463, 273] on div "-- -- -- -- -- W305150 palīgmateriāli betonēšanai(kokmateriāli, finieris u.c.) …" at bounding box center [482, 260] width 327 height 26
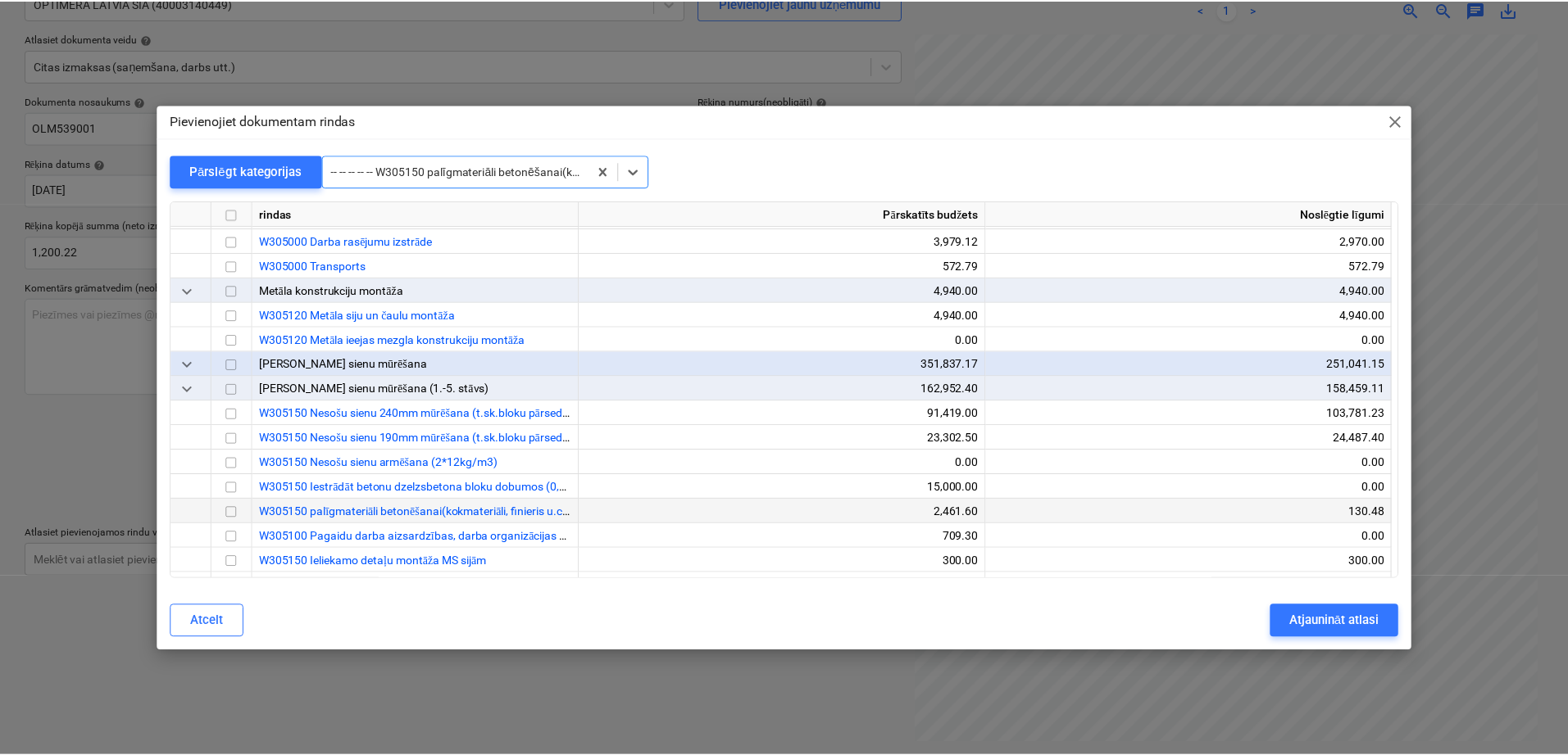
scroll to position [3866, 0]
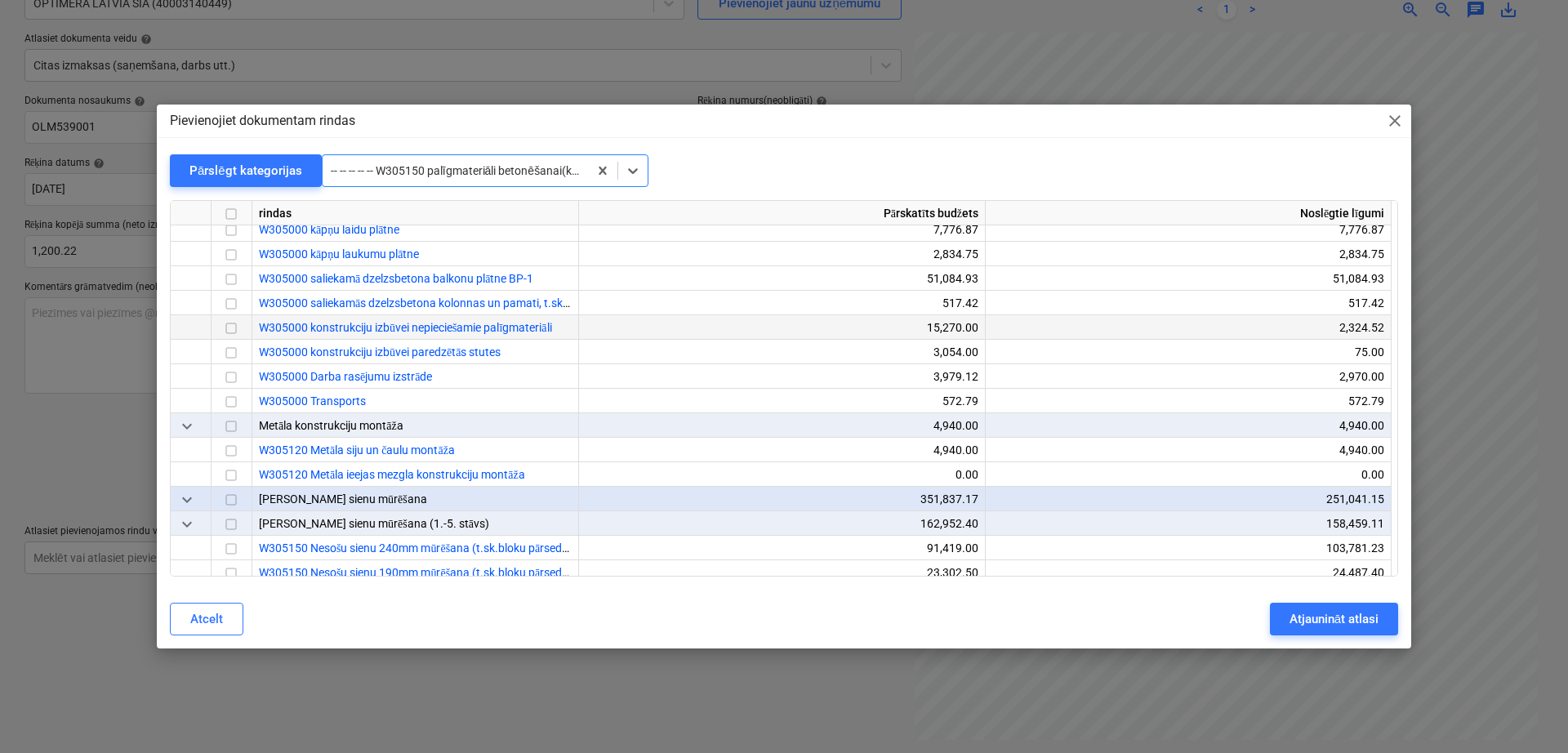
click at [235, 330] on input "checkbox" at bounding box center [231, 329] width 19 height 19
click at [1358, 630] on button "Atjaunināt atlasi" at bounding box center [1333, 620] width 128 height 33
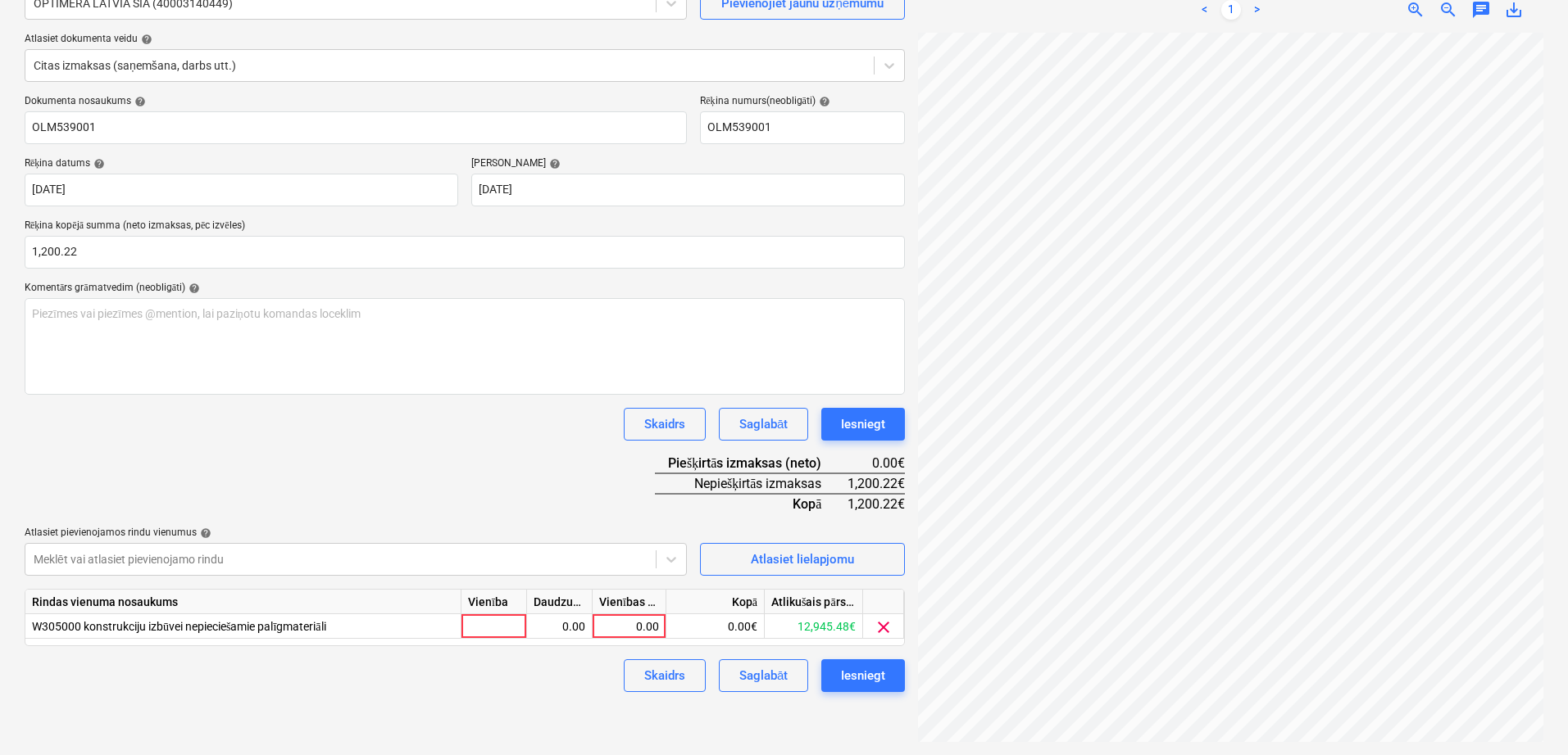
scroll to position [293, 236]
click at [614, 619] on div "0.00" at bounding box center [629, 626] width 60 height 24
type input "1200.22"
click at [591, 471] on div "Dokumenta nosaukums help OLM539001 Rēķina numurs (neobligāti) help OLM539001 Rē…" at bounding box center [464, 393] width 880 height 597
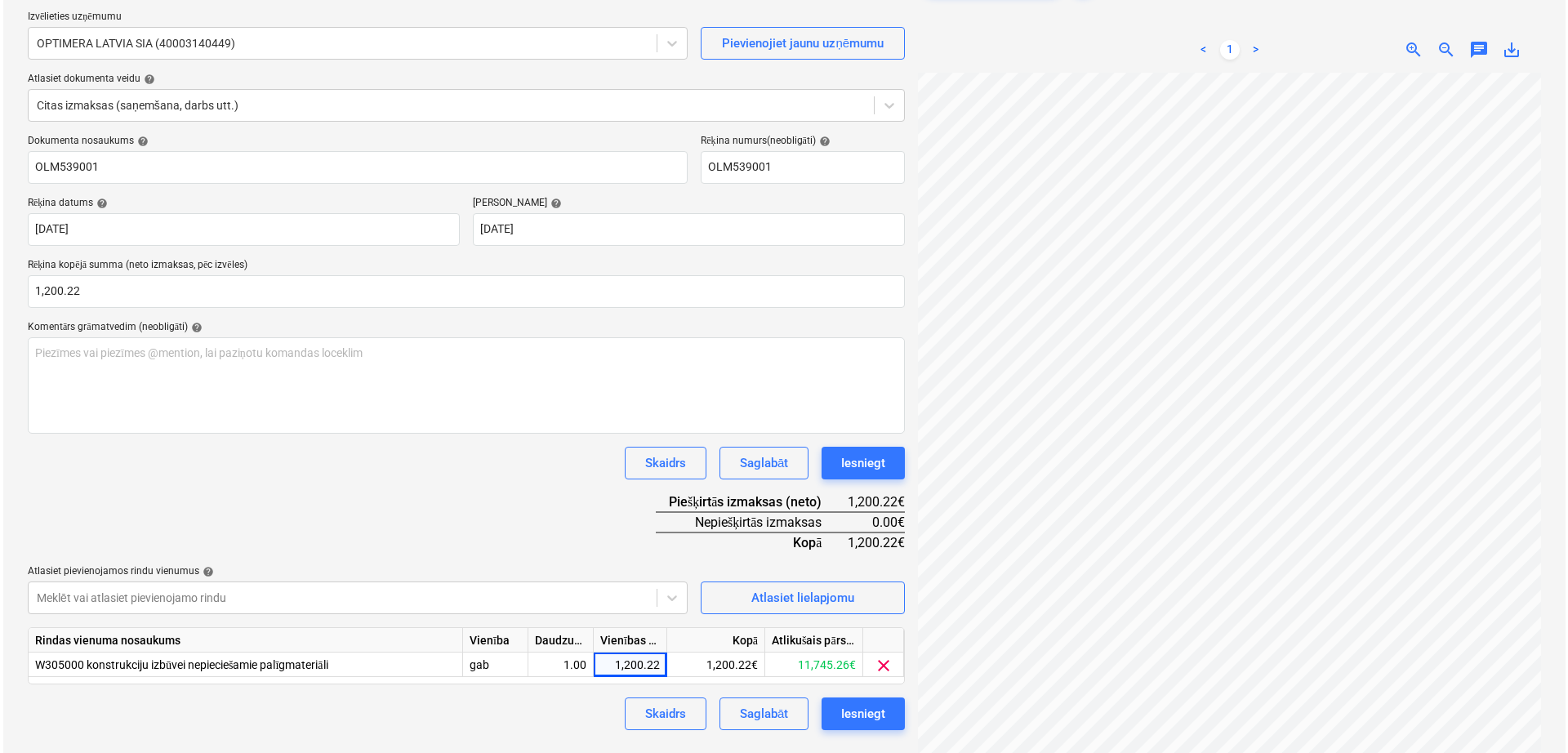
scroll to position [163, 0]
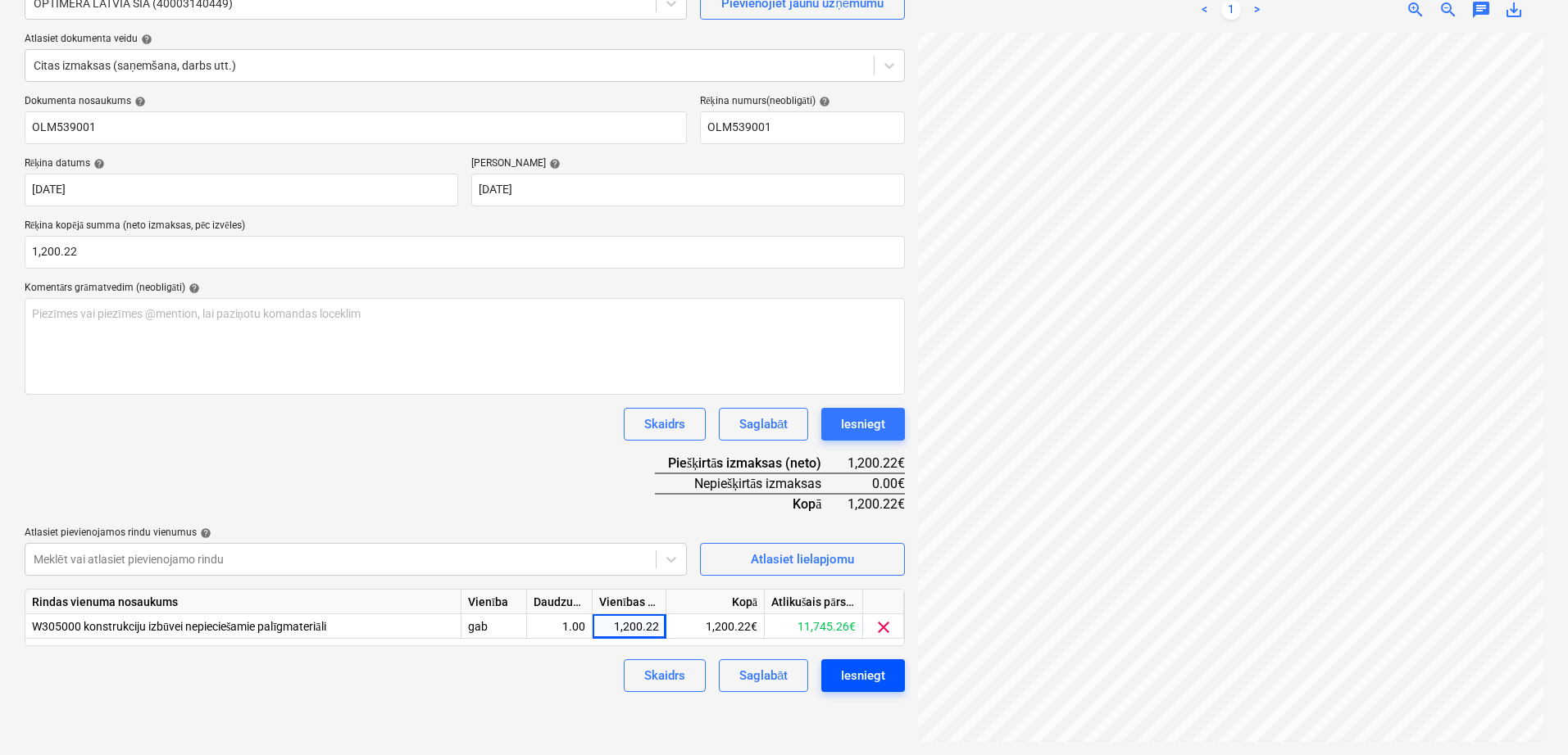
click at [881, 675] on div "Iesniegt" at bounding box center [863, 676] width 45 height 21
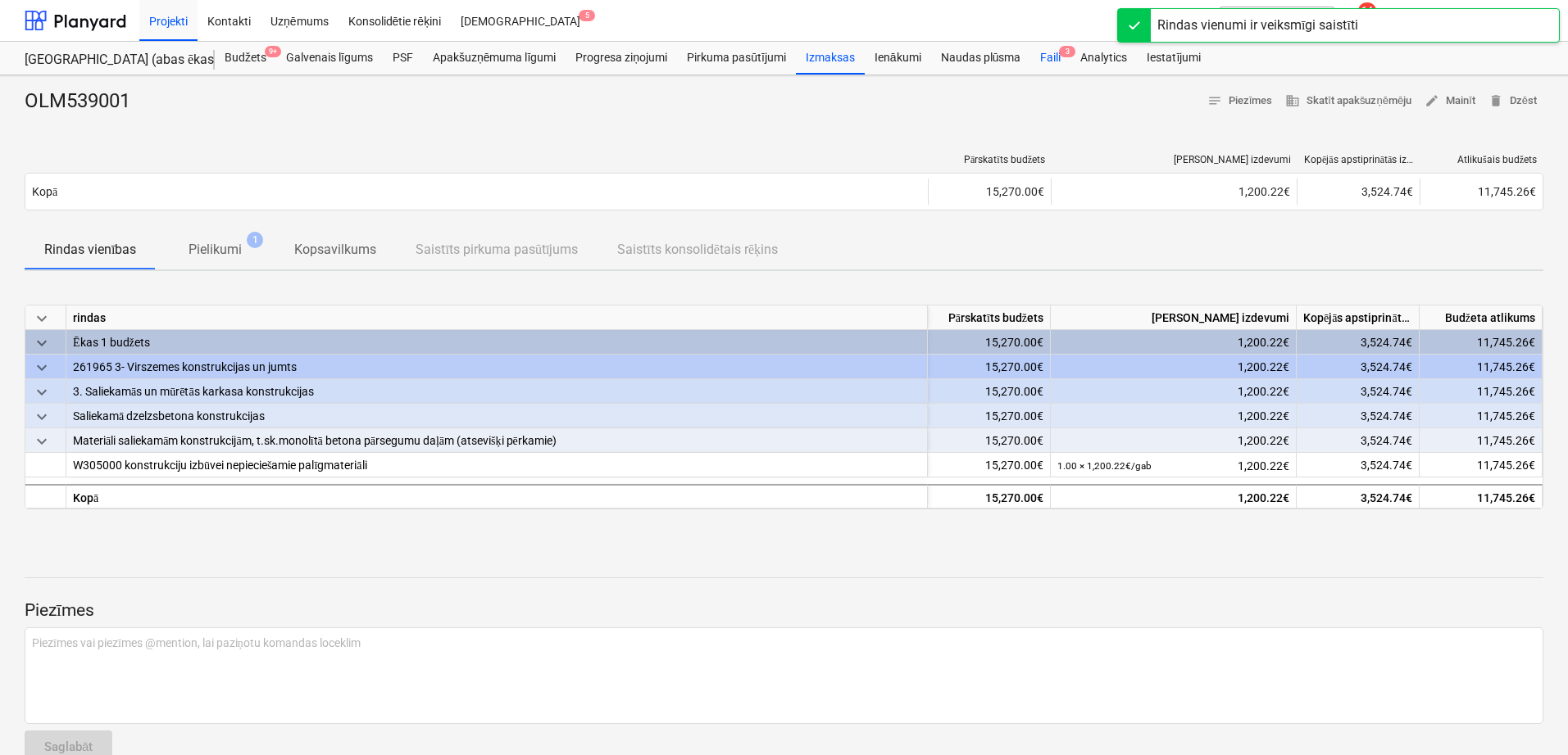
click at [1049, 49] on div "Faili 3" at bounding box center [1049, 58] width 40 height 33
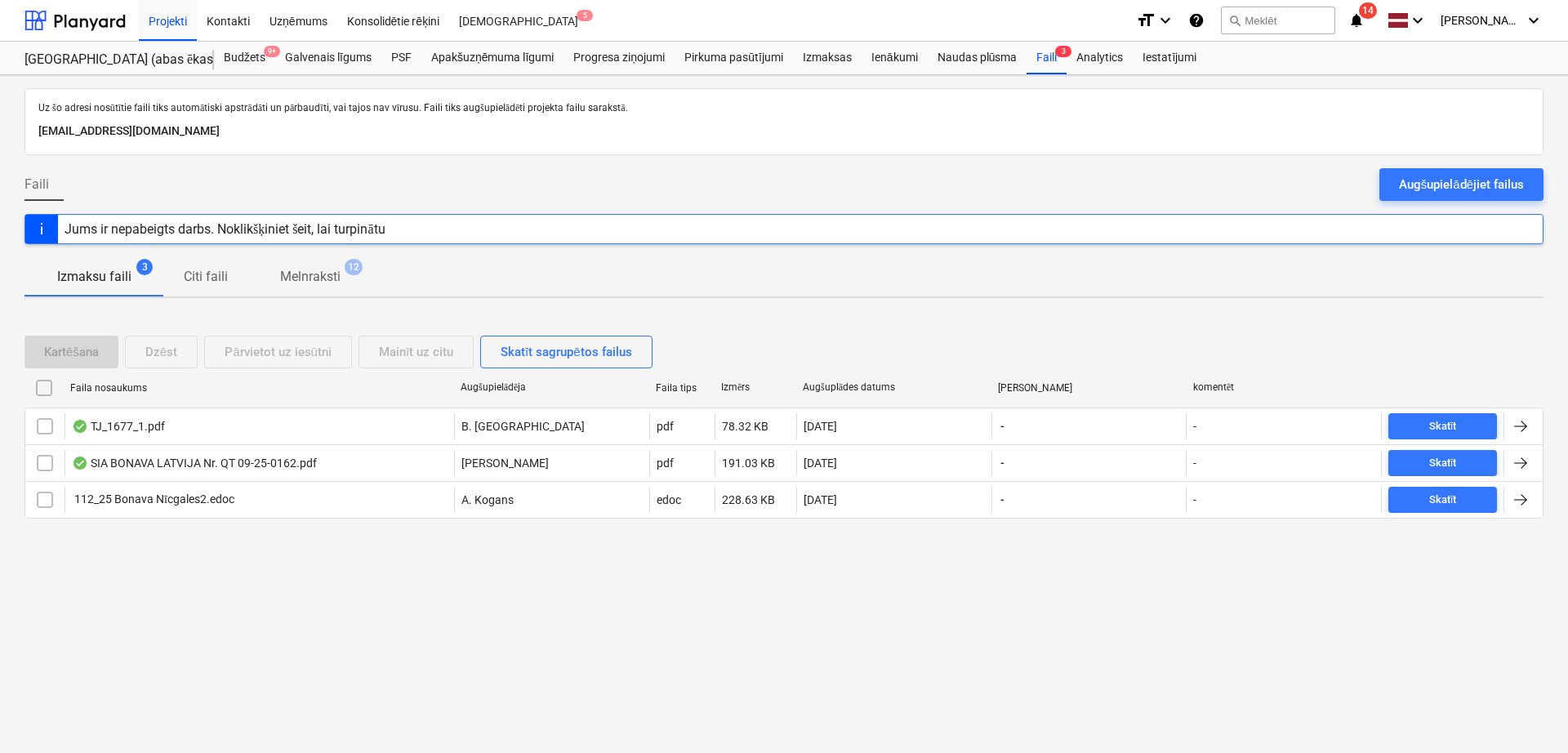
click at [1359, 20] on icon "notifications" at bounding box center [1355, 20] width 16 height 19
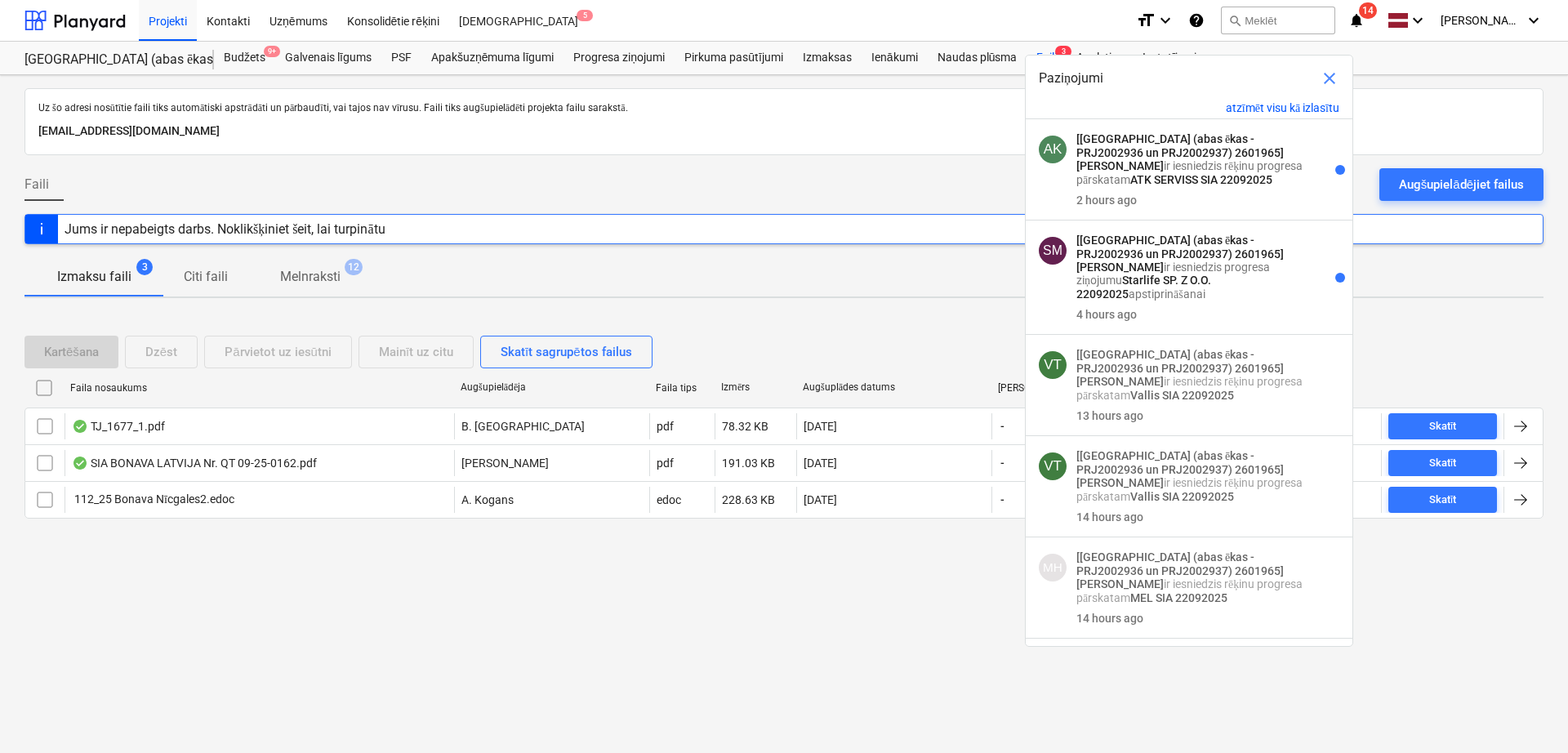
click at [561, 178] on div "Faili Augšupielādējiet failus" at bounding box center [784, 190] width 1519 height 45
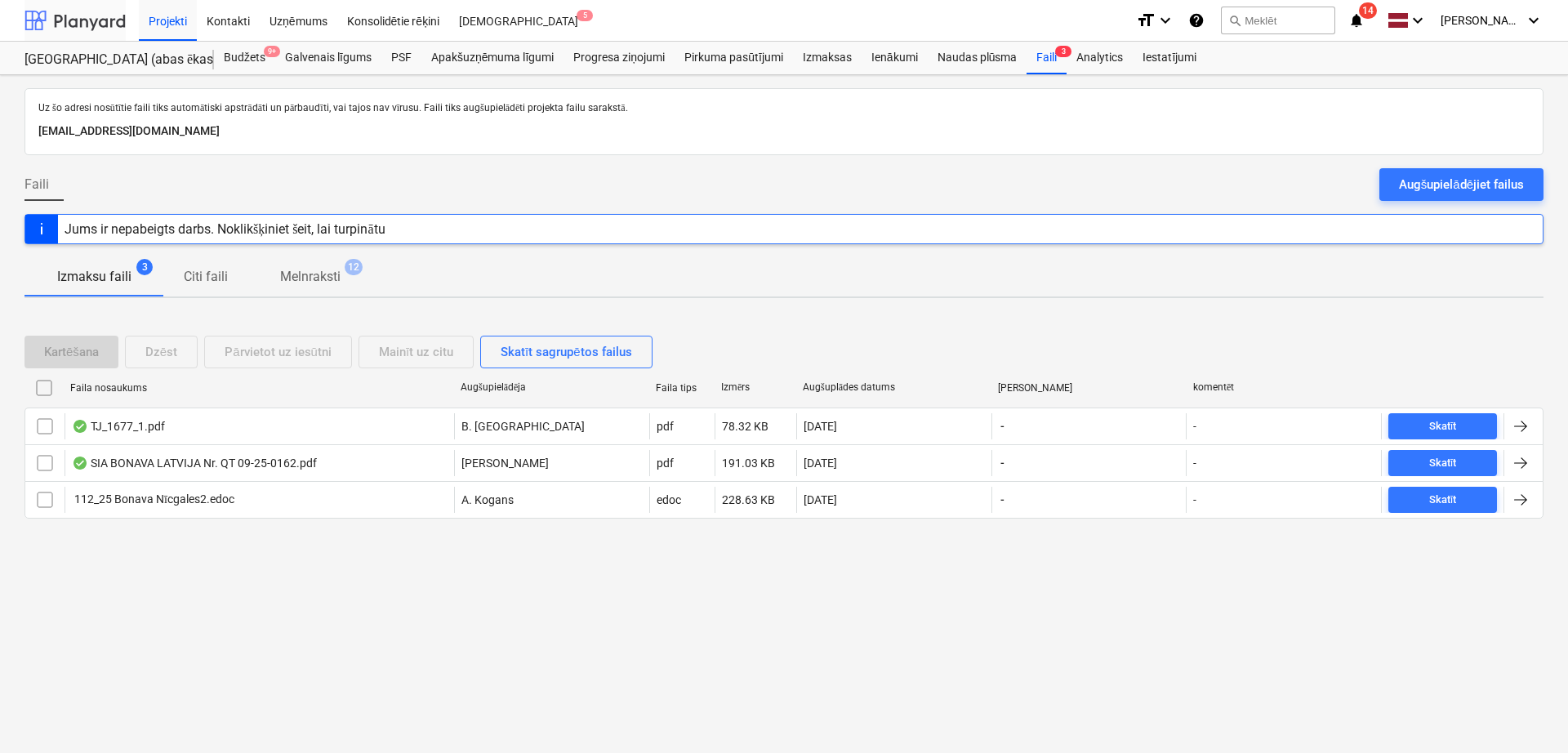
click at [81, 25] on div at bounding box center [74, 20] width 101 height 41
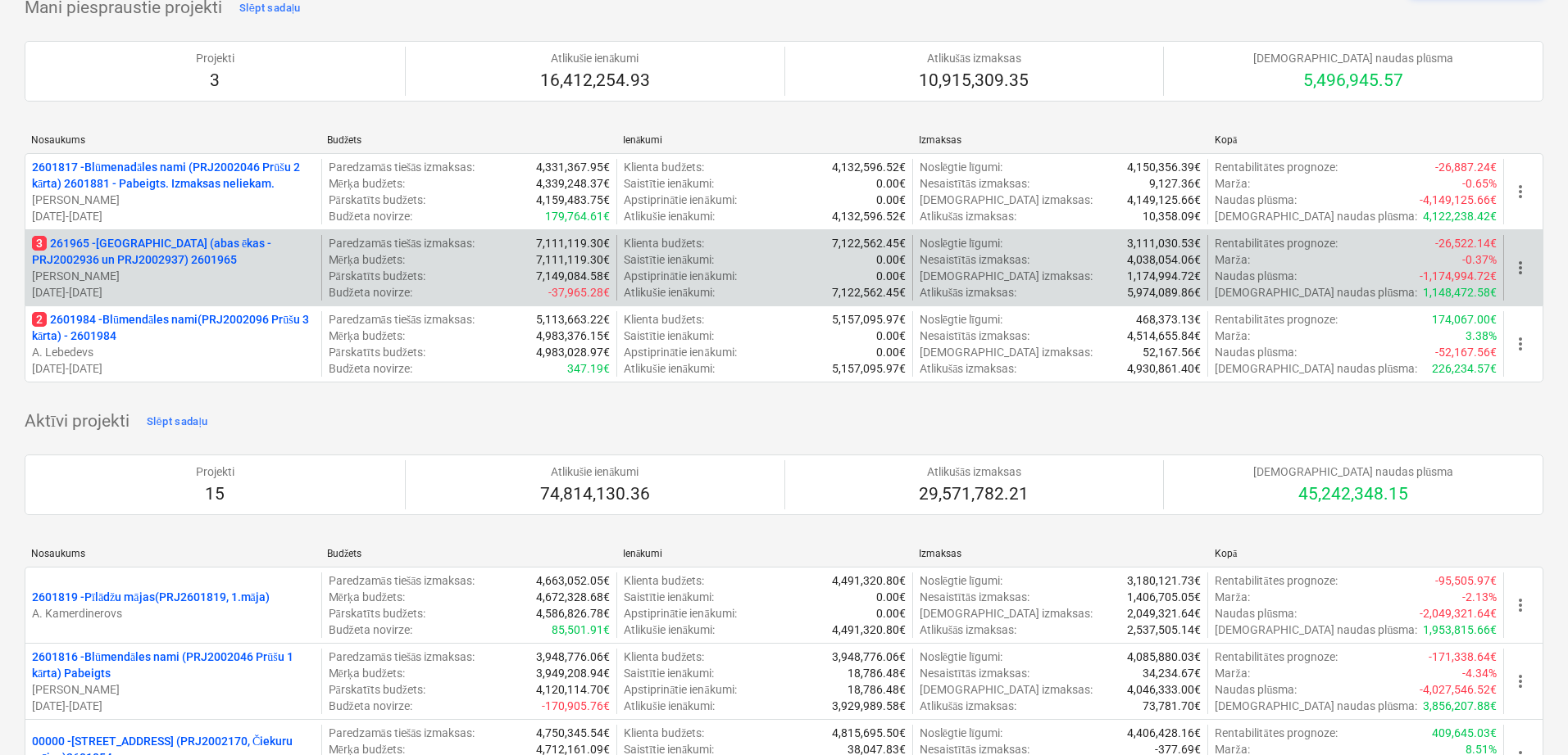
scroll to position [272, 0]
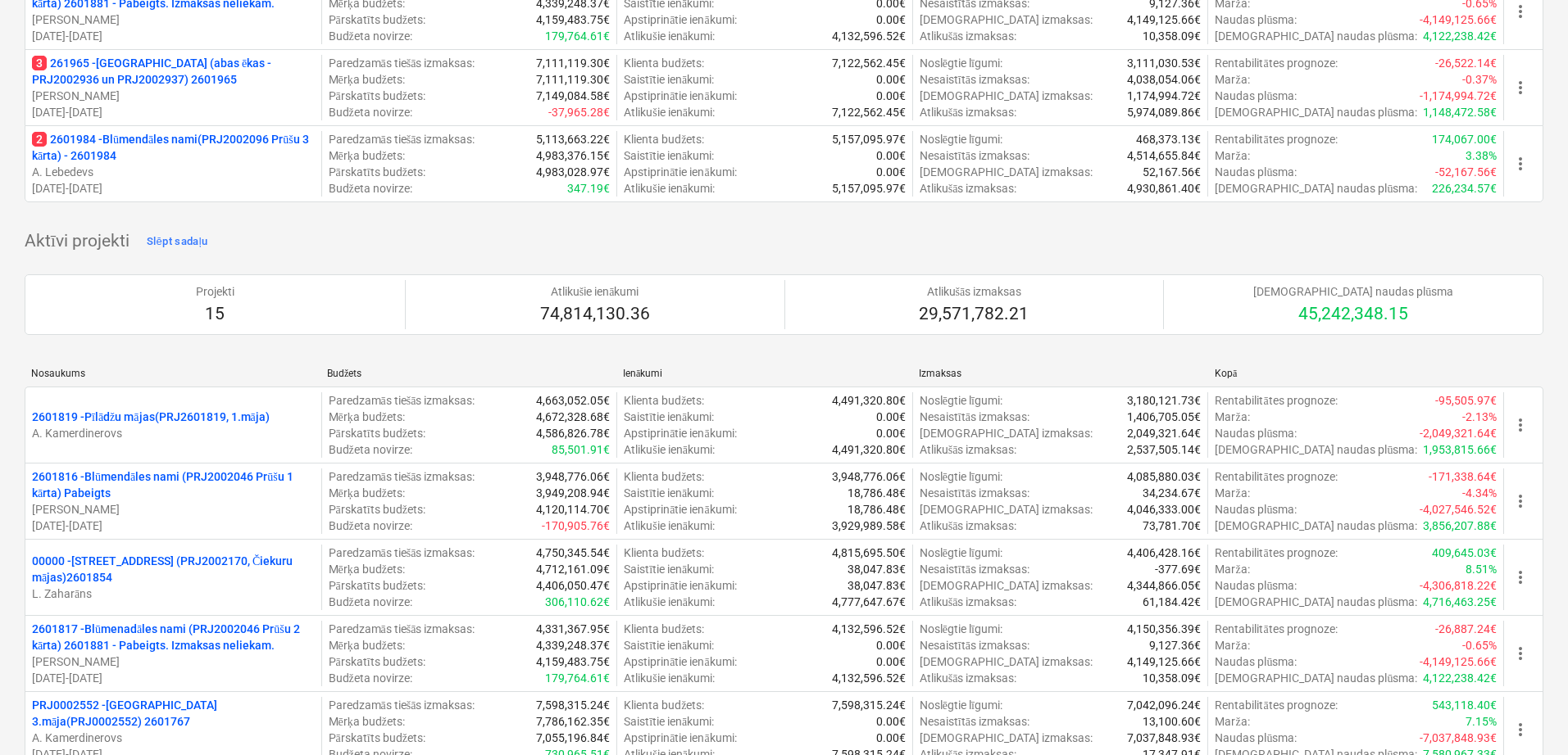
click at [143, 164] on p "A. Lebedevs" at bounding box center [174, 172] width 283 height 16
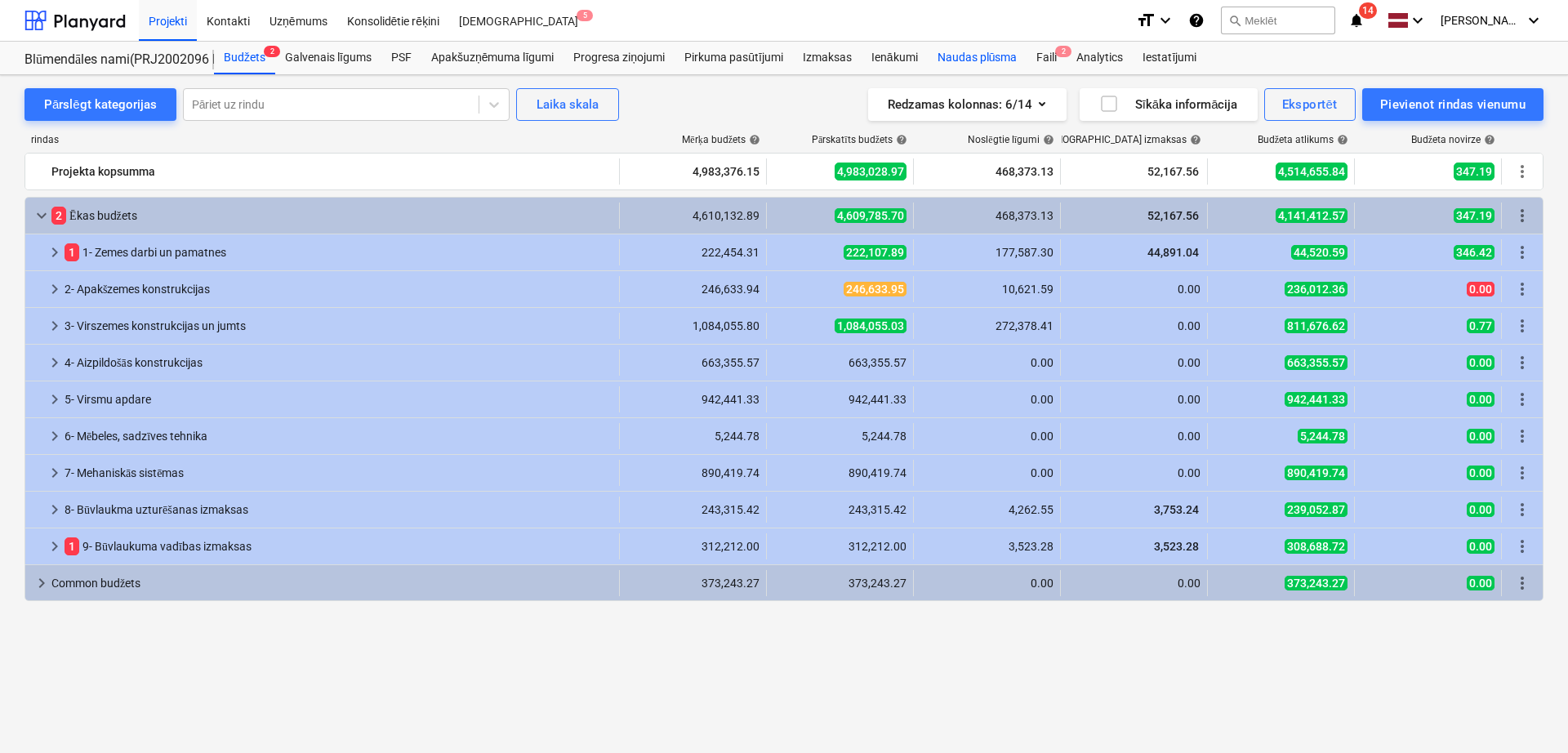
click at [947, 52] on div "Naudas plūsma" at bounding box center [977, 58] width 100 height 33
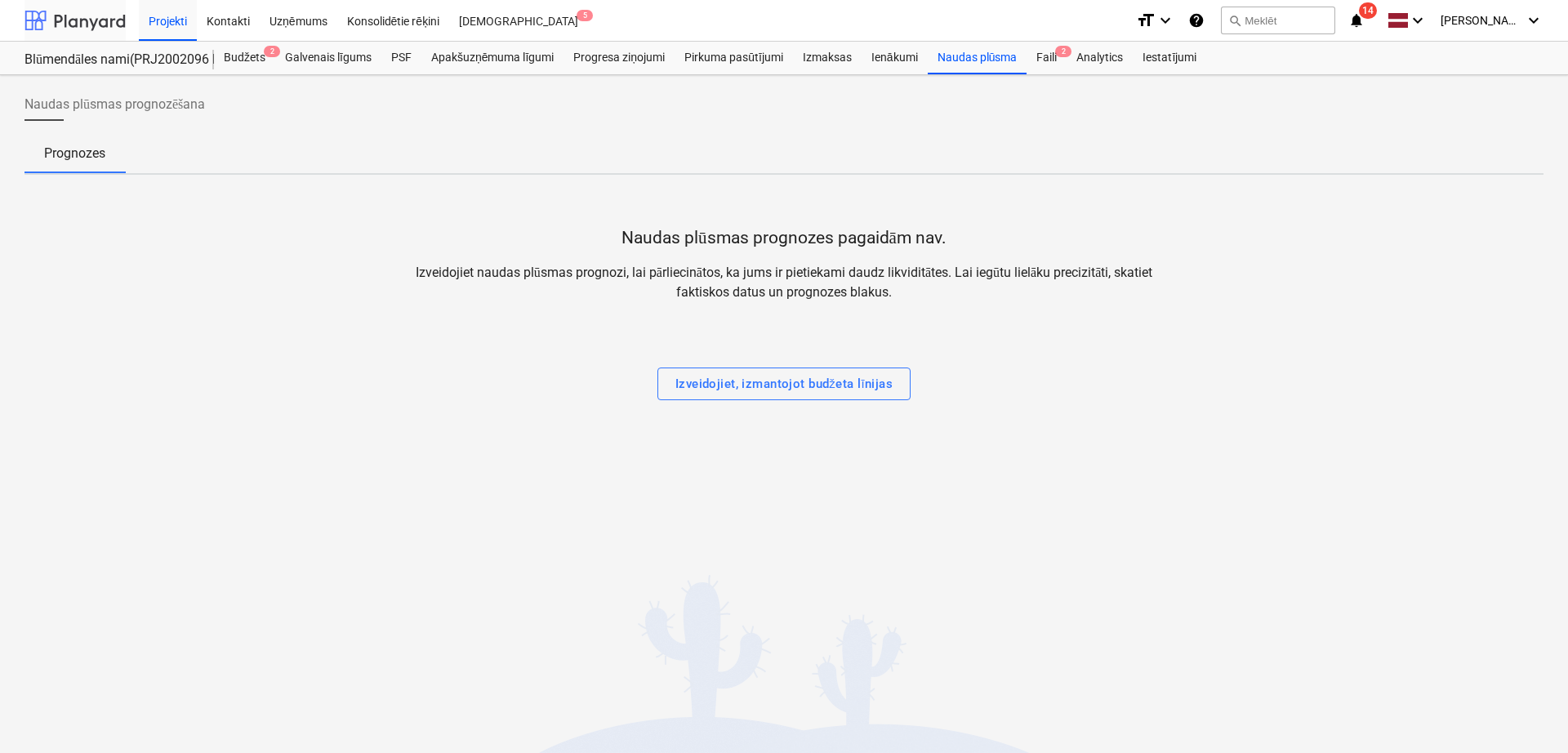
click at [86, 16] on div at bounding box center [74, 20] width 101 height 41
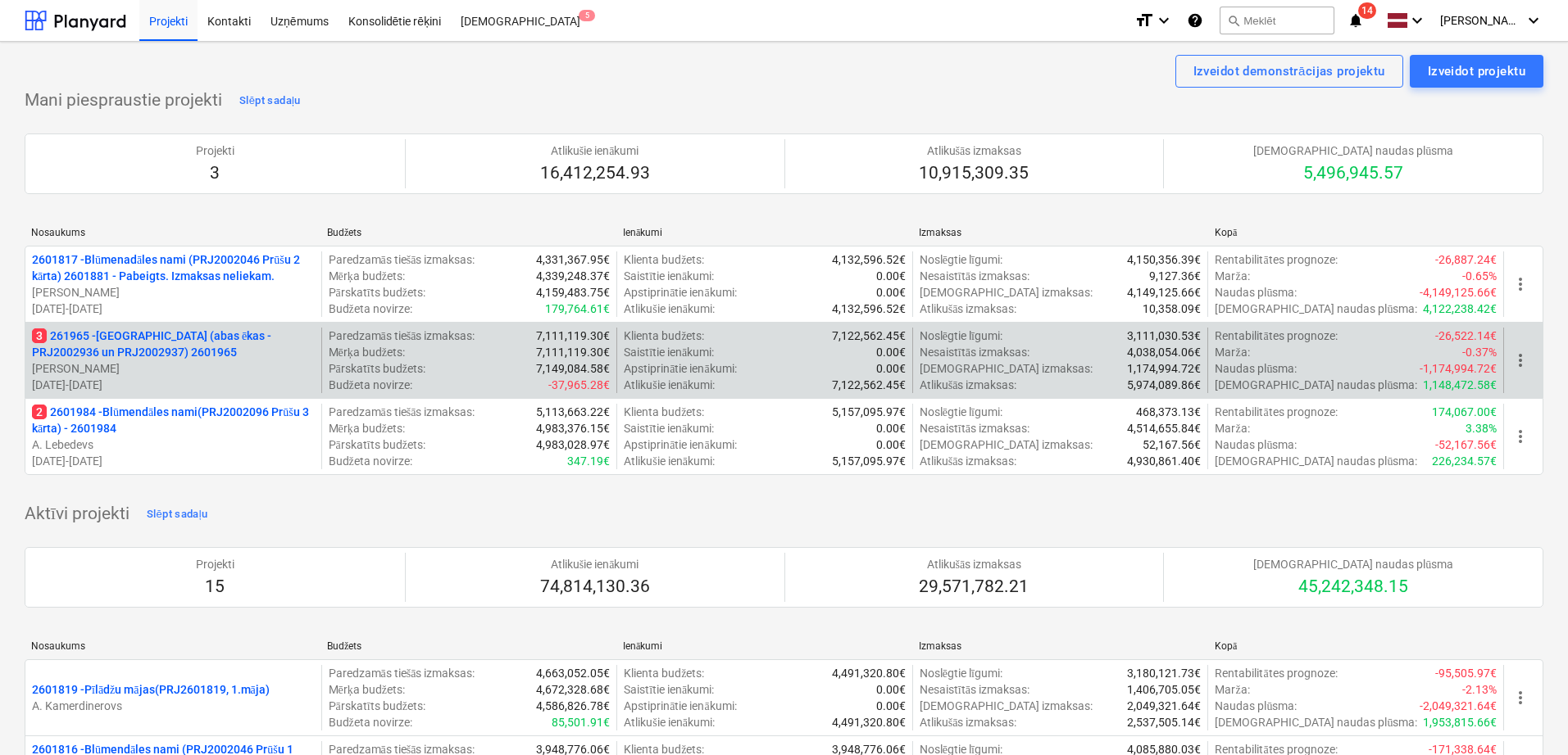
click at [220, 373] on p "[PERSON_NAME]" at bounding box center [174, 368] width 283 height 16
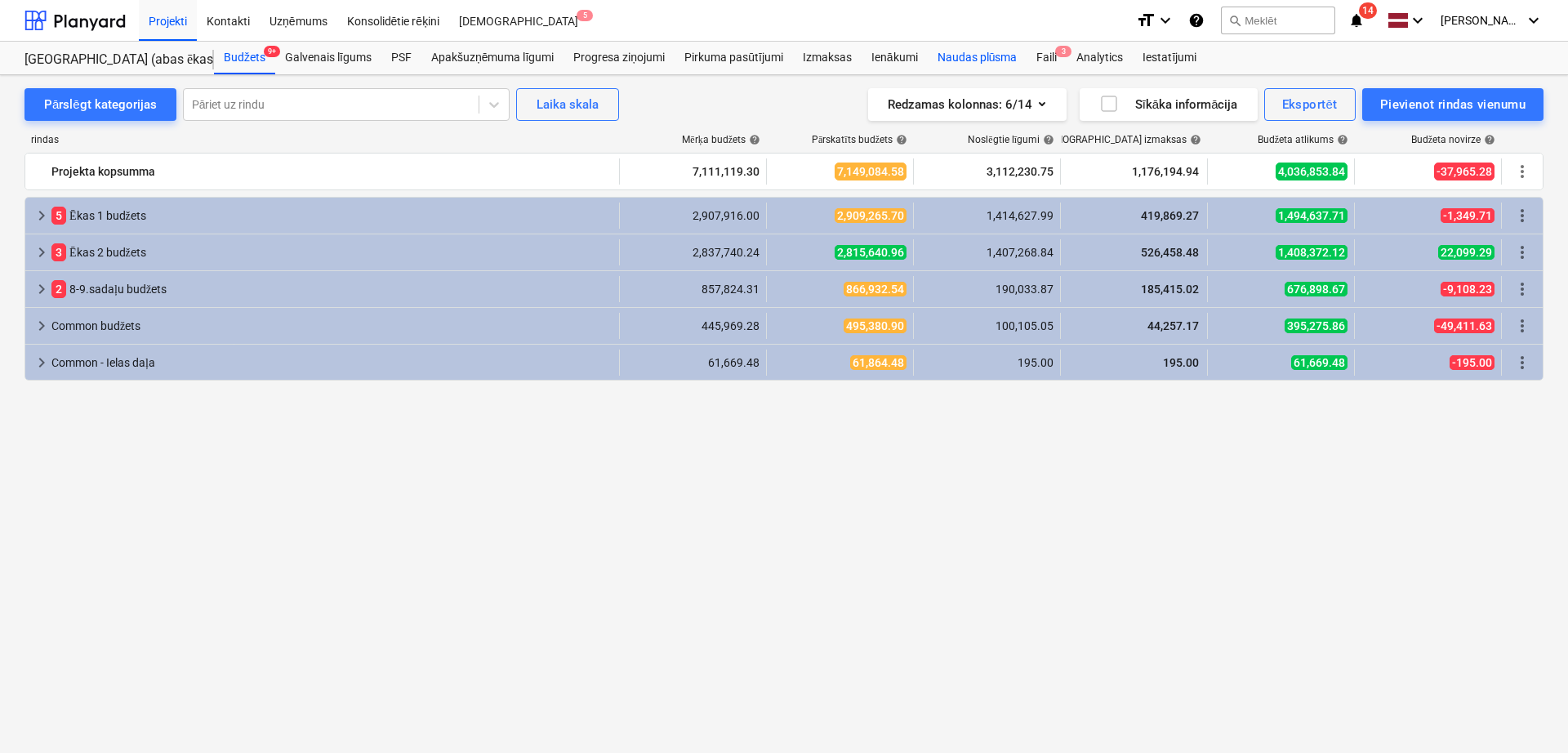
click at [979, 67] on div "Naudas plūsma" at bounding box center [977, 58] width 100 height 33
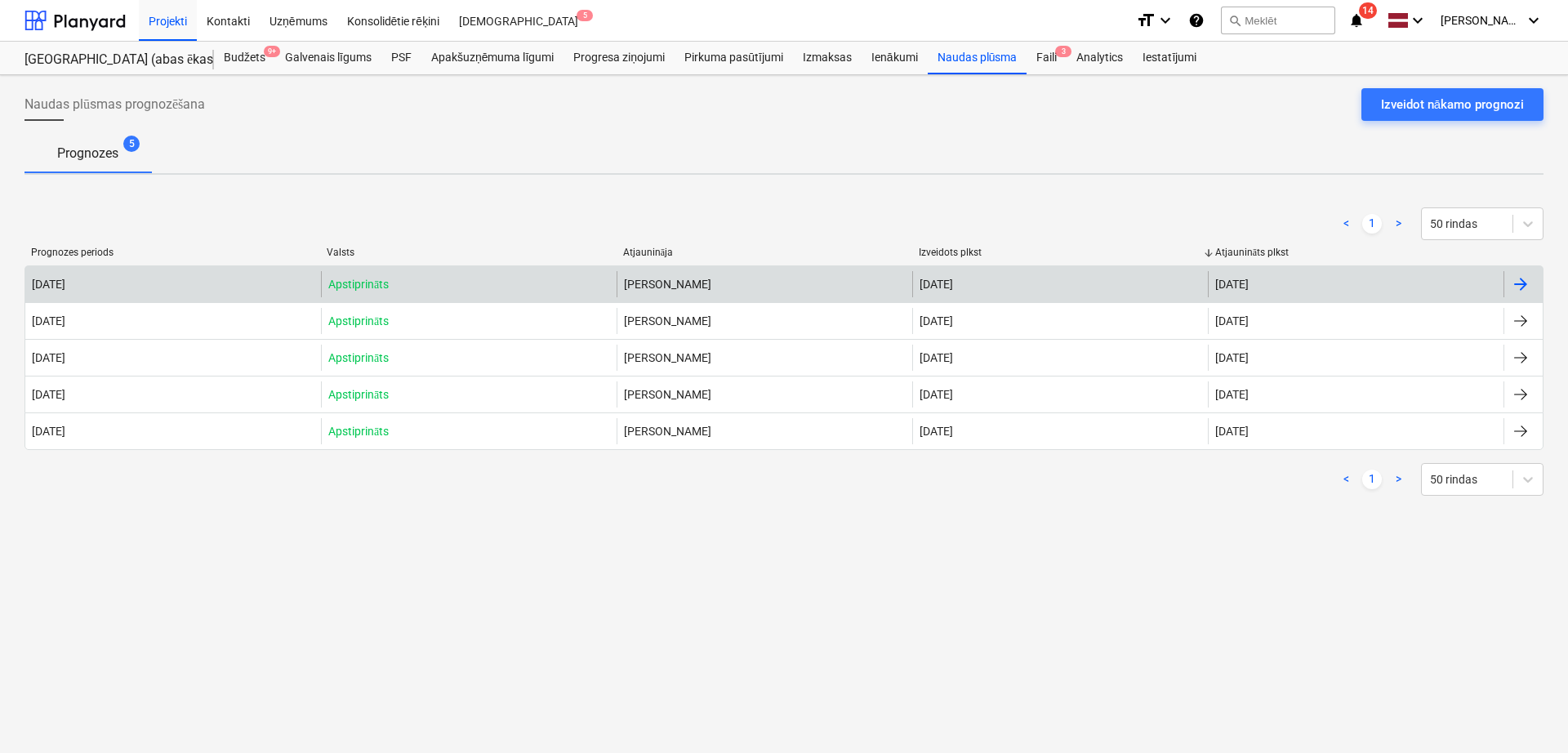
click at [1536, 280] on div at bounding box center [1523, 284] width 40 height 26
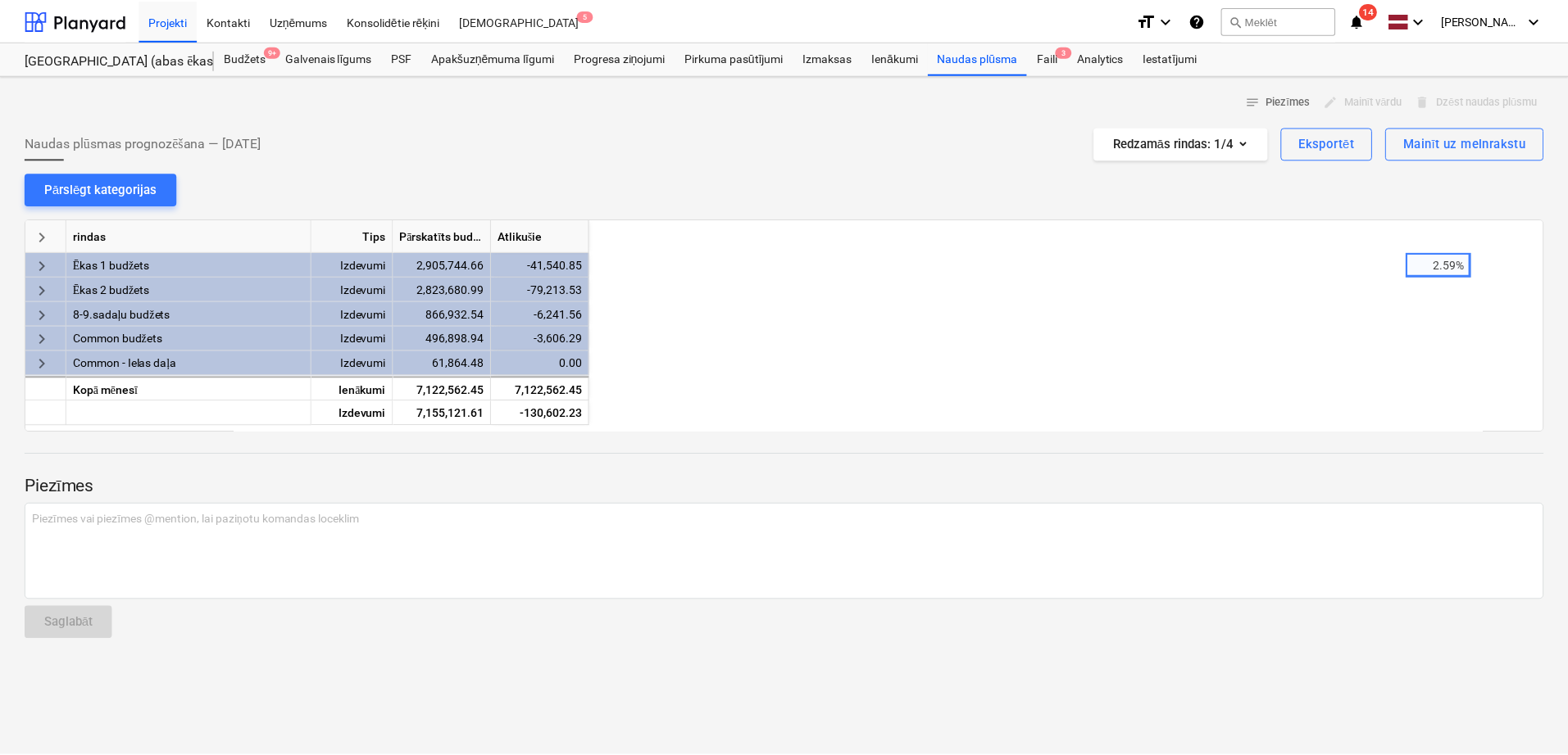
scroll to position [0, 819]
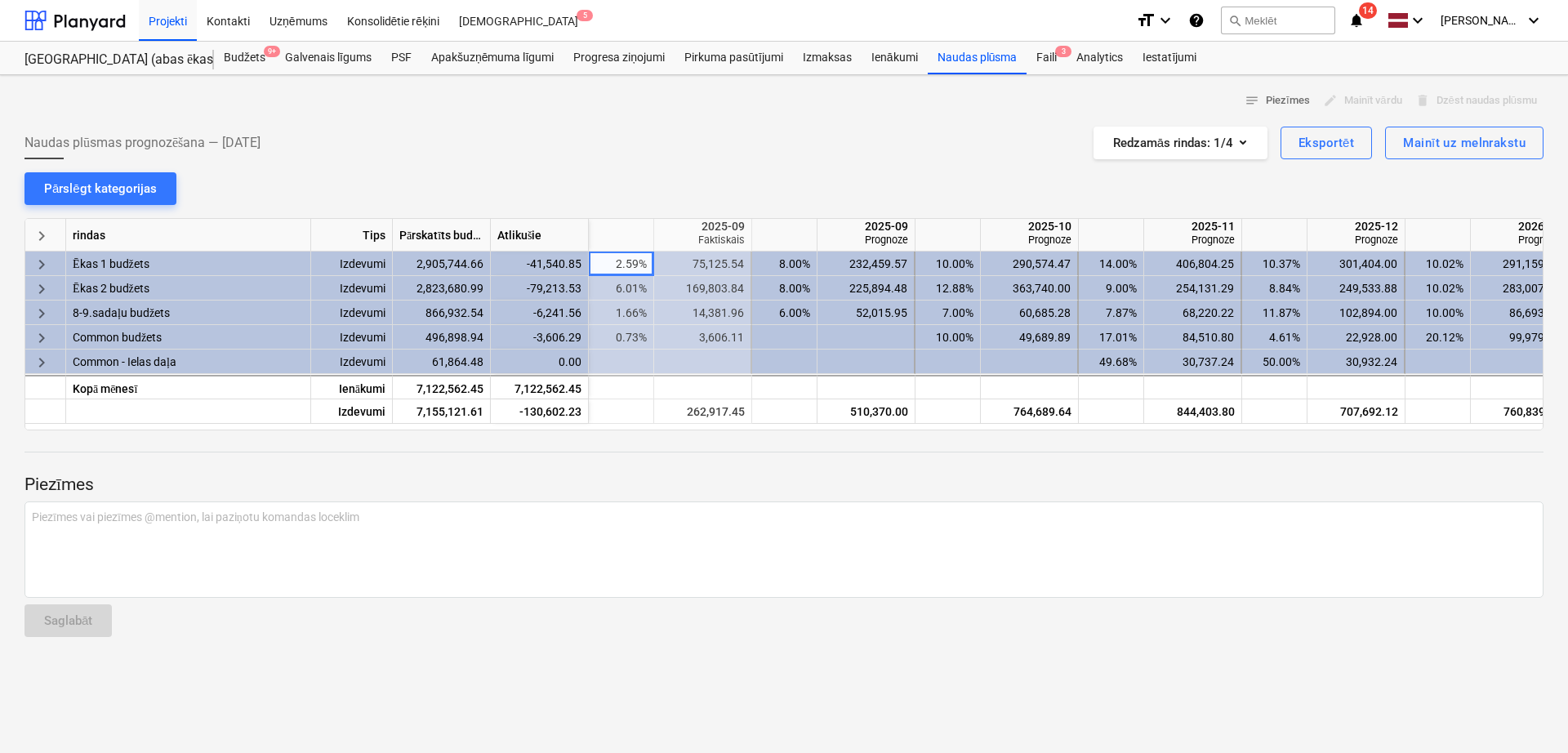
drag, startPoint x: 72, startPoint y: 14, endPoint x: 510, endPoint y: 2, distance: 438.2
click at [71, 14] on div at bounding box center [74, 20] width 101 height 41
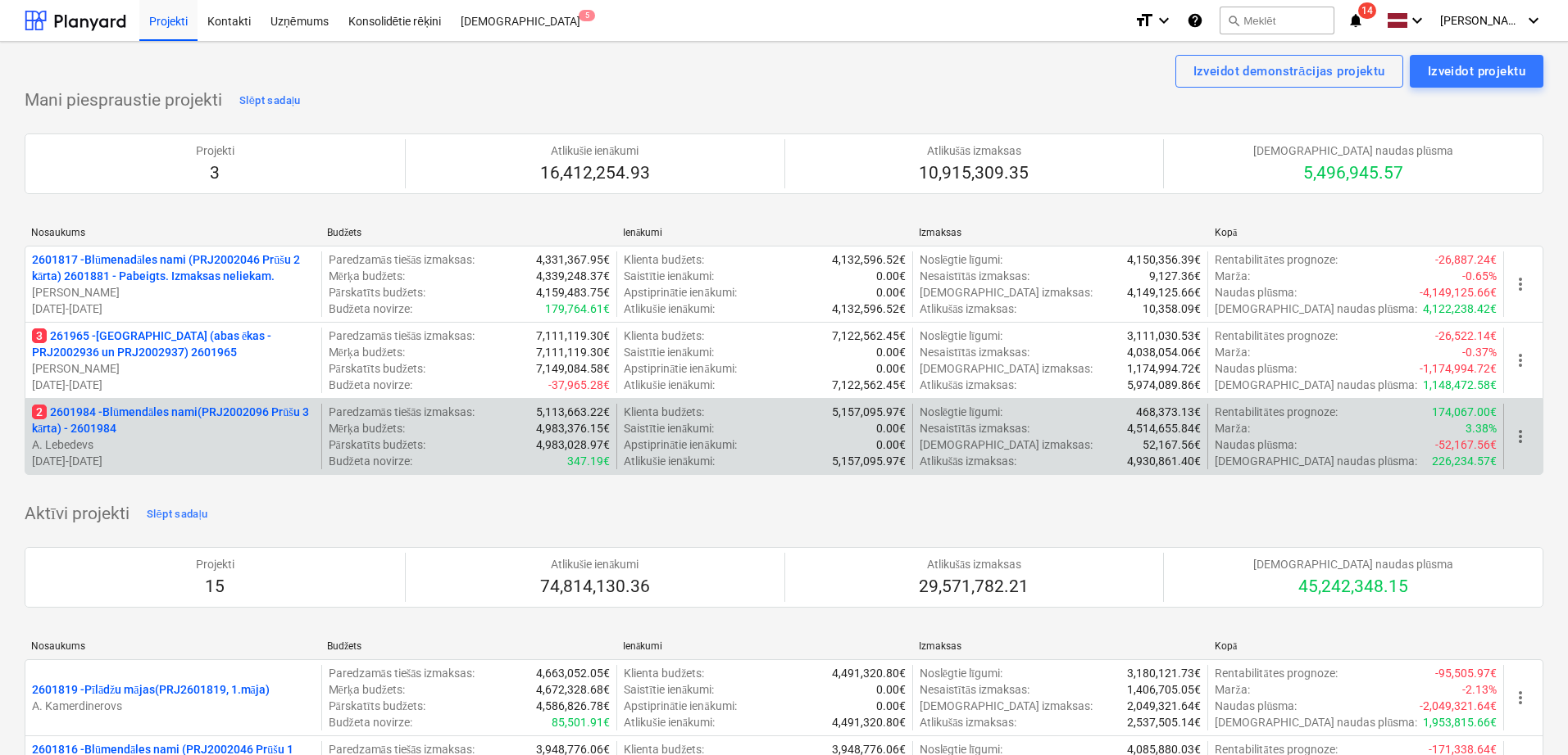
click at [162, 416] on p "2 2601984 - Blūmendāles nami(PRJ2002096 Prūšu 3 kārta) - 2601984" at bounding box center [174, 421] width 283 height 33
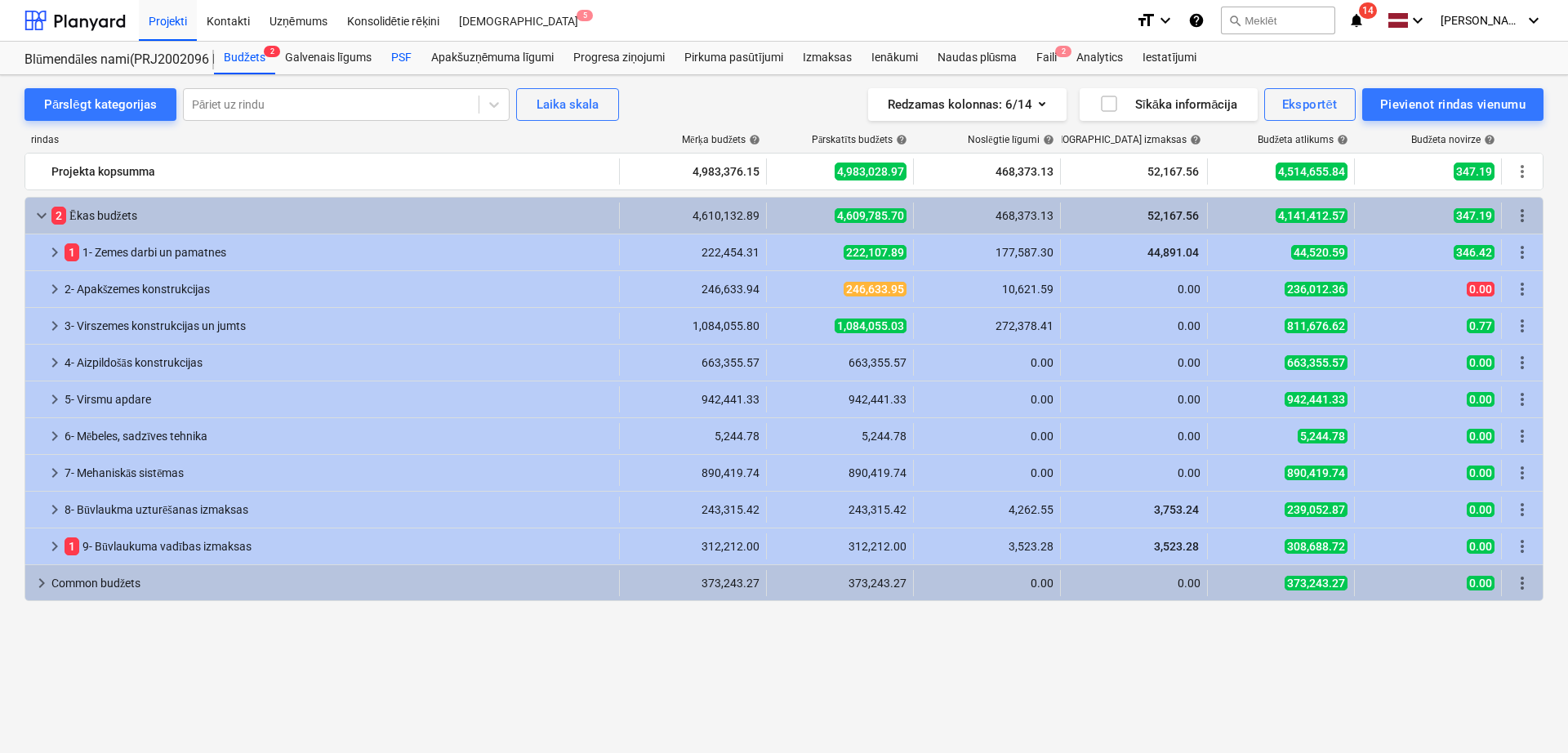
click at [410, 59] on div "PSF" at bounding box center [401, 58] width 40 height 33
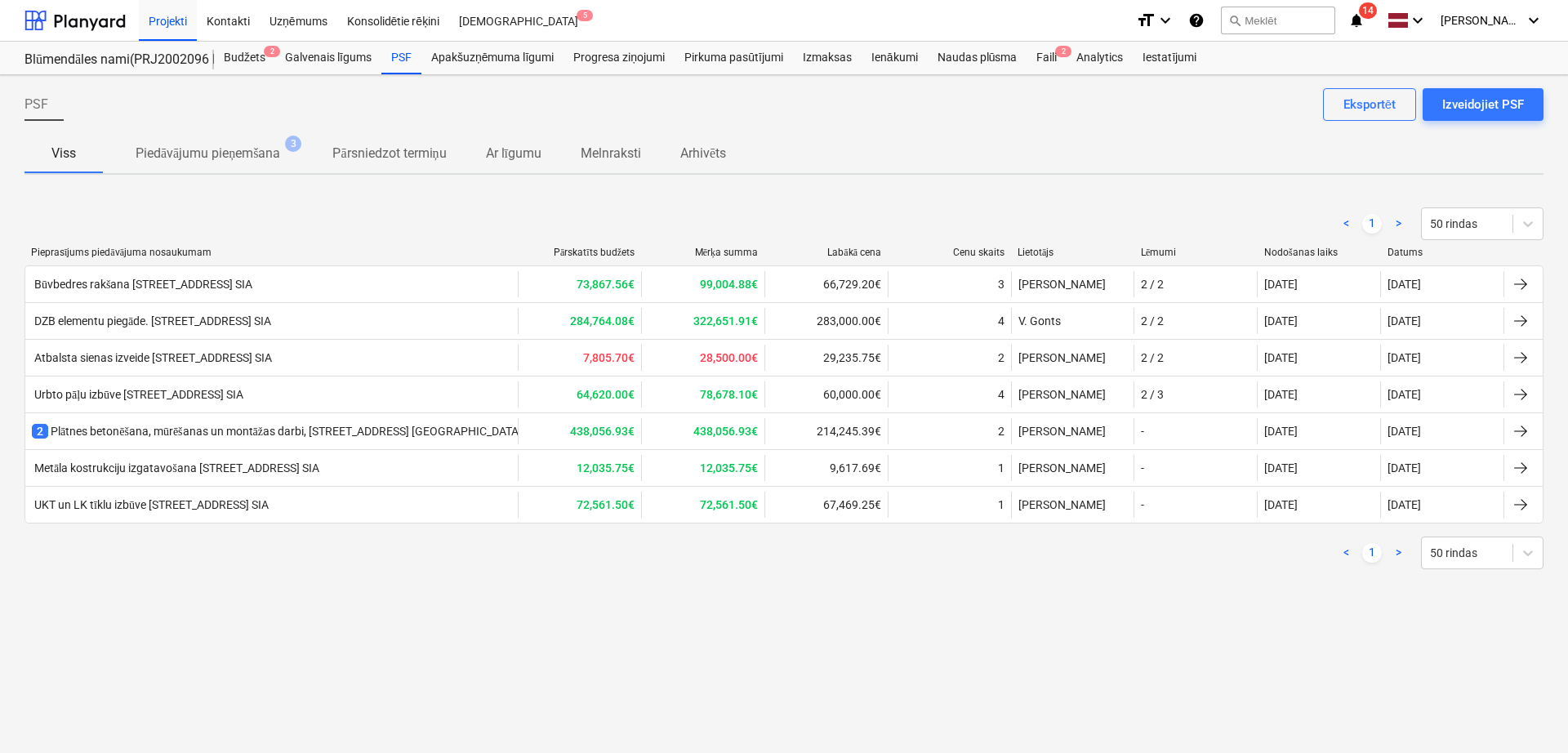
click at [411, 438] on div "2 Plātnes betonēšana, mūrēšanas un montāžas darbi, [STREET_ADDRESS] [GEOGRAPHIC…" at bounding box center [306, 431] width 550 height 16
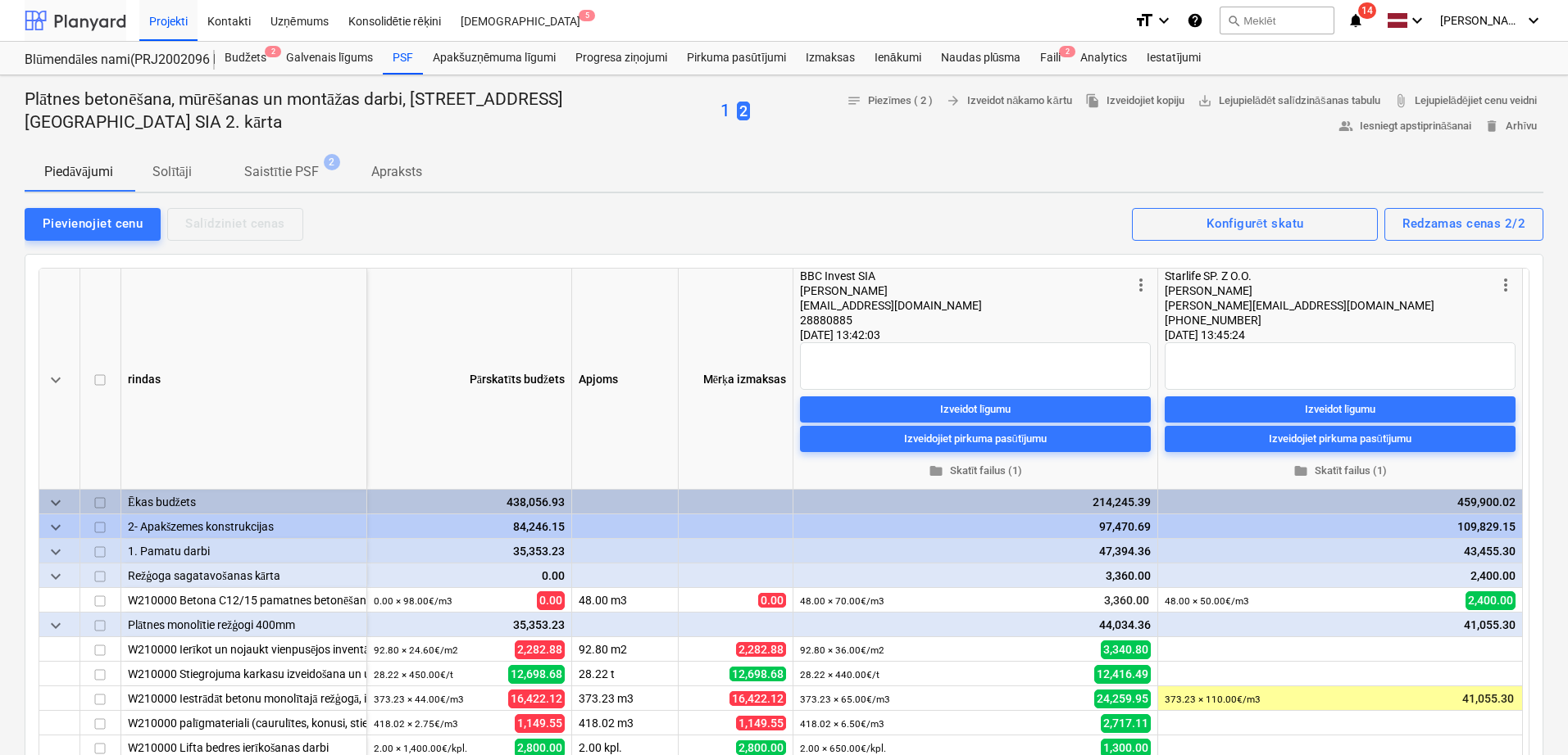
click at [82, 16] on div at bounding box center [75, 20] width 102 height 41
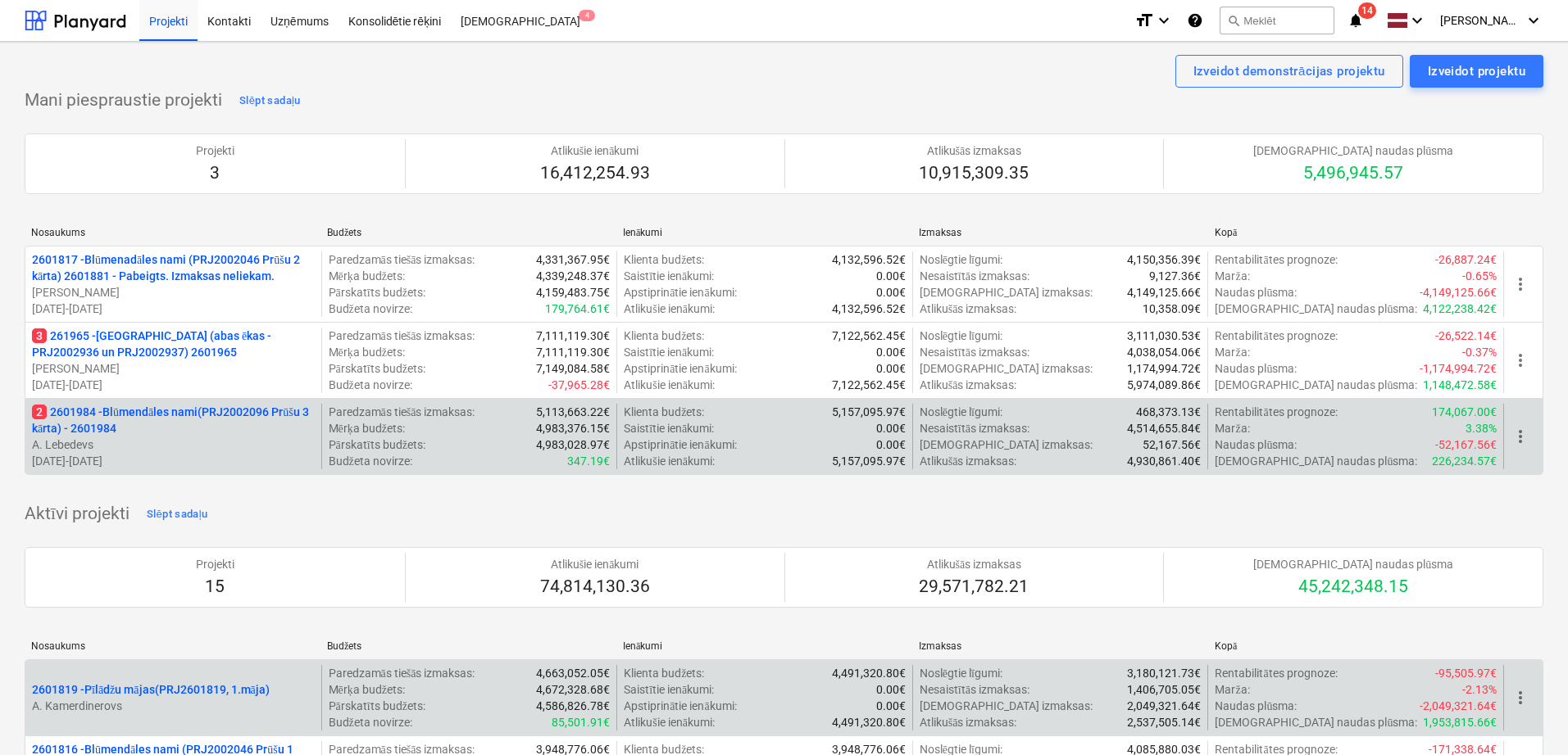
click at [204, 418] on p "2 2601984 - Blūmendāles nami(PRJ2002096 Prūšu 3 kārta) - 2601984" at bounding box center [174, 421] width 283 height 33
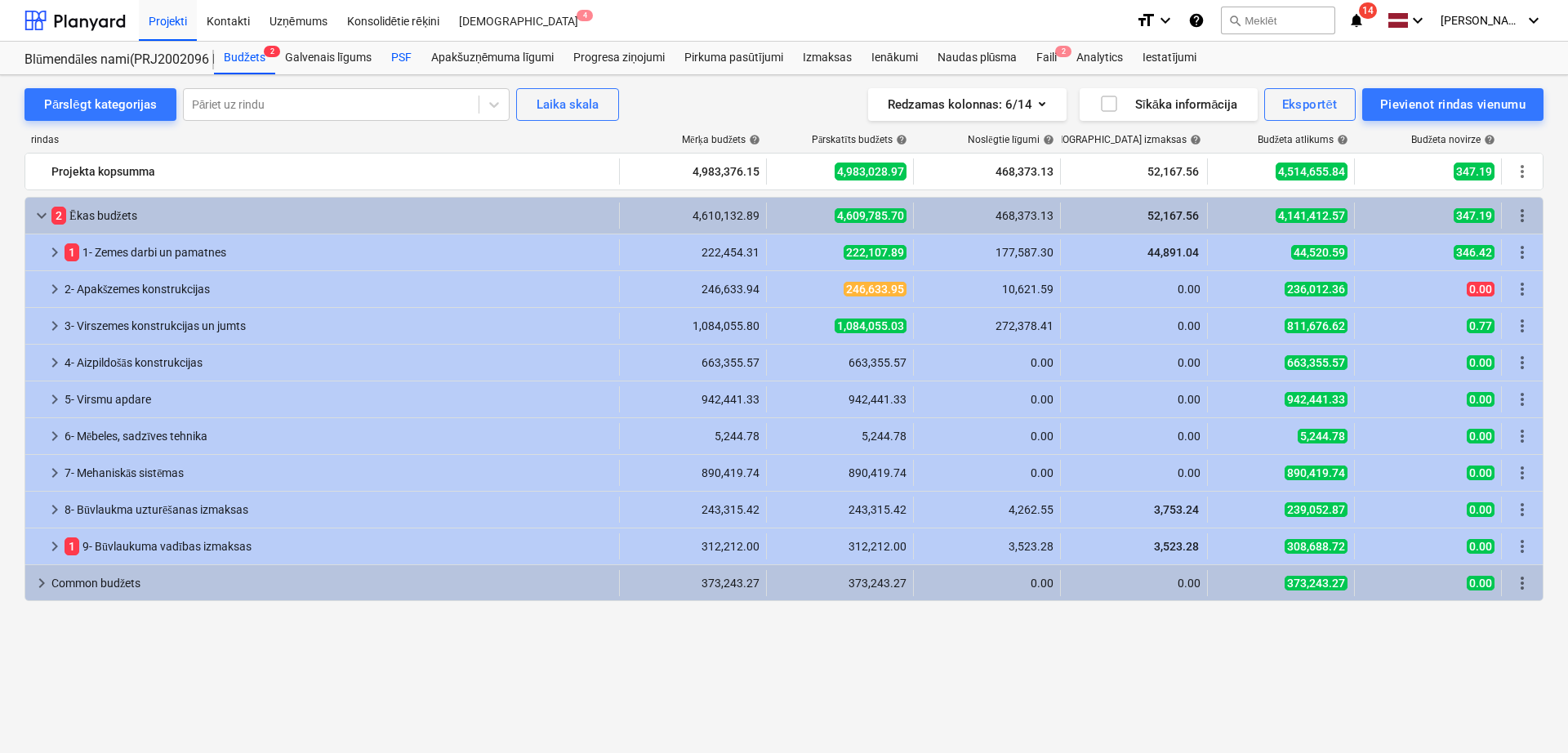
click at [398, 55] on div "PSF" at bounding box center [401, 58] width 40 height 33
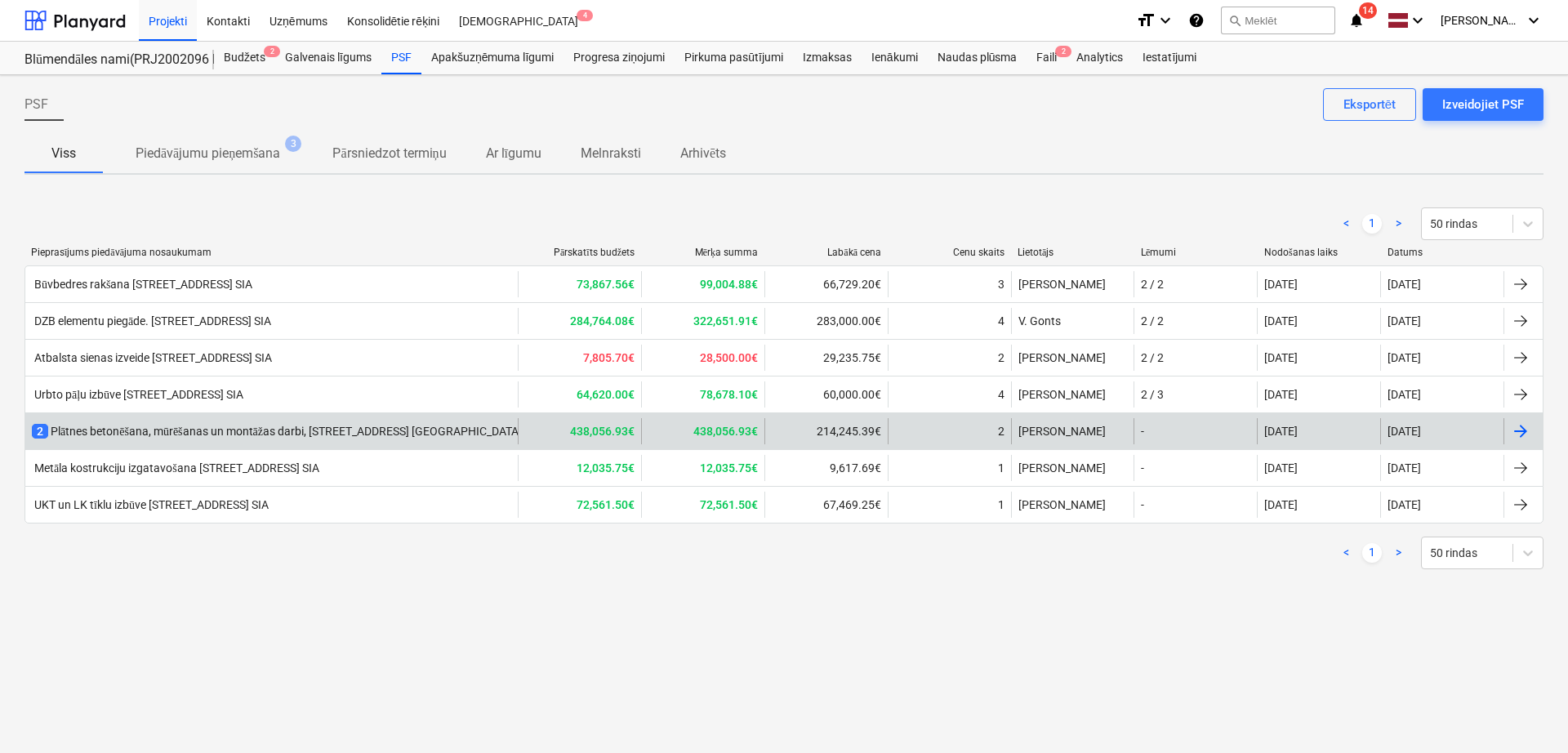
click at [245, 420] on div "2 Plātnes betonēšana, mūrēšanas un montāžas darbi, [STREET_ADDRESS] [GEOGRAPHIC…" at bounding box center [271, 431] width 493 height 26
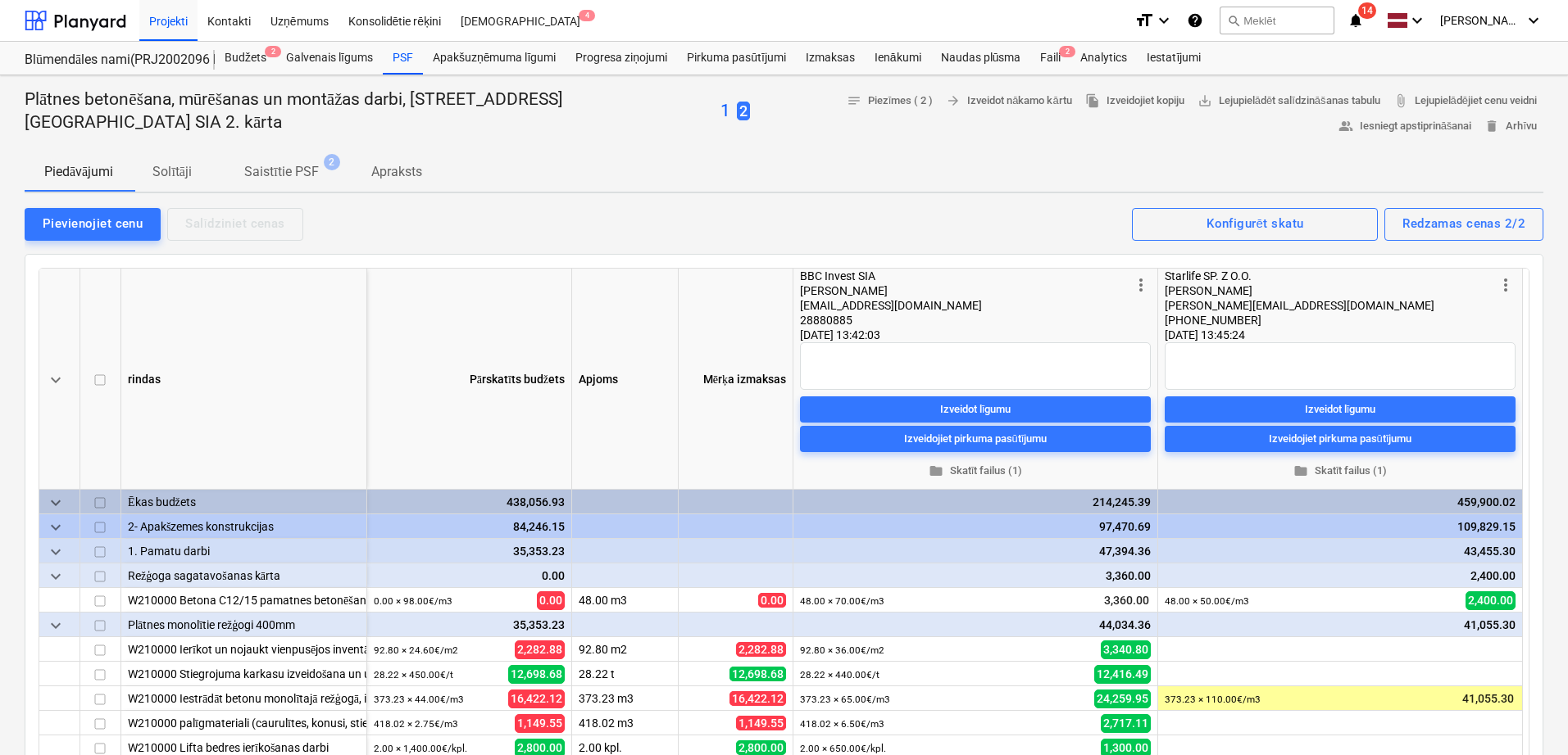
click at [388, 165] on p "Apraksts" at bounding box center [397, 172] width 50 height 19
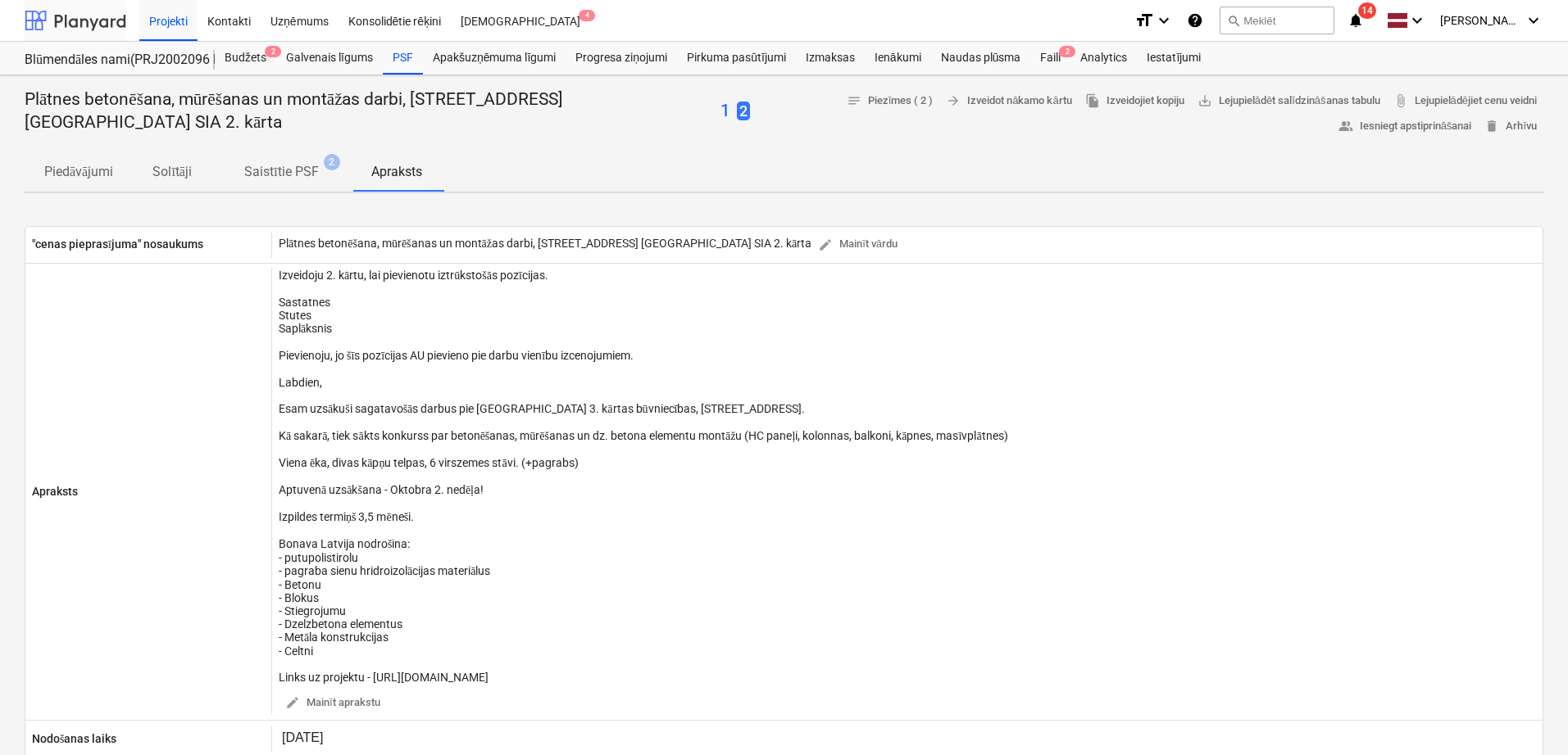
click at [62, 15] on div at bounding box center [75, 20] width 102 height 41
